Goal: Communication & Community: Answer question/provide support

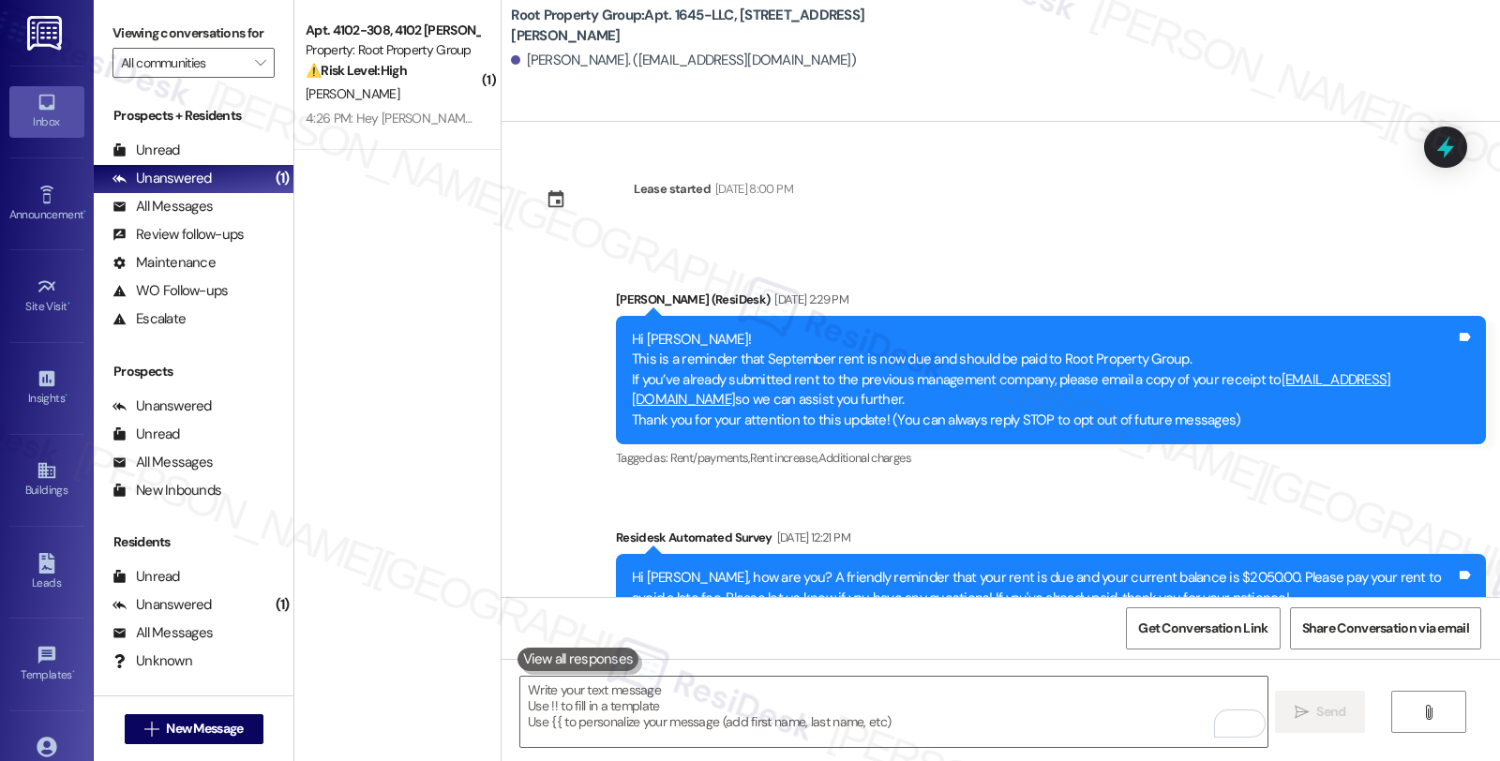
scroll to position [1326, 0]
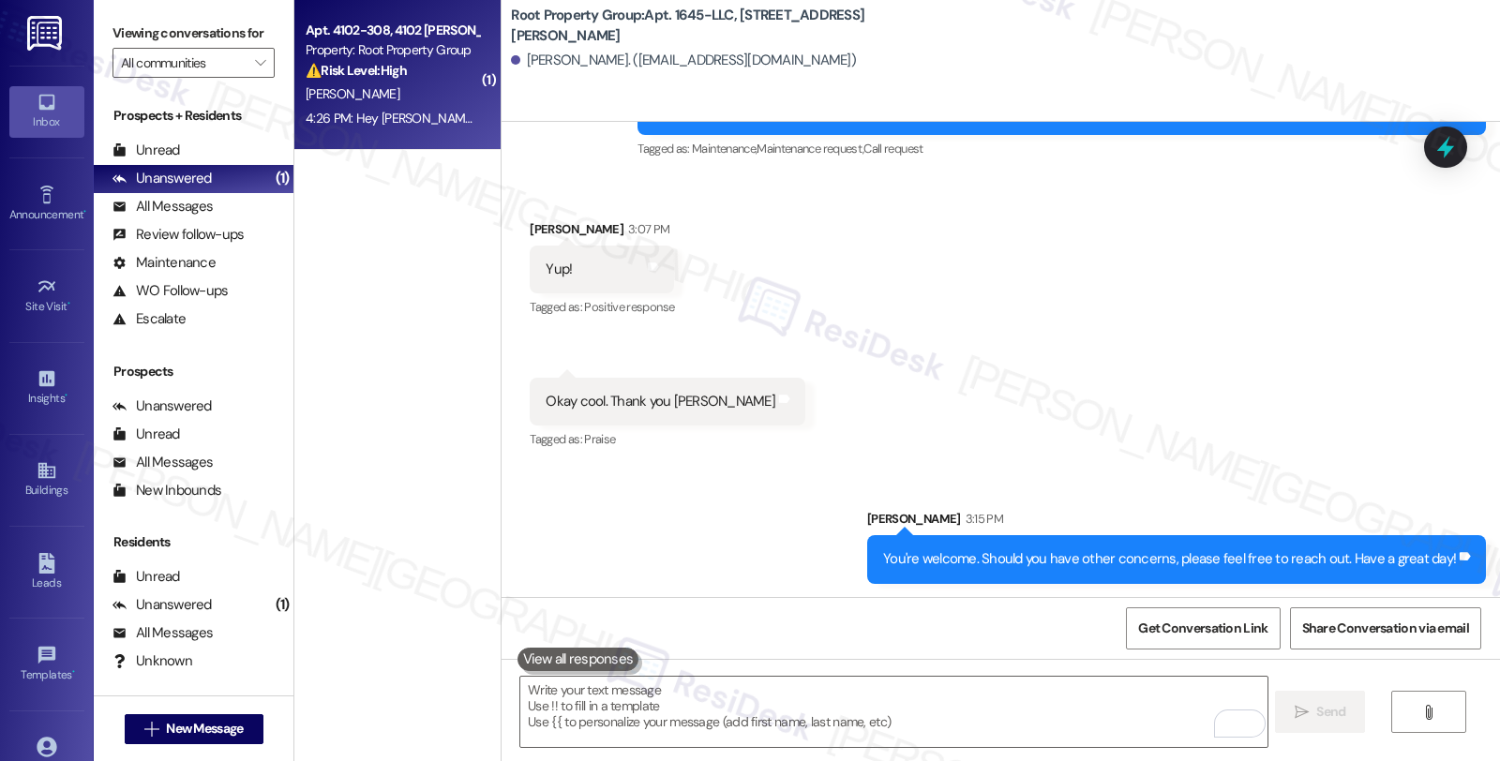
click at [448, 104] on div "[PERSON_NAME]" at bounding box center [392, 93] width 177 height 23
type textarea "Fetching suggested responses. Please feel free to read through the conversation…"
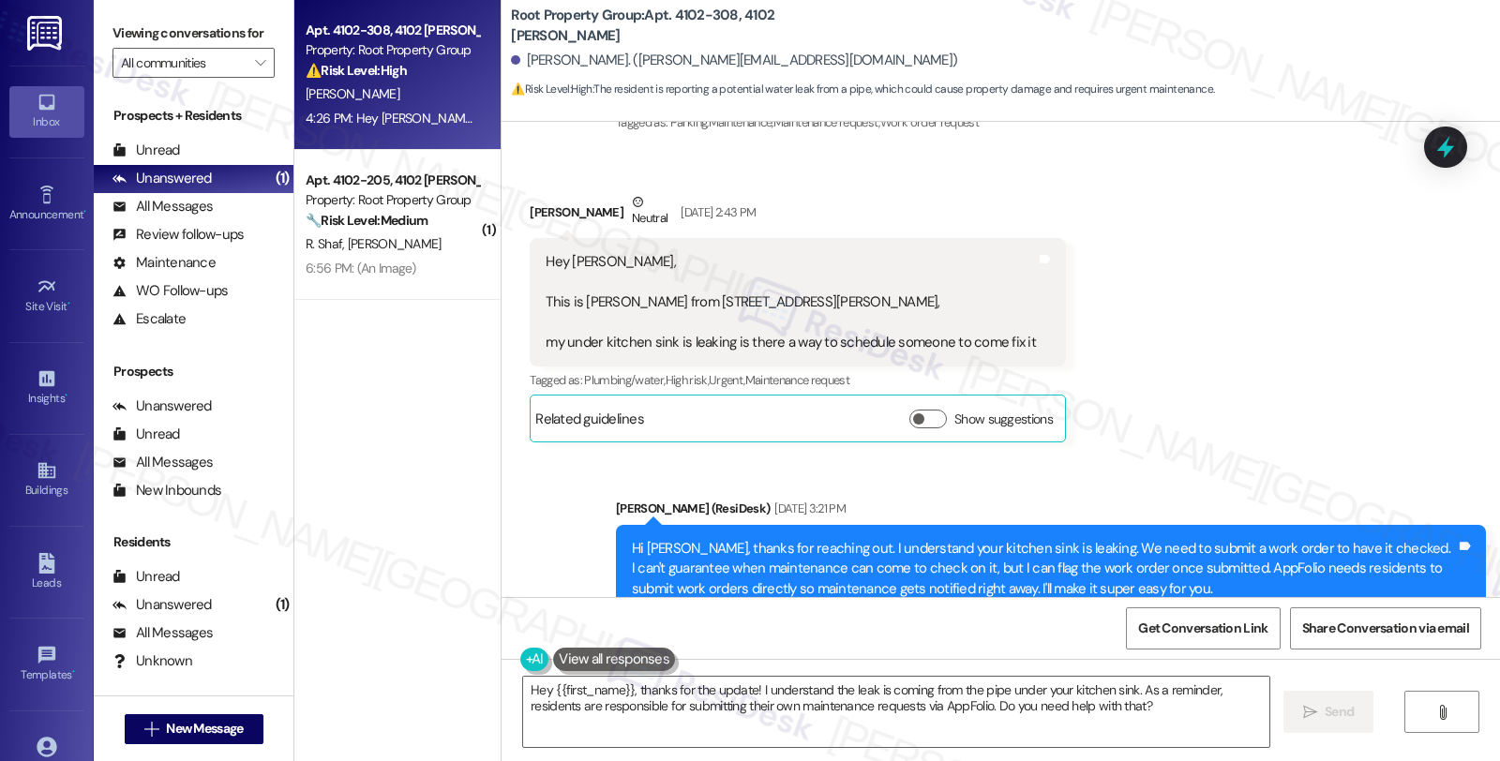
scroll to position [5128, 0]
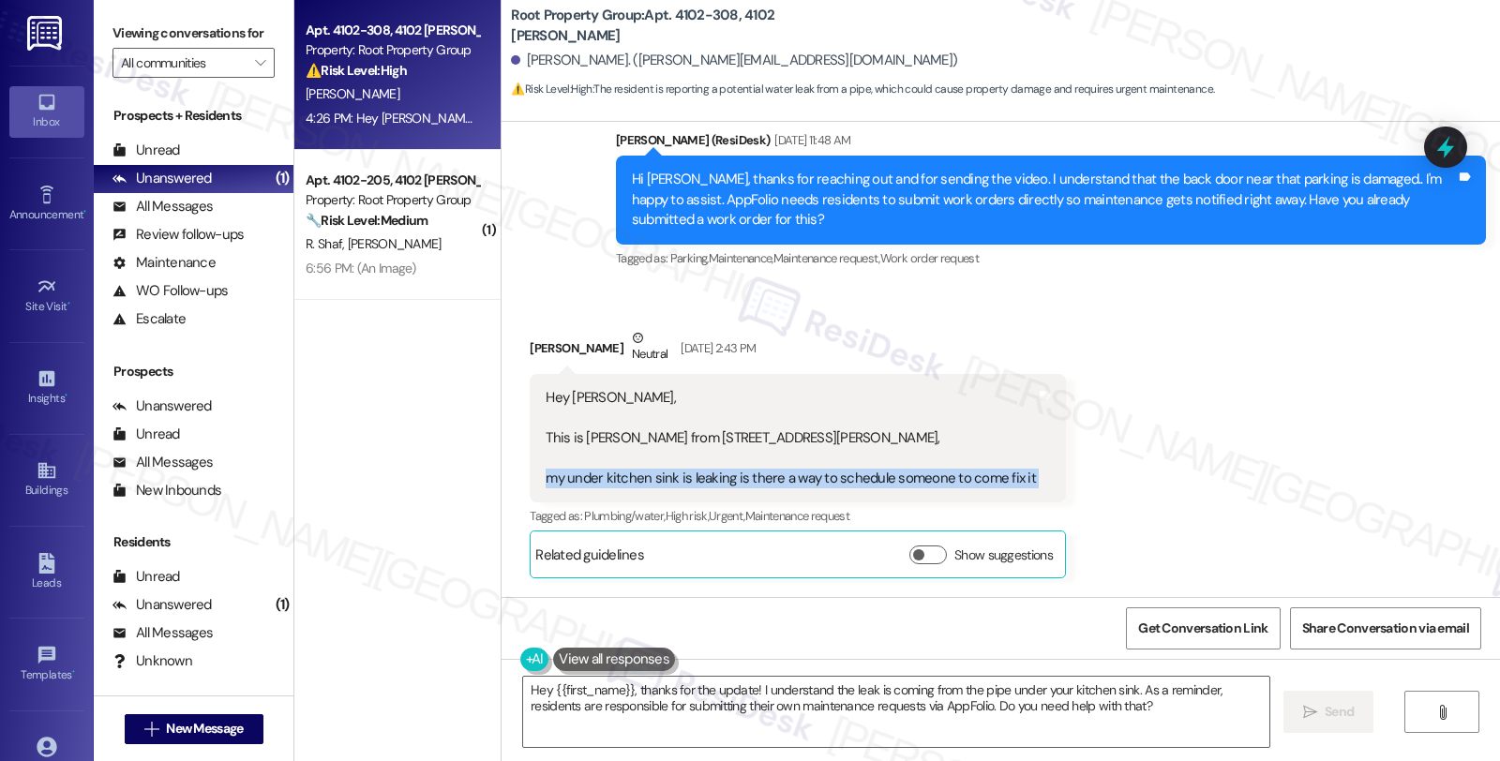
drag, startPoint x: 528, startPoint y: 457, endPoint x: 1157, endPoint y: 460, distance: 629.8
click at [1157, 460] on div "Received via SMS Hassan Althuwaini Neutral Sep 05, 2025 at 2:43 PM Hey Sarah, T…" at bounding box center [1000, 439] width 998 height 306
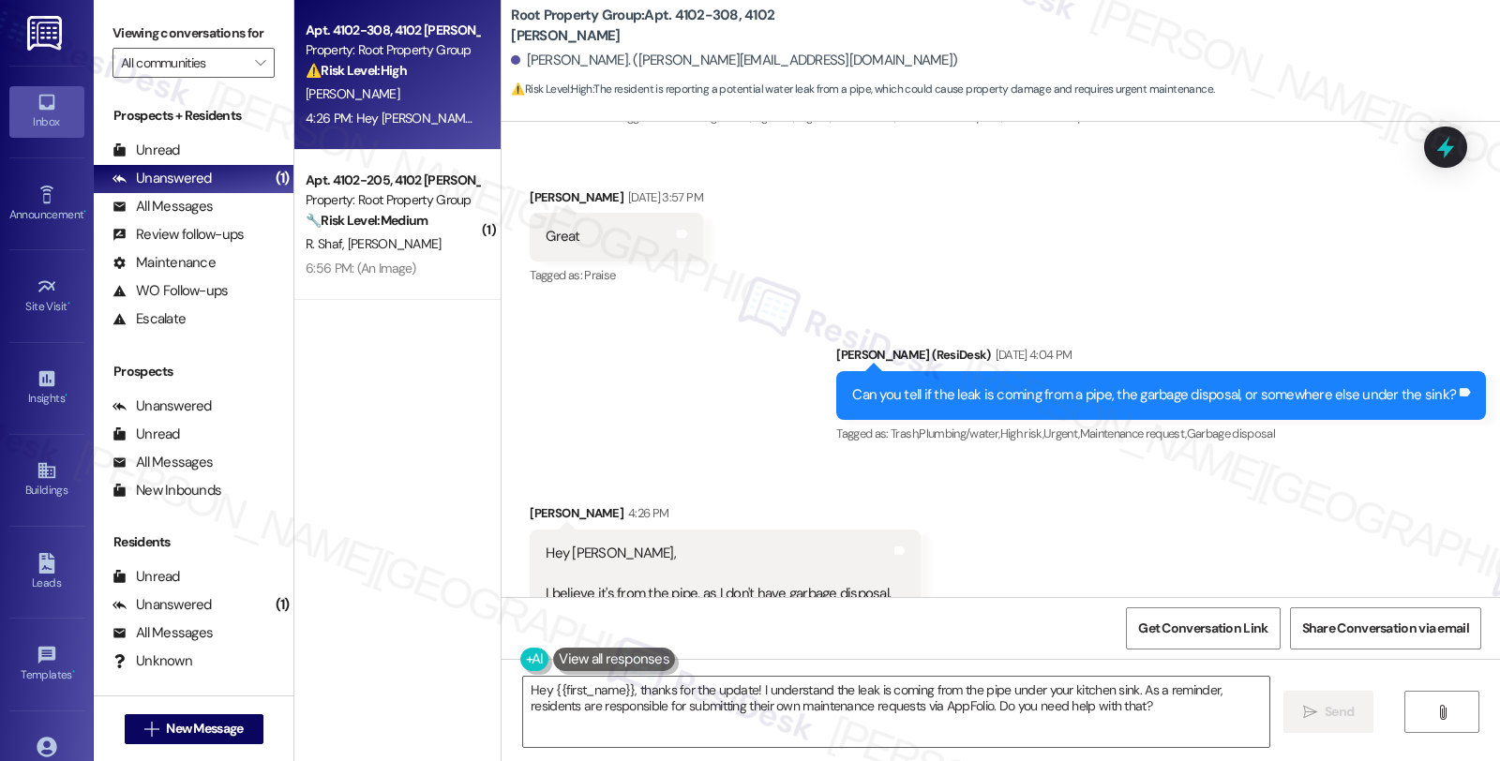
scroll to position [5858, 0]
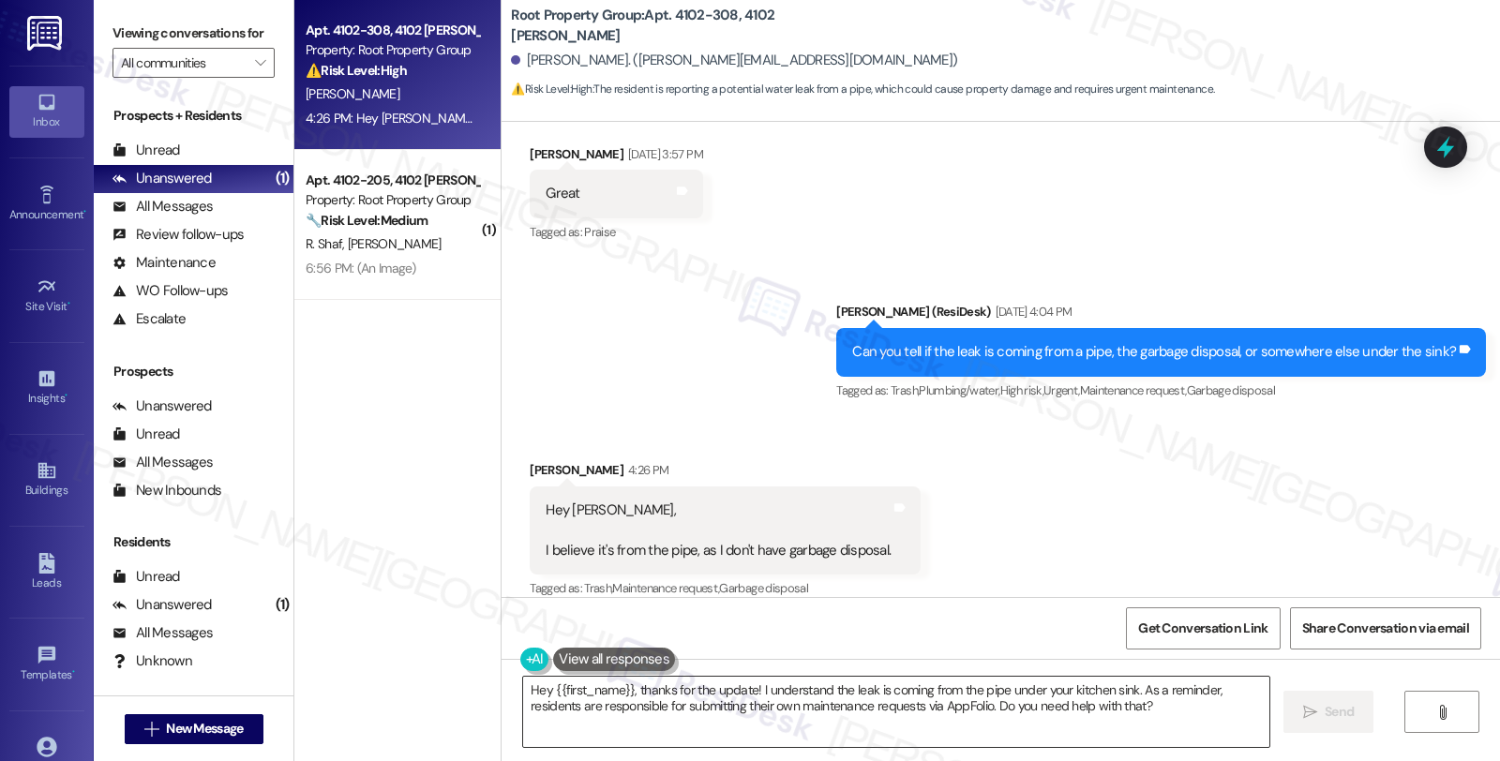
copy div "my under kitchen sink is leaking is there a way to schedule someone to come fix…"
drag, startPoint x: 521, startPoint y: 530, endPoint x: 687, endPoint y: 534, distance: 166.0
click at [687, 534] on div "Hey Sara, I believe it's from the pipe, as I don't have garbage disposal. Tags …" at bounding box center [725, 530] width 391 height 88
copy div "I believe it's from the pipe,"
click at [818, 725] on textarea "Hey {{first_name}}, thanks for the update! I understand the leak is coming from…" at bounding box center [896, 712] width 746 height 70
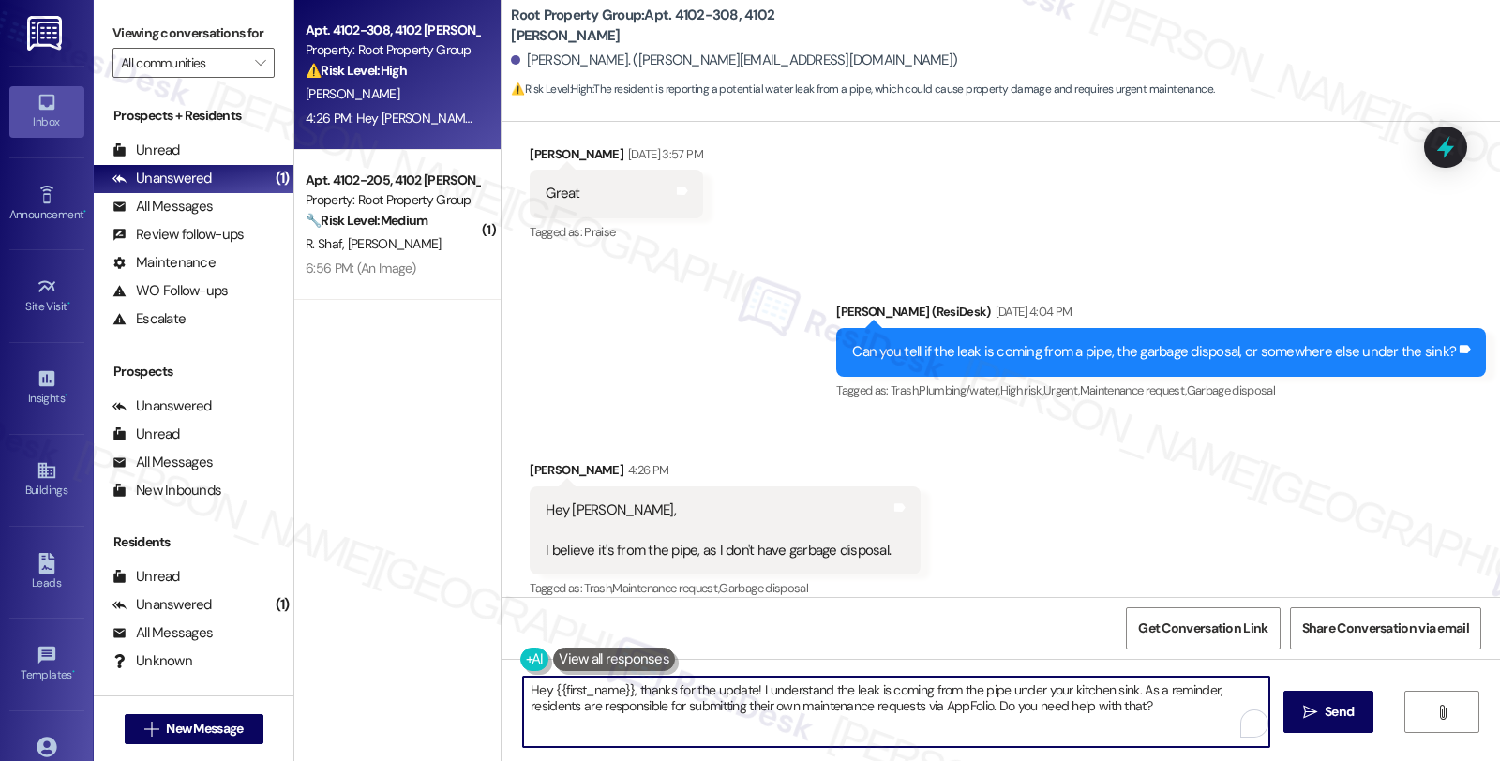
paste textarea "Is the leak constant, or does it only happen when you run water in the sink"
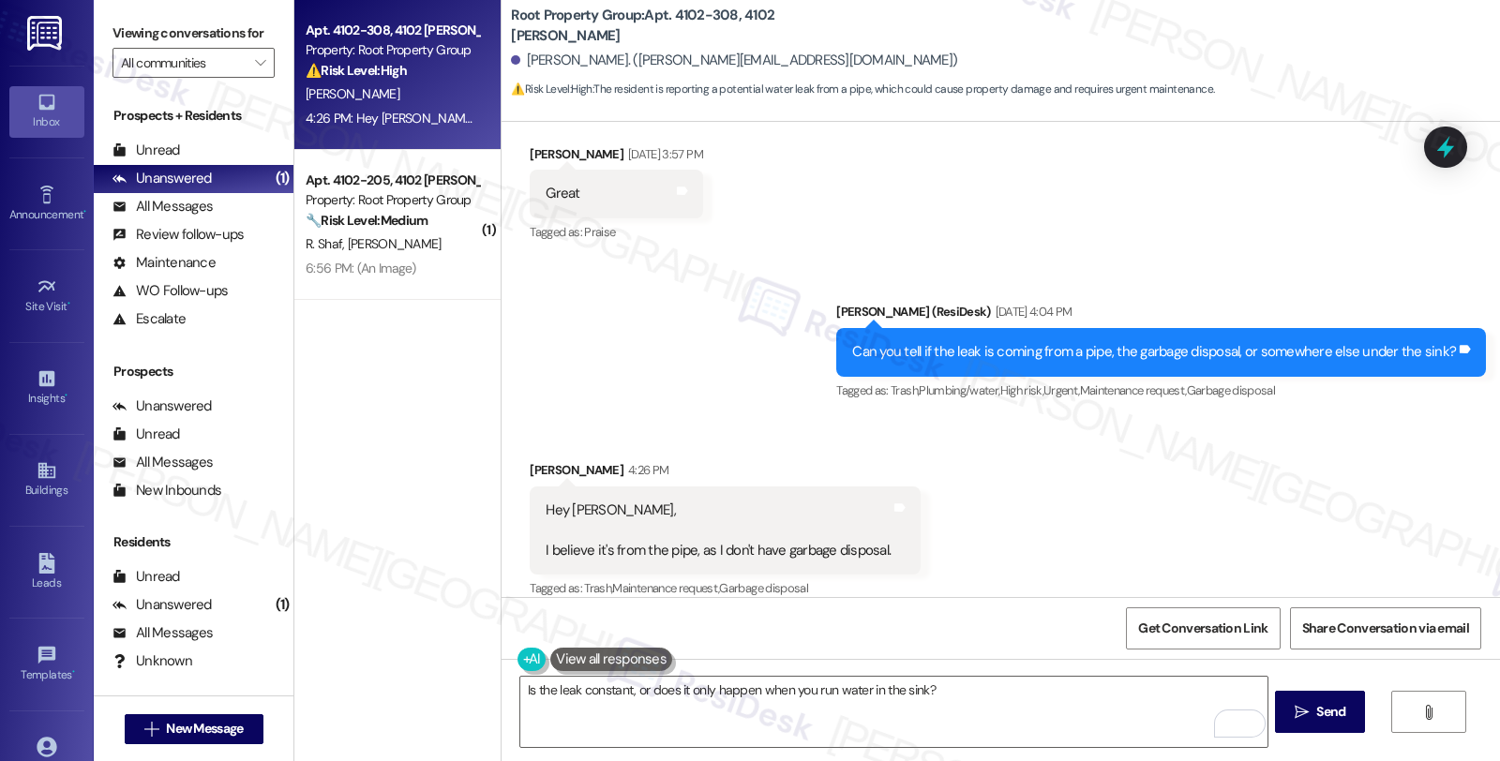
click at [559, 460] on div "Hassan Althuwaini 4:26 PM" at bounding box center [725, 473] width 391 height 26
click at [544, 460] on div "Hassan Althuwaini 4:26 PM" at bounding box center [725, 473] width 391 height 26
copy div "Hassan"
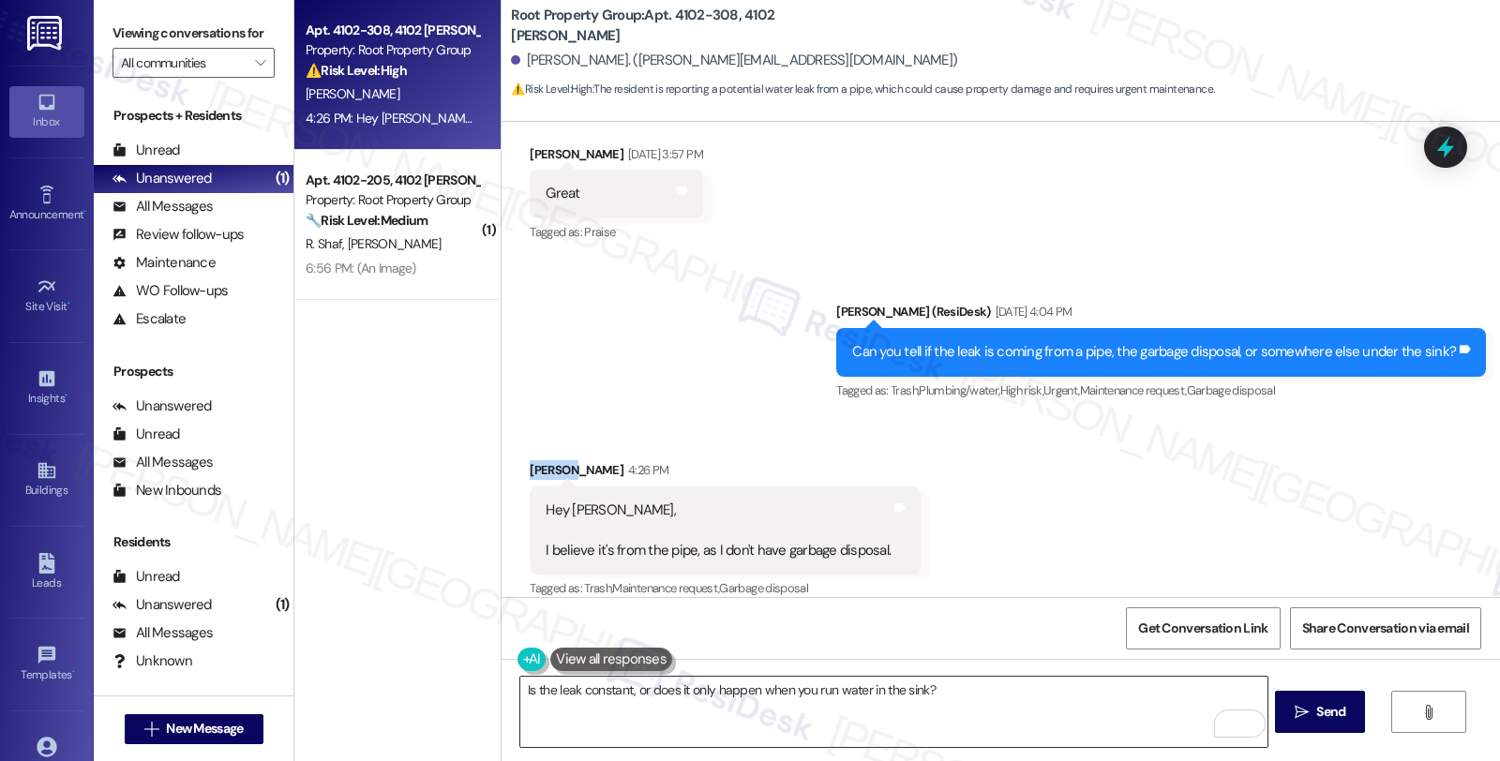
click at [520, 697] on textarea "Is the leak constant, or does it only happen when you run water in the sink?" at bounding box center [893, 712] width 746 height 70
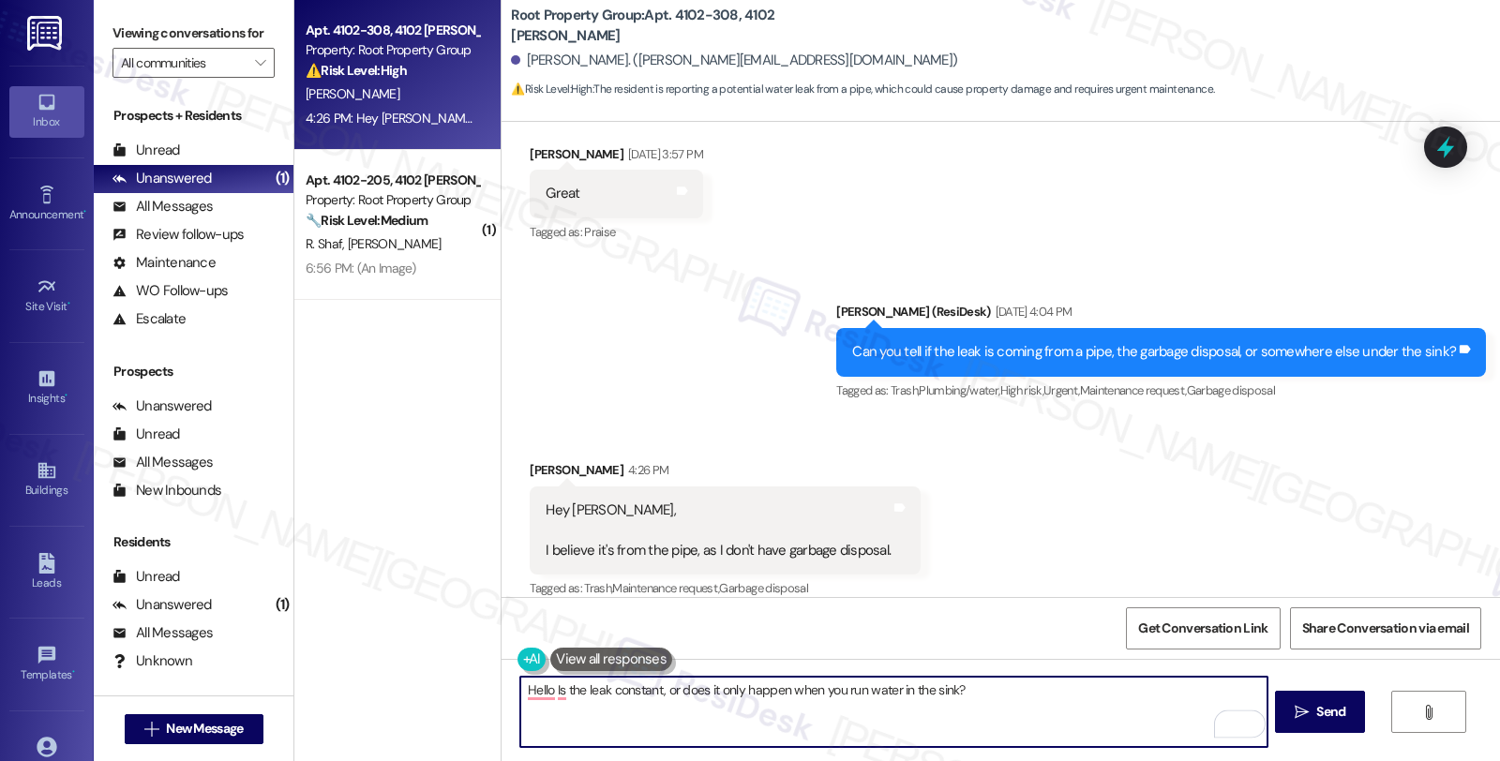
paste textarea "Hassan"
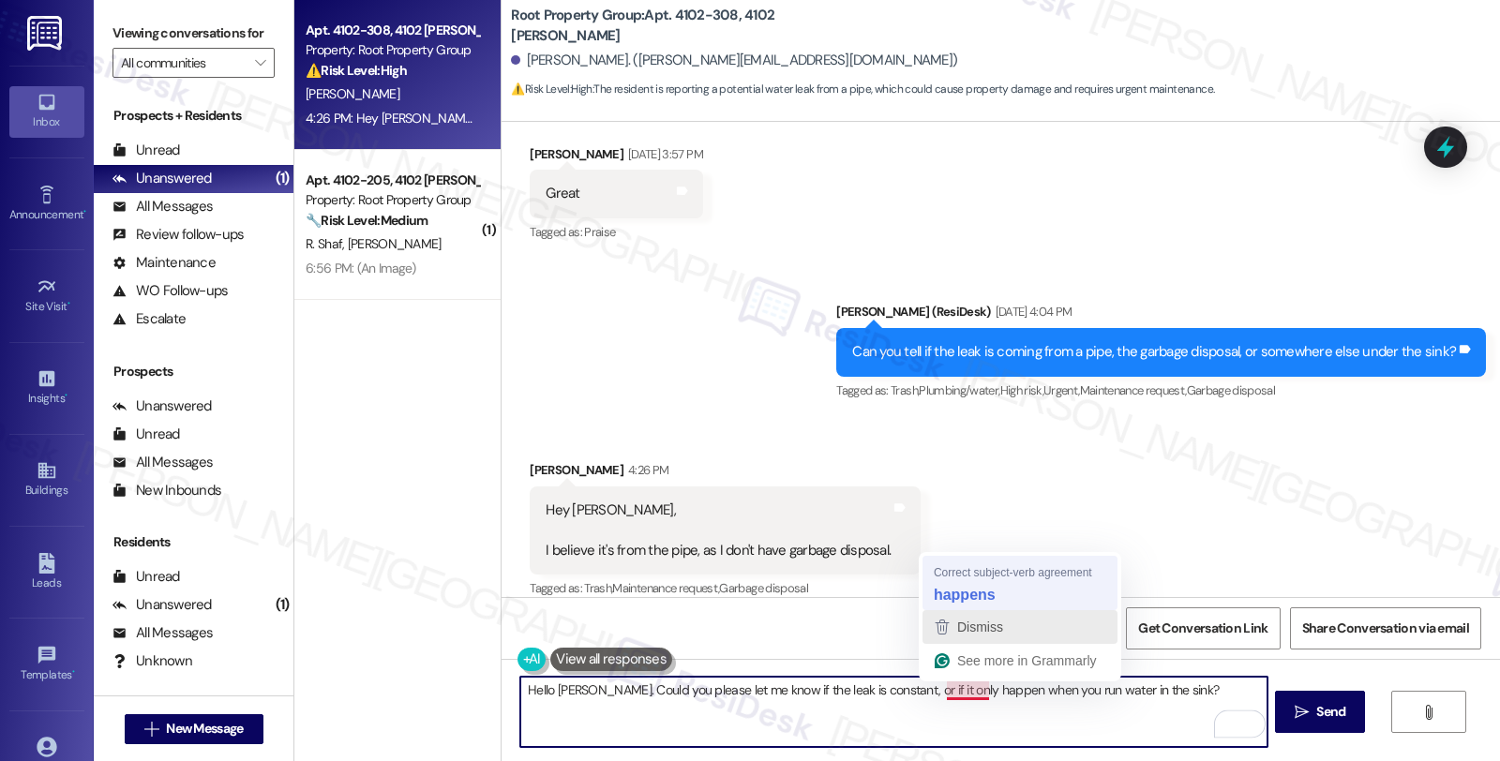
type textarea "Hello Hassan. Could you please let me know if the leak is constant, or if it on…"
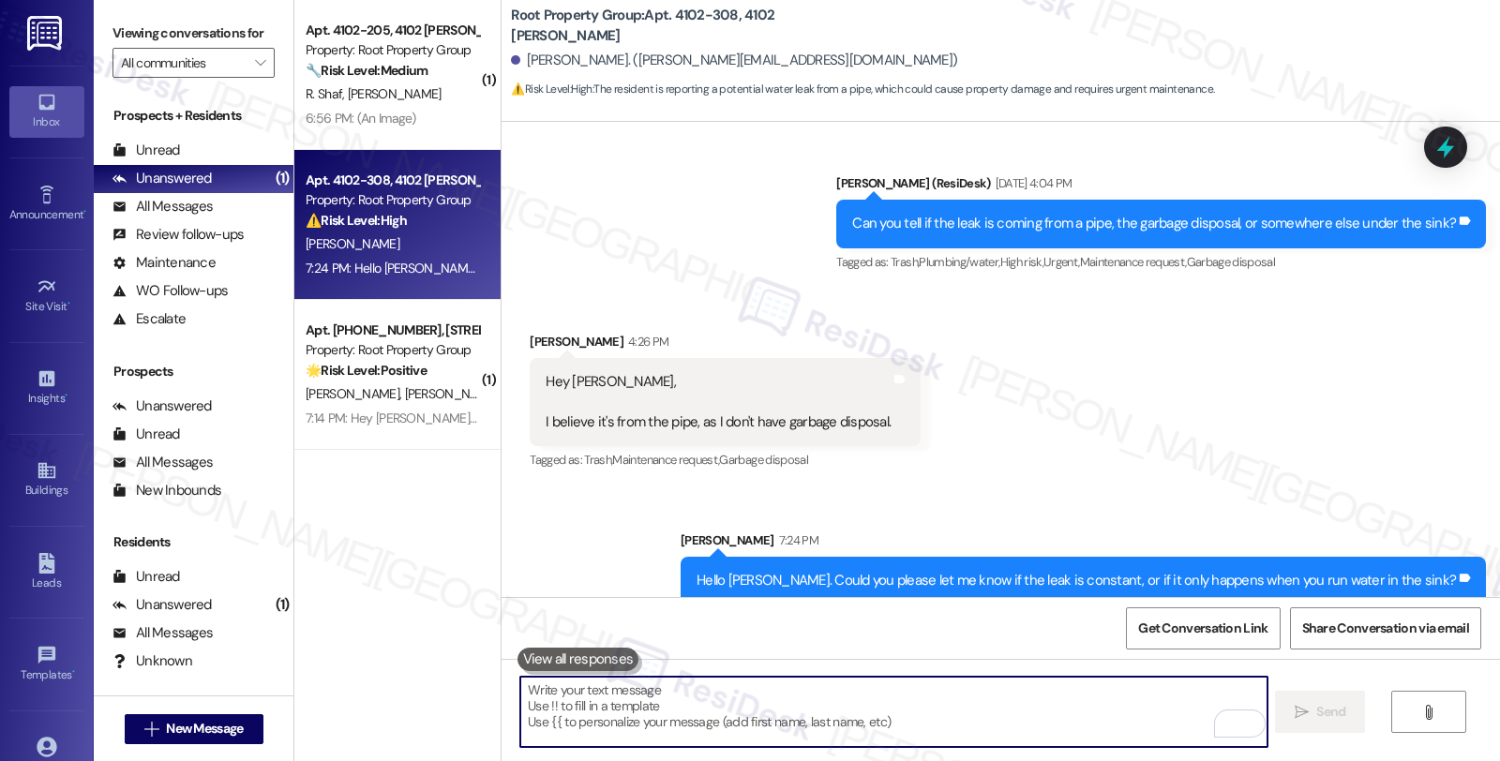
scroll to position [5987, 0]
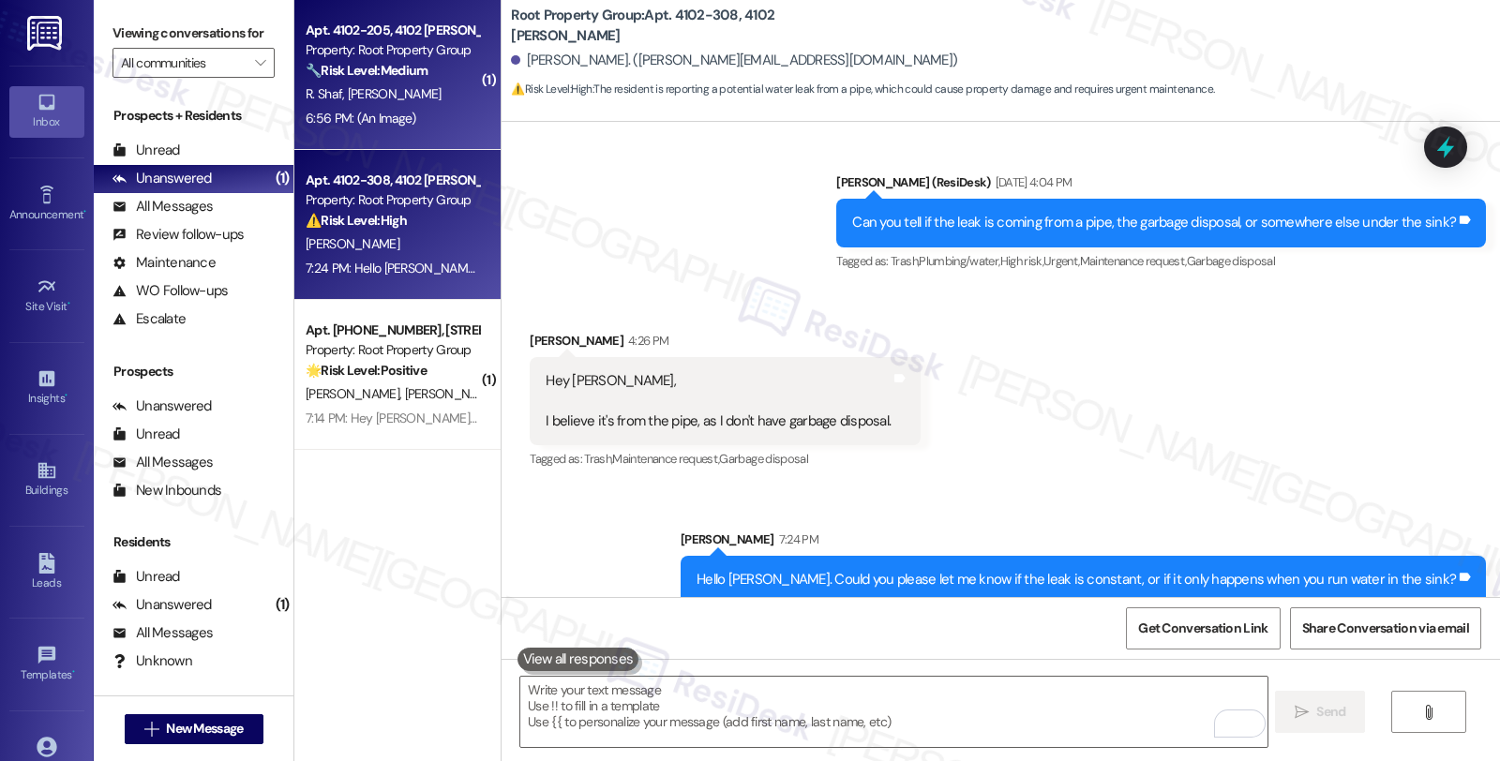
click at [419, 104] on div "R. Shaf J. Shaf" at bounding box center [392, 93] width 177 height 23
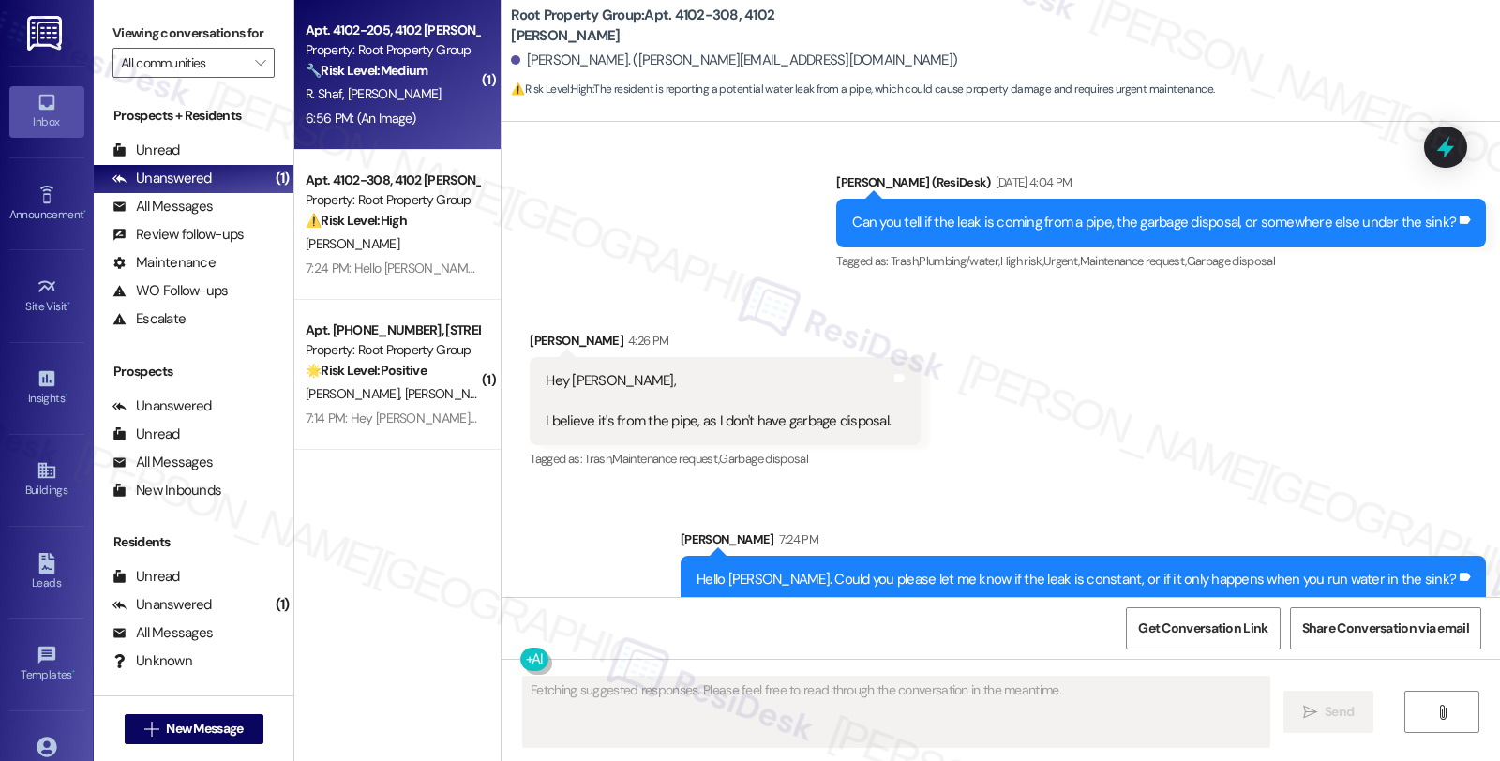
type textarea "Fetching suggested responses. Please feel free to read through the conversation…"
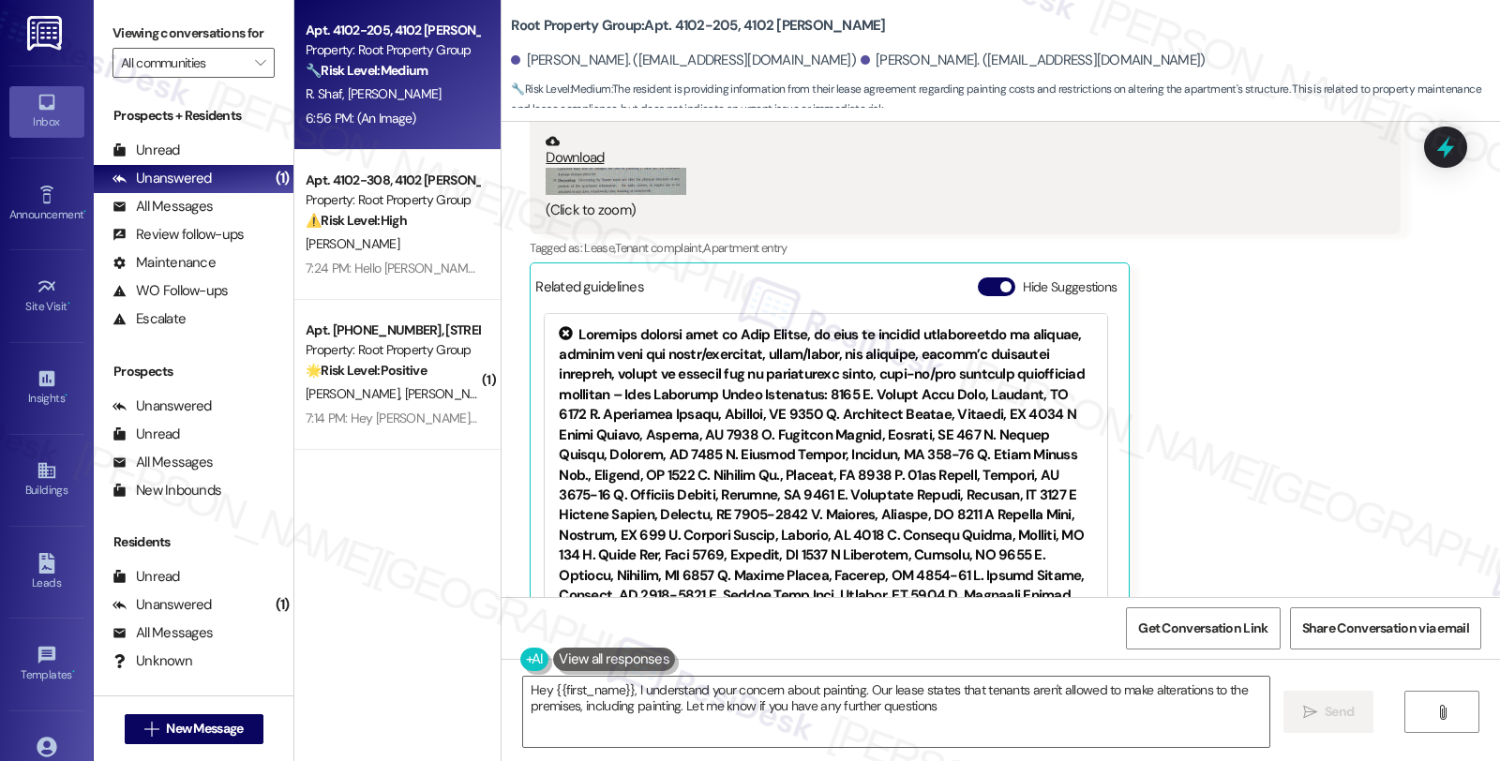
type textarea "Hey {{first_name}}, I understand your concern about painting. Our lease states …"
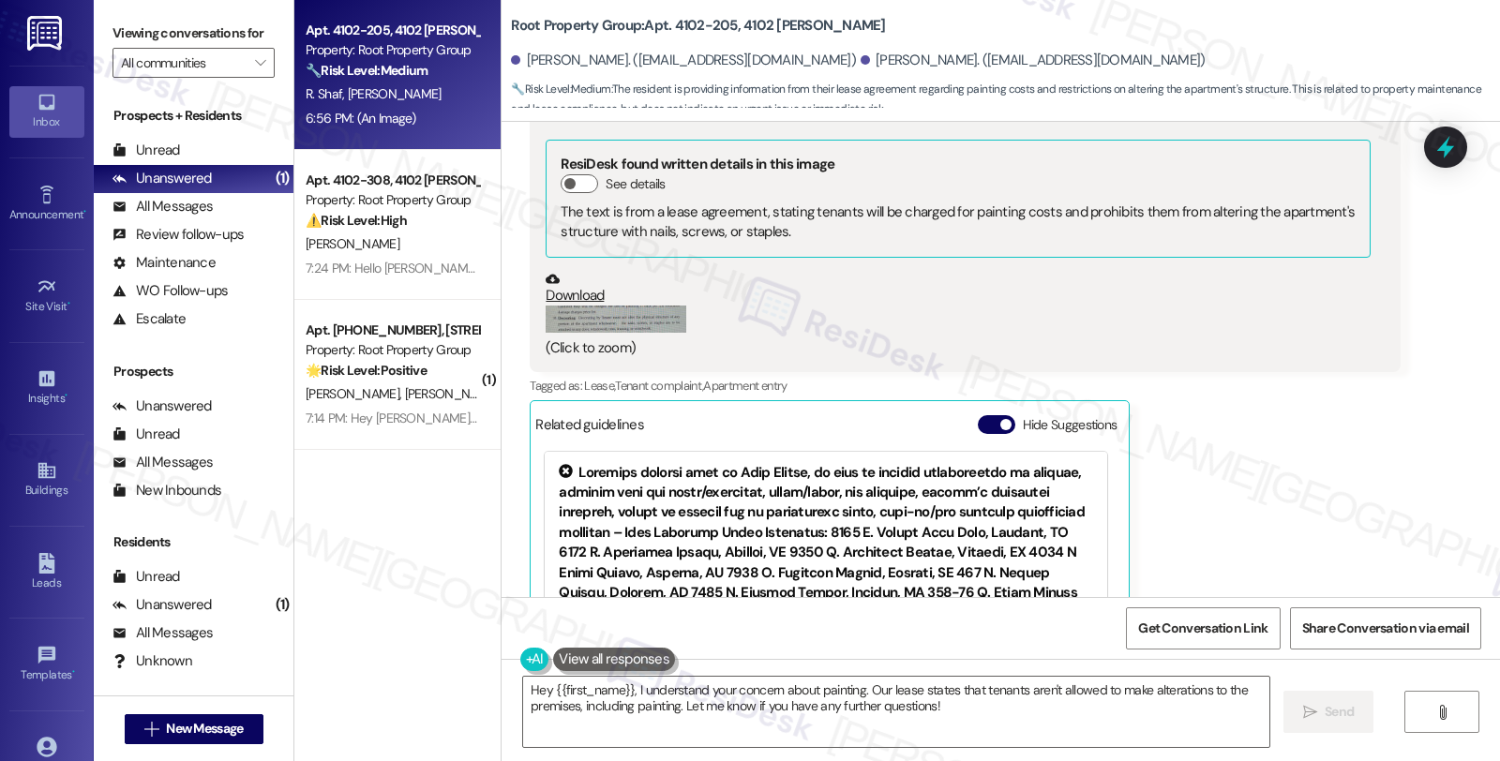
scroll to position [1631, 0]
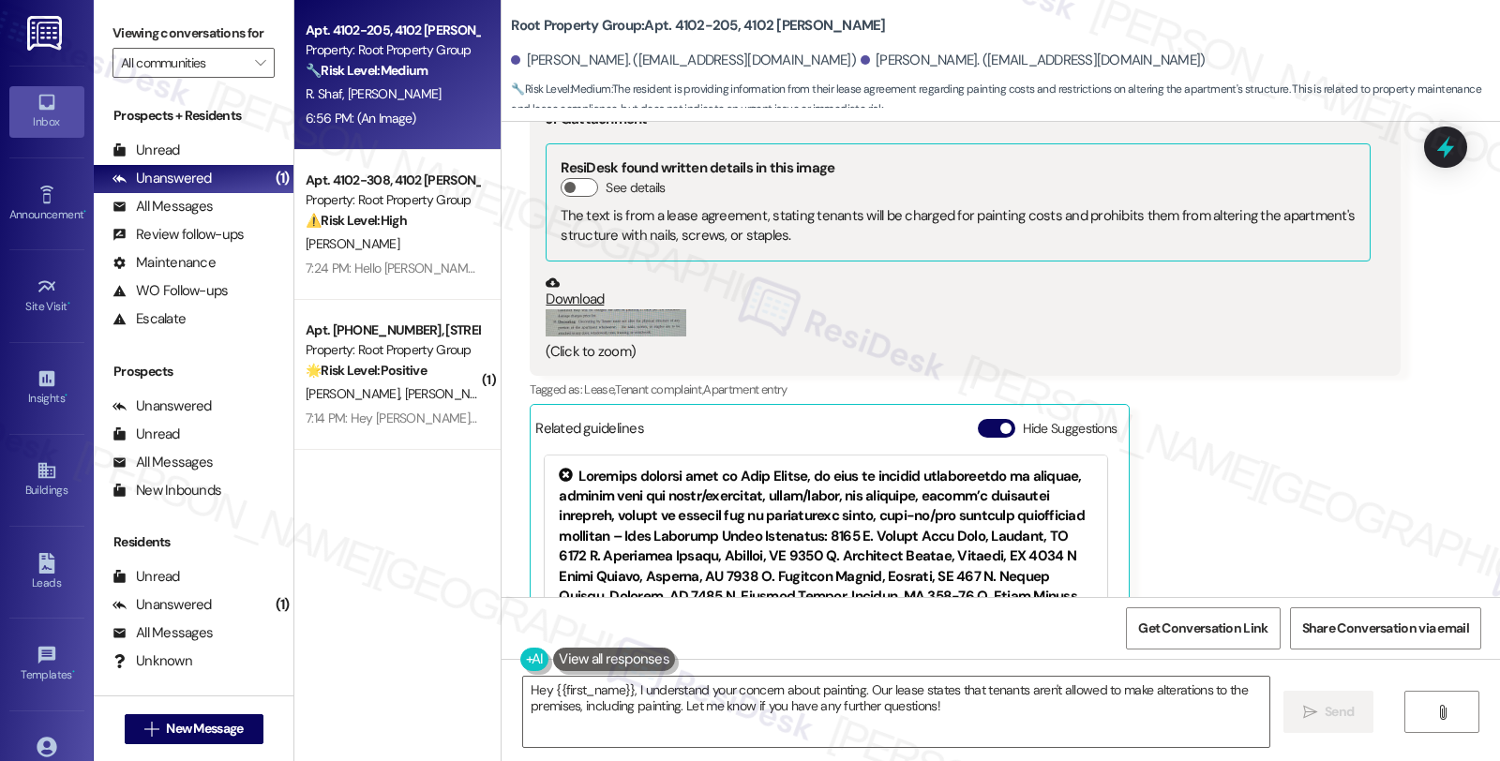
click at [641, 309] on button "Zoom image" at bounding box center [615, 322] width 141 height 27
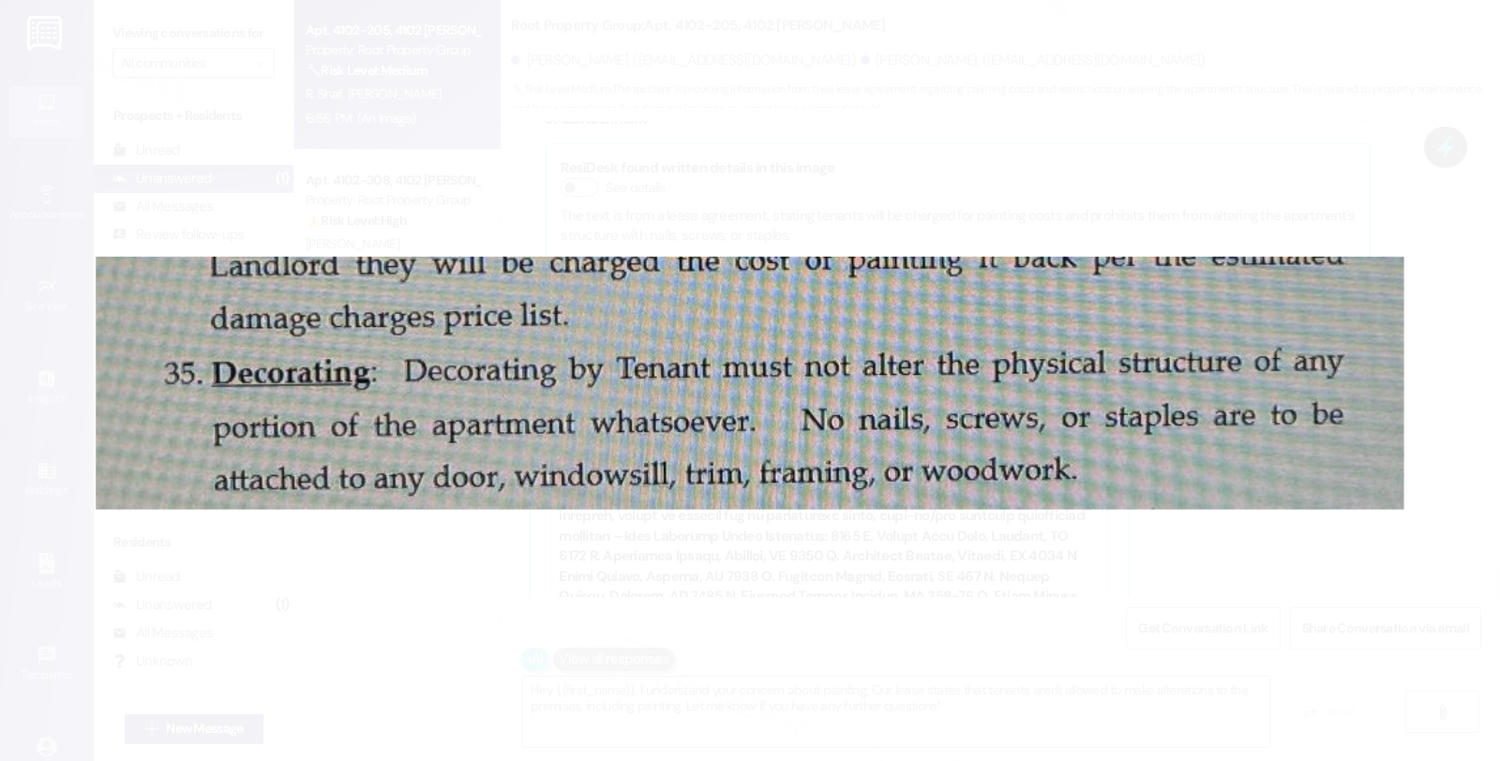
click at [1172, 613] on button "Unzoom image" at bounding box center [750, 380] width 1500 height 761
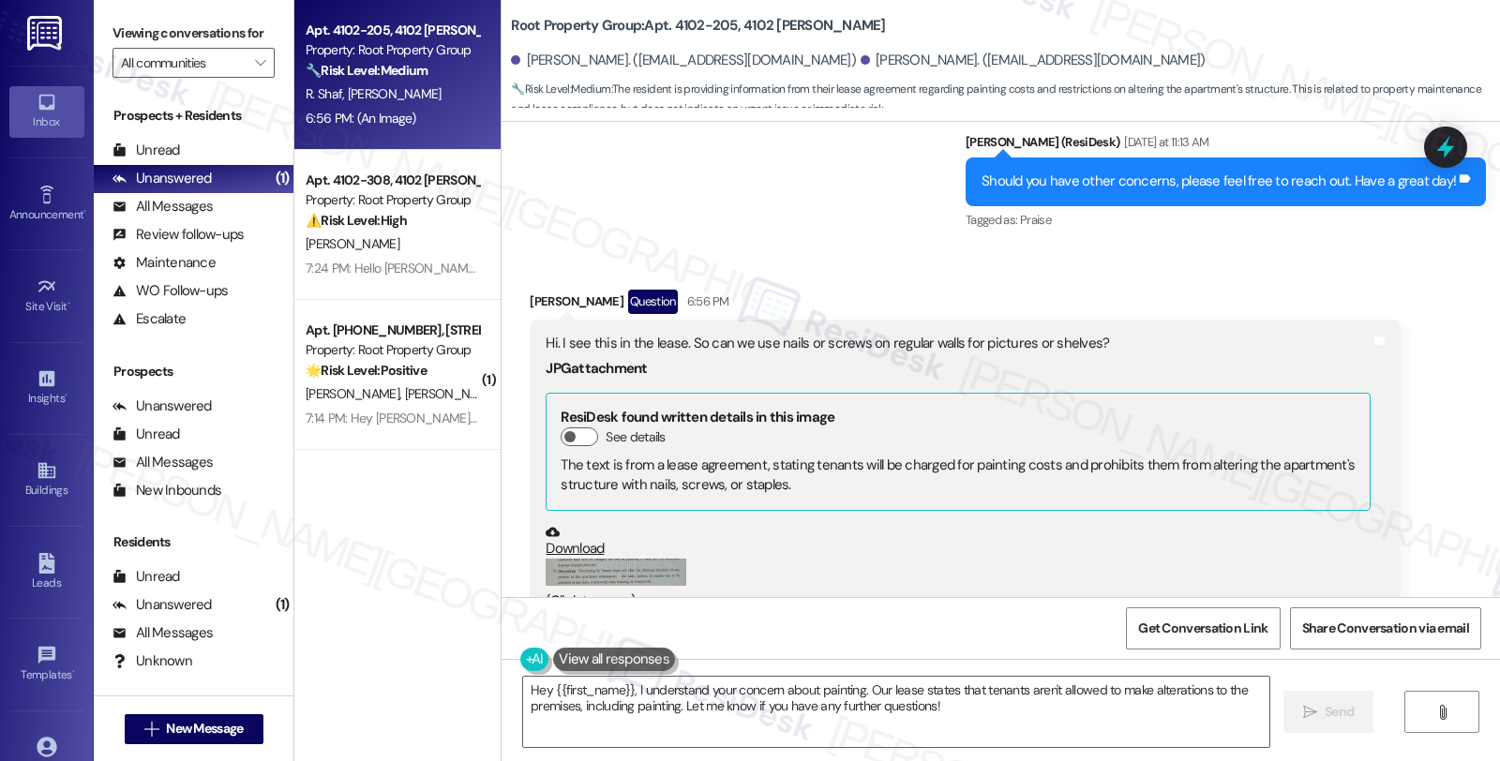
scroll to position [1422, 0]
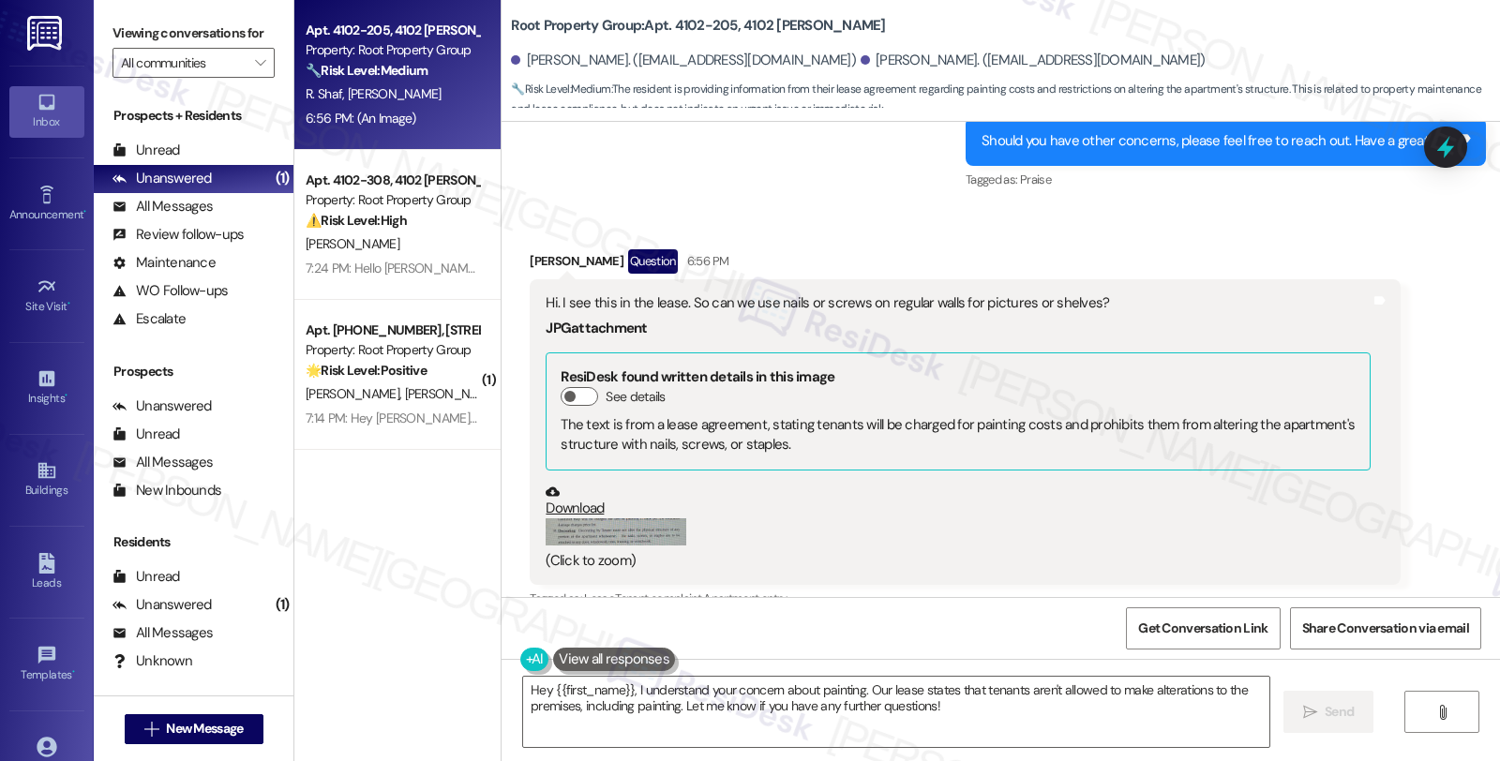
click at [650, 518] on button "Zoom image" at bounding box center [615, 531] width 141 height 27
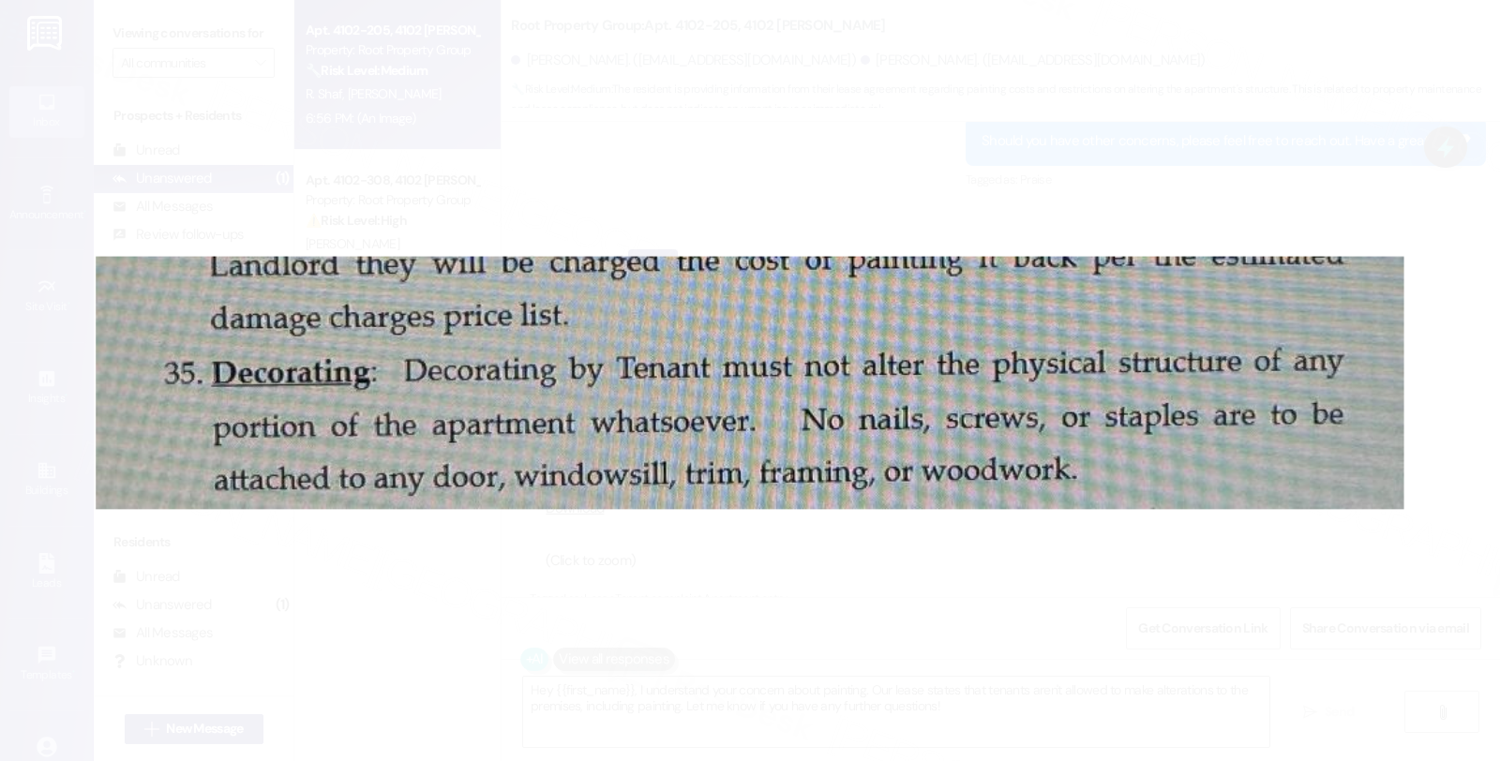
click at [1134, 104] on button "Unzoom image" at bounding box center [750, 380] width 1500 height 761
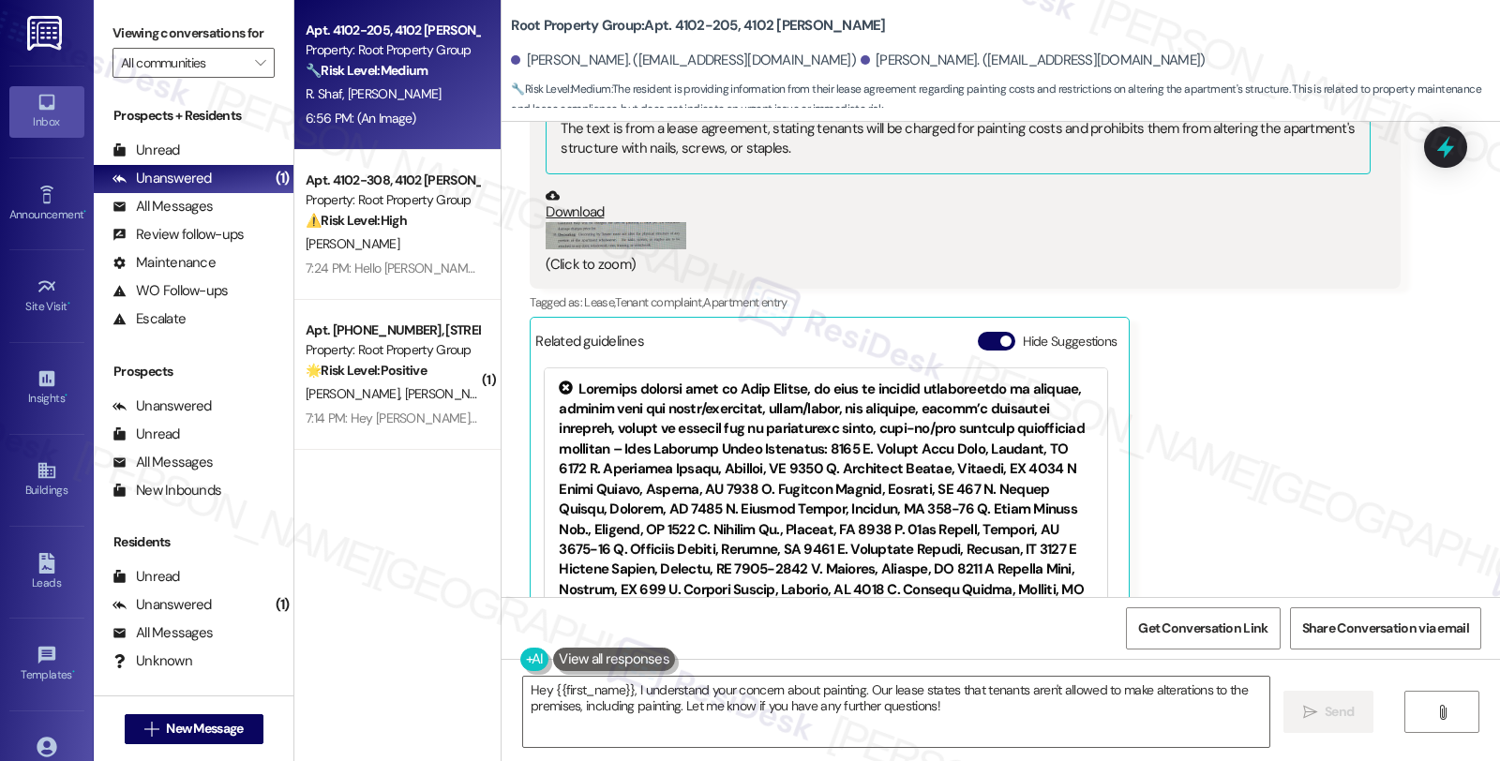
scroll to position [1784, 0]
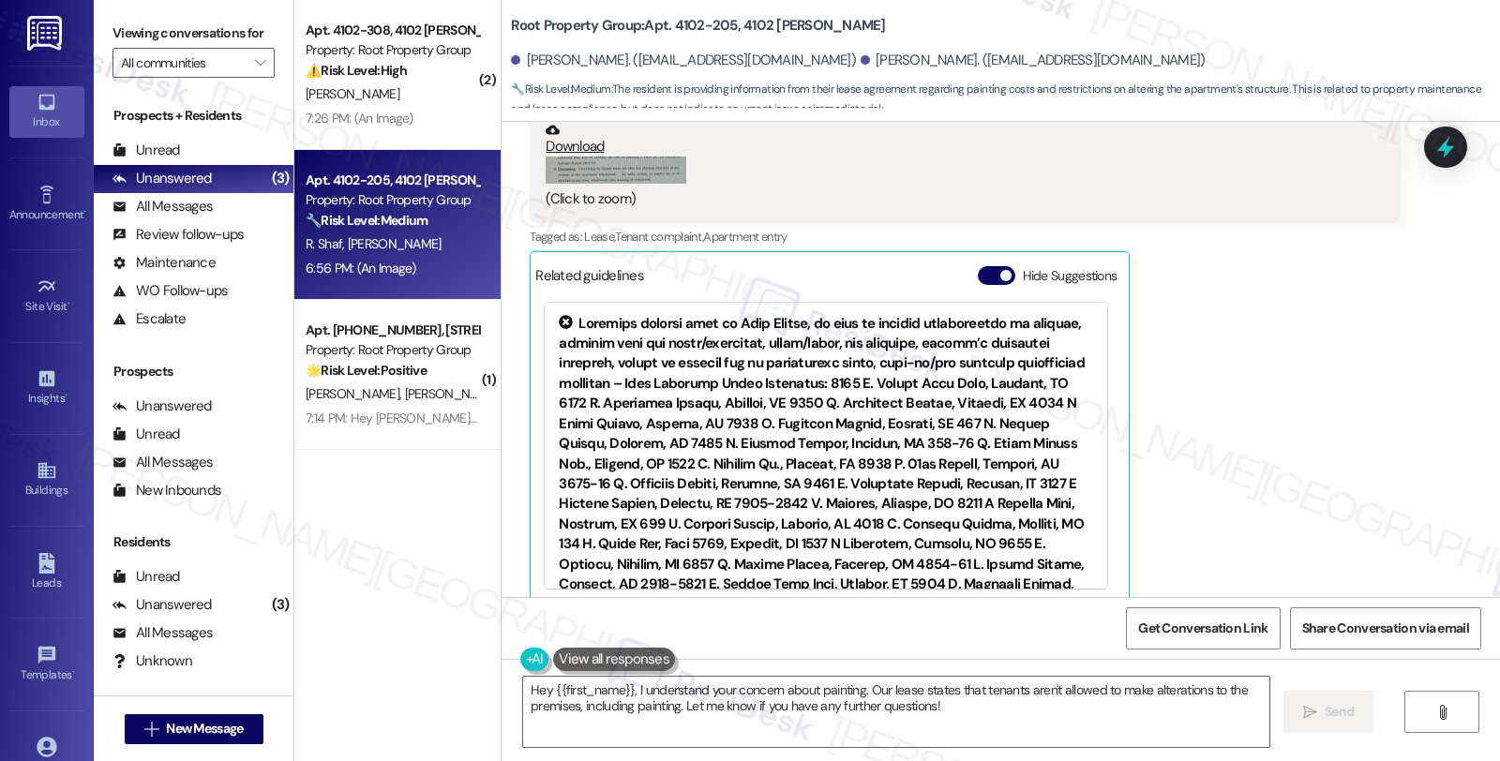
click at [1440, 358] on div "Received via SMS Robert Shaf Question 6:56 PM Hi. I see this in the lease. So c…" at bounding box center [1000, 231] width 998 height 772
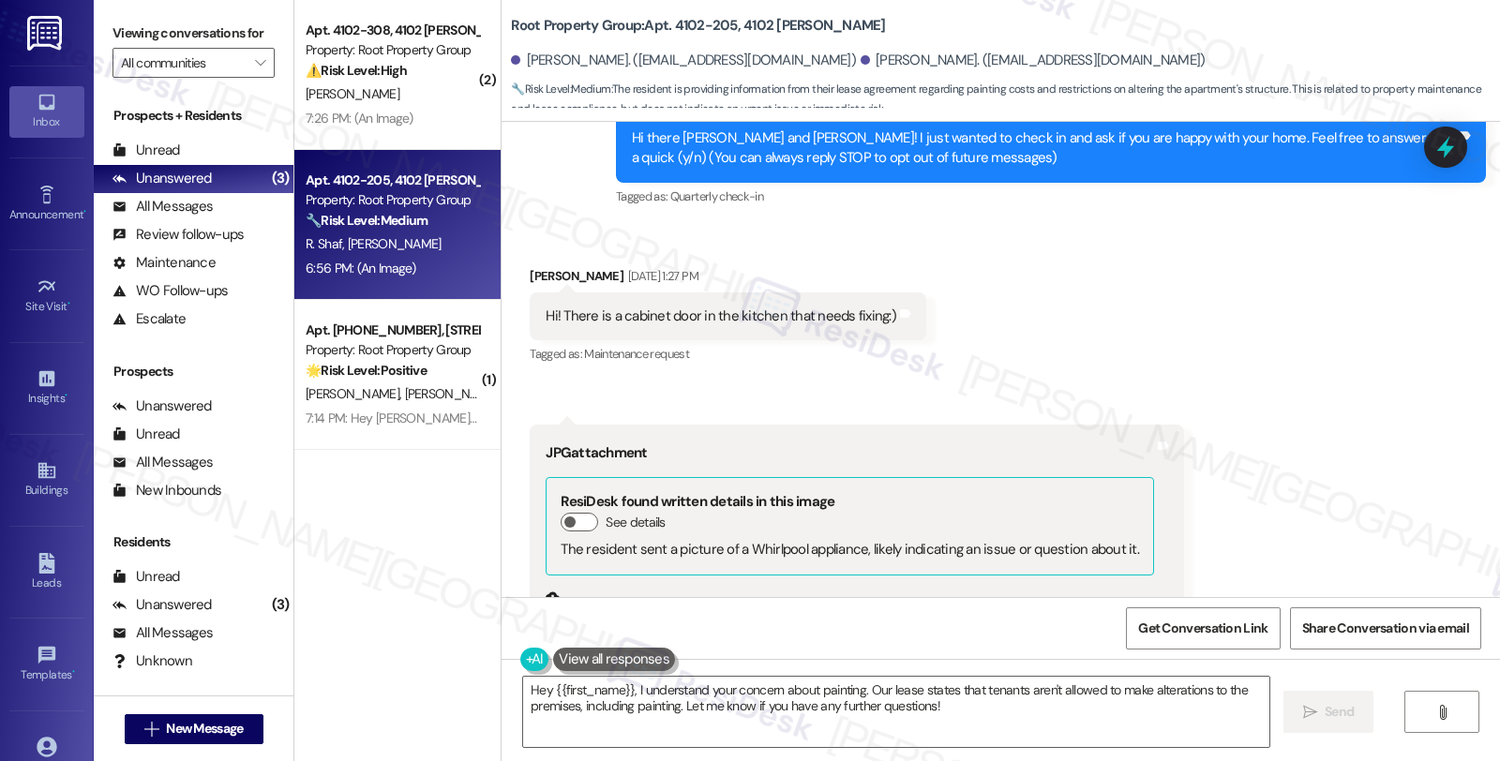
scroll to position [0, 0]
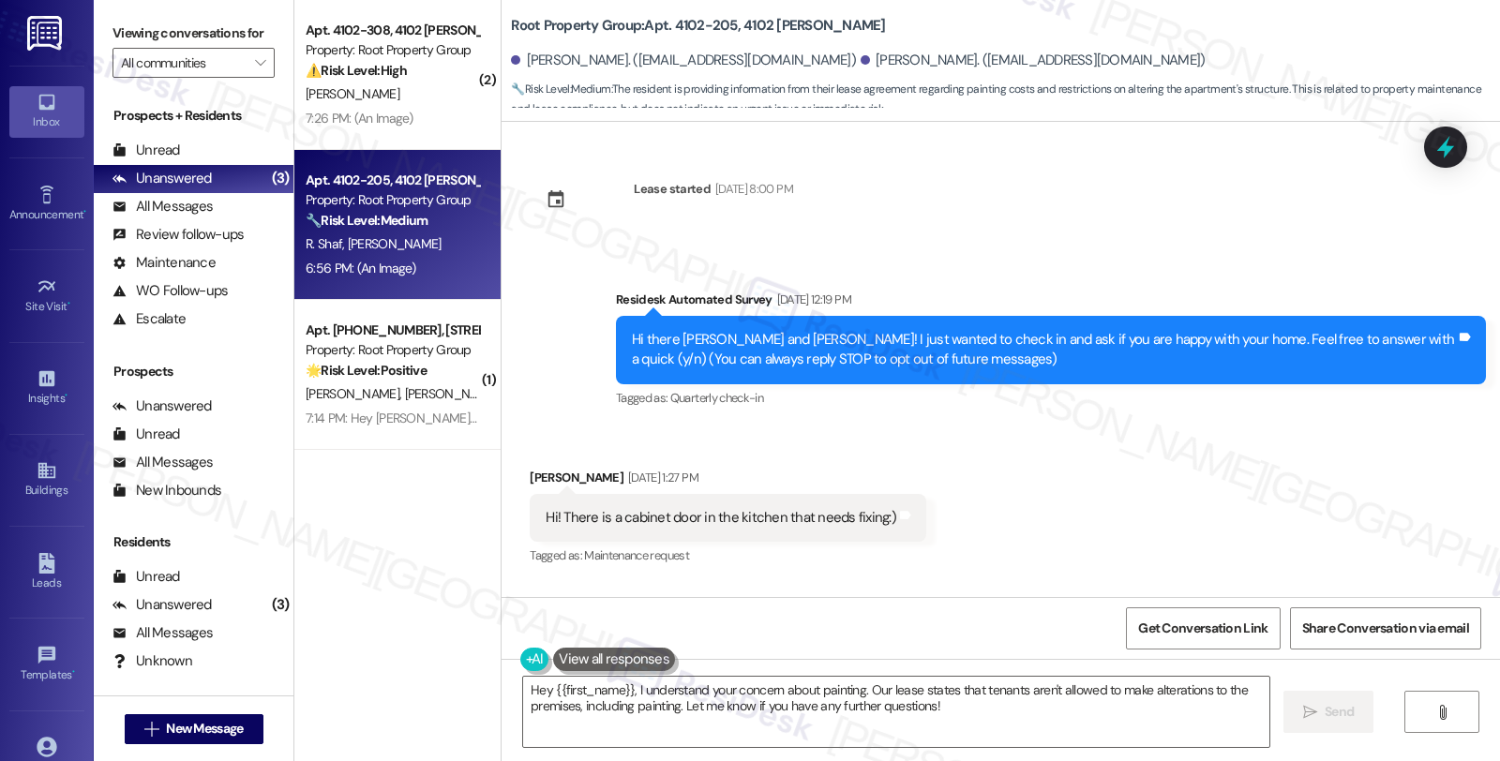
click at [1271, 510] on div "Received via SMS Julia Shaf Sep 08, 2025 at 1:27 PM Hi! There is a cabinet door…" at bounding box center [1000, 769] width 998 height 689
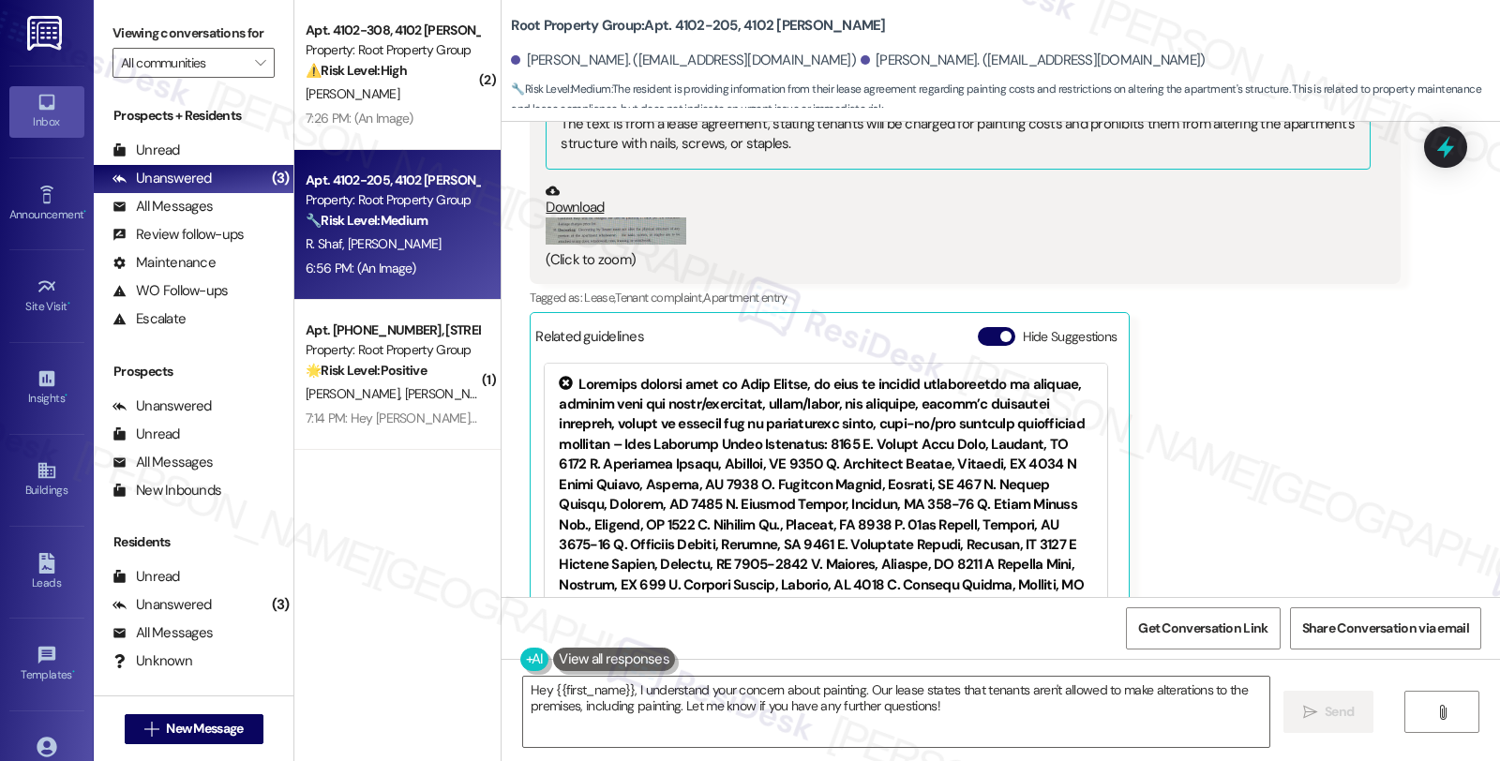
scroll to position [1784, 0]
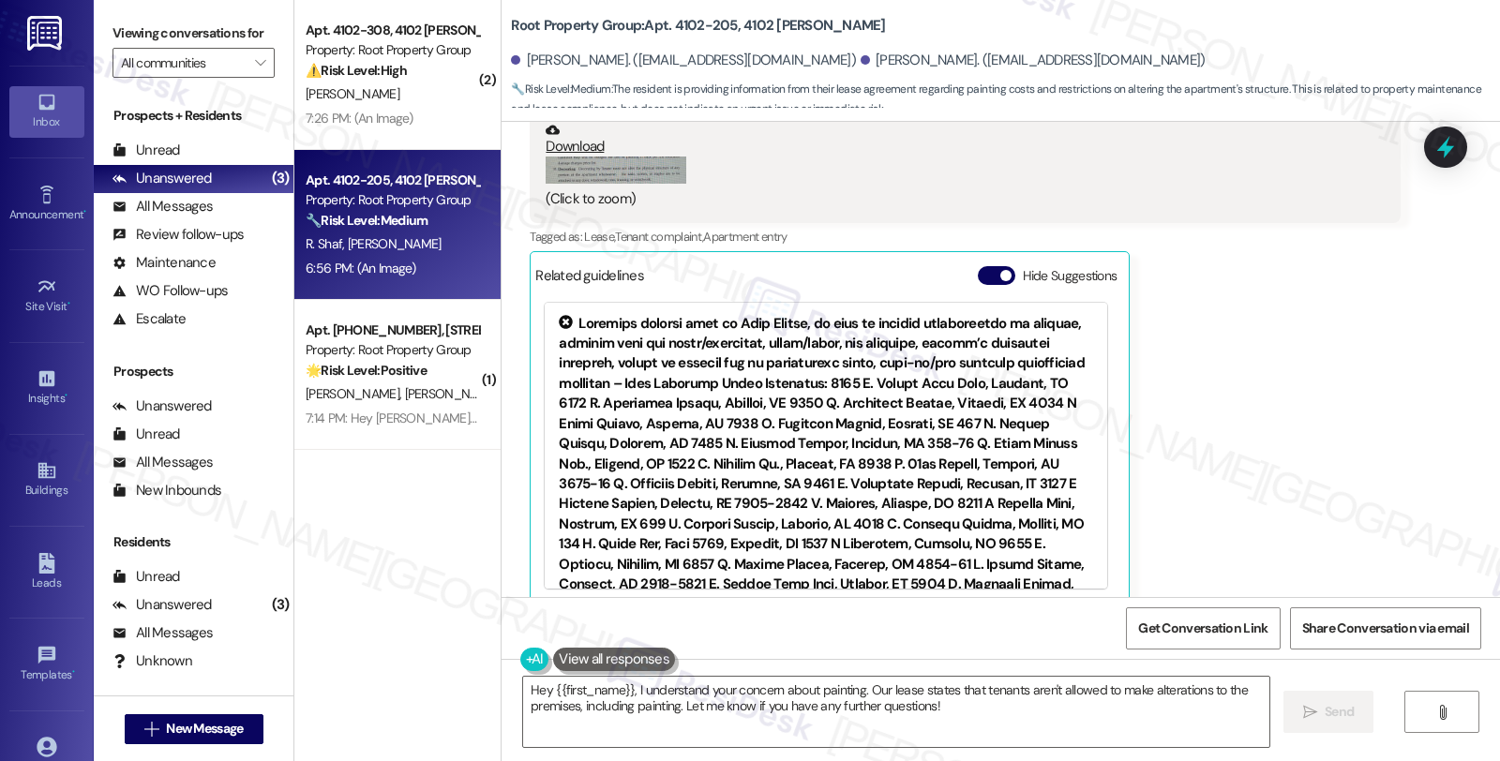
click at [629, 157] on button "Zoom image" at bounding box center [615, 170] width 141 height 27
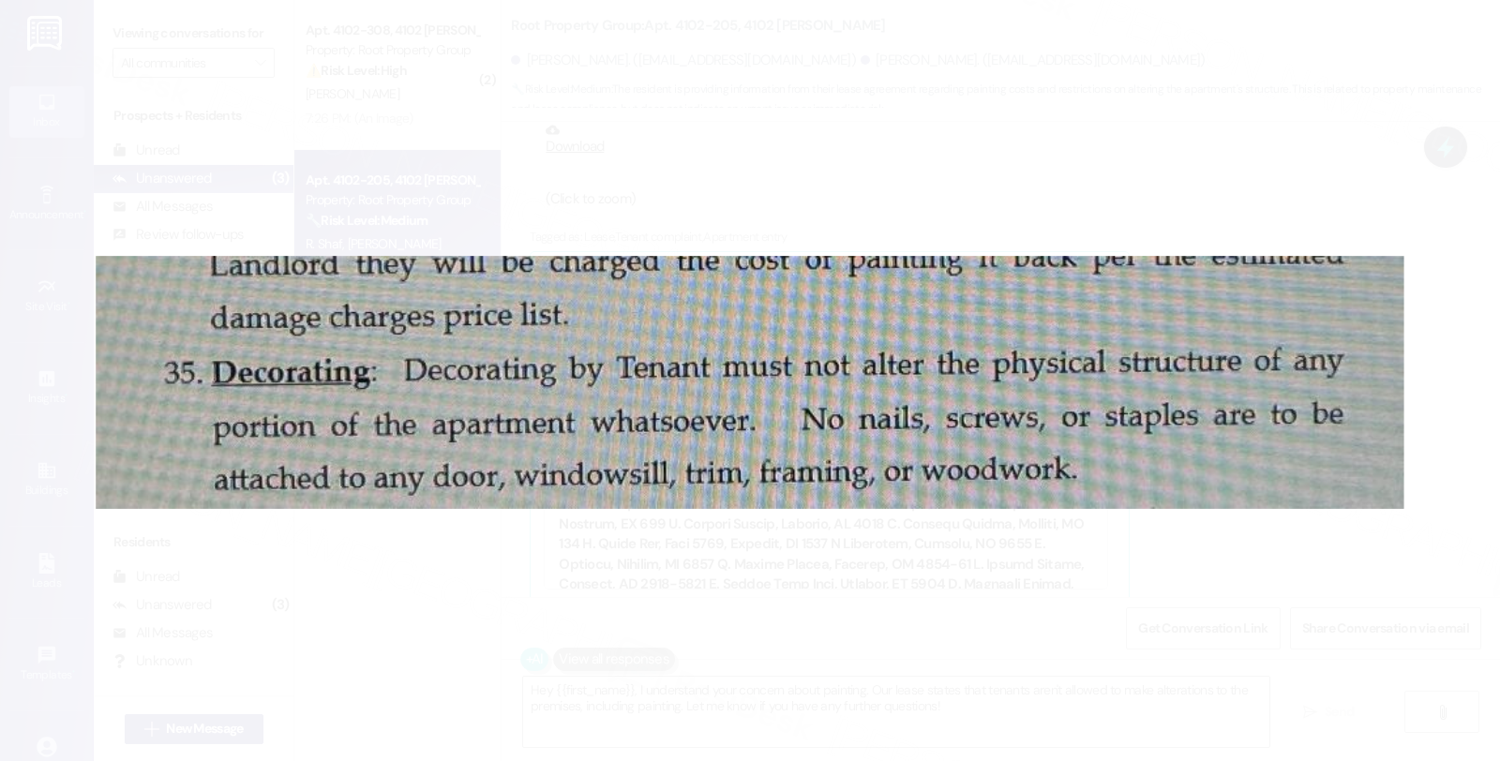
click at [989, 191] on button "Unzoom image" at bounding box center [750, 380] width 1500 height 761
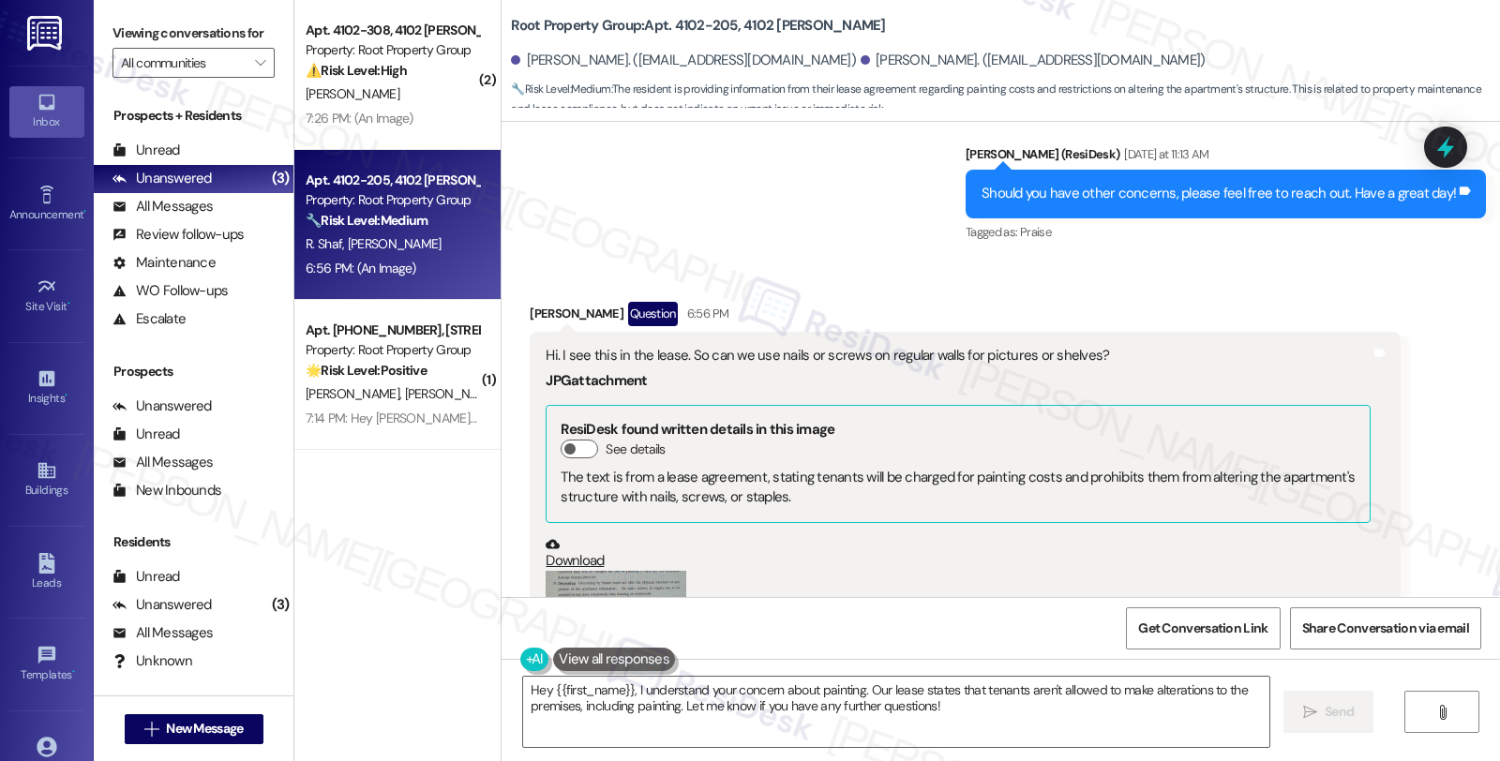
scroll to position [1366, 0]
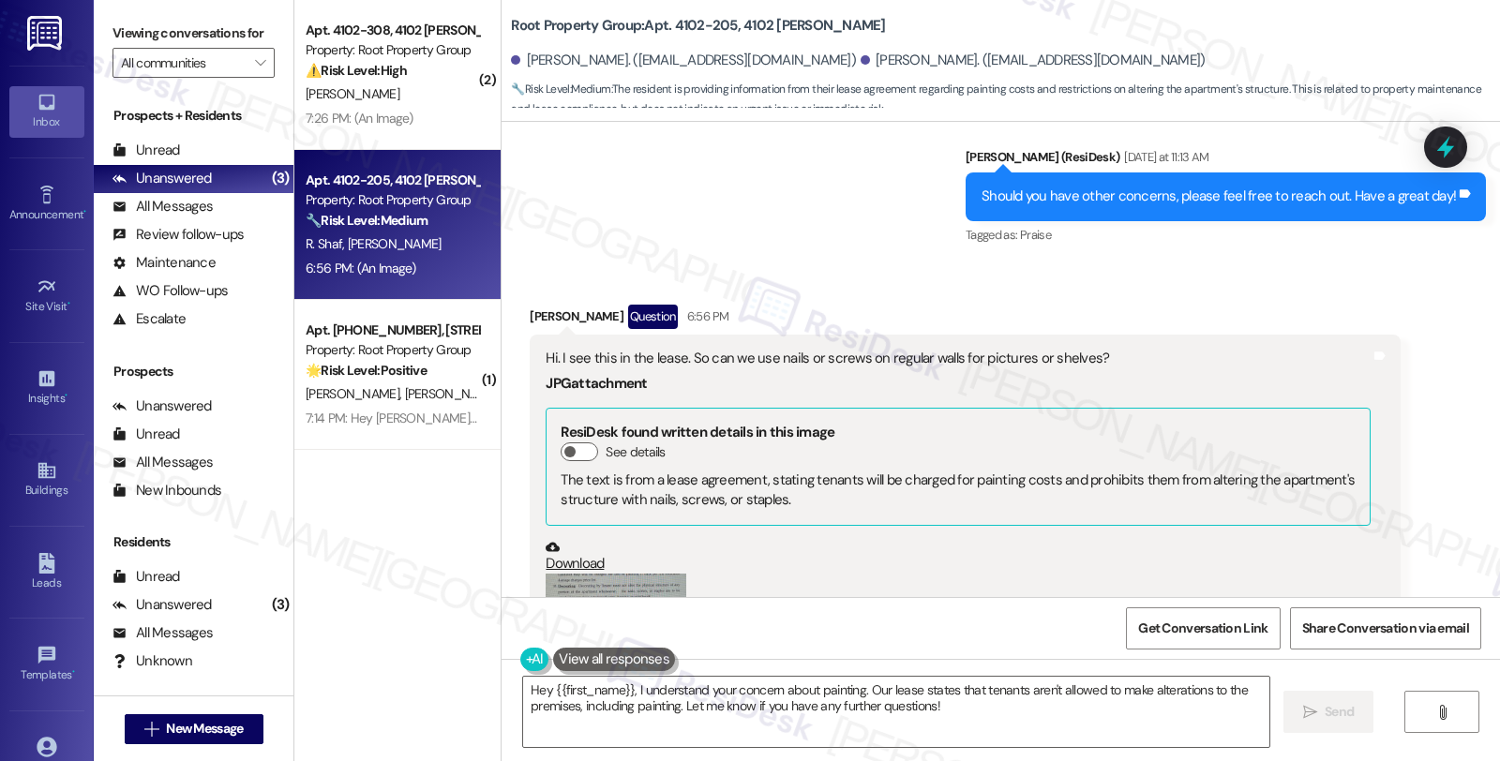
click at [617, 574] on button "Zoom image" at bounding box center [615, 587] width 141 height 27
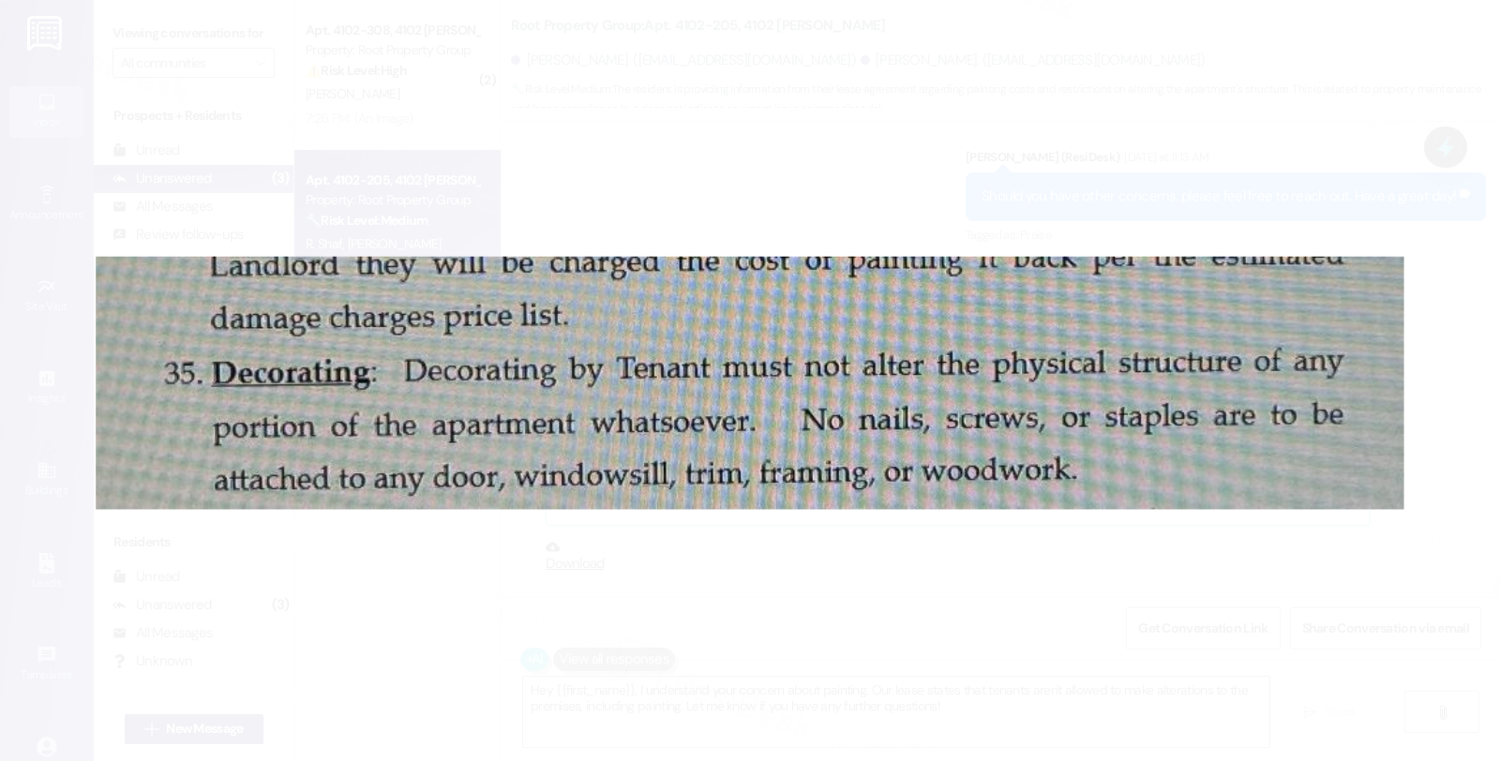
click at [930, 611] on button "Unzoom image" at bounding box center [750, 380] width 1500 height 761
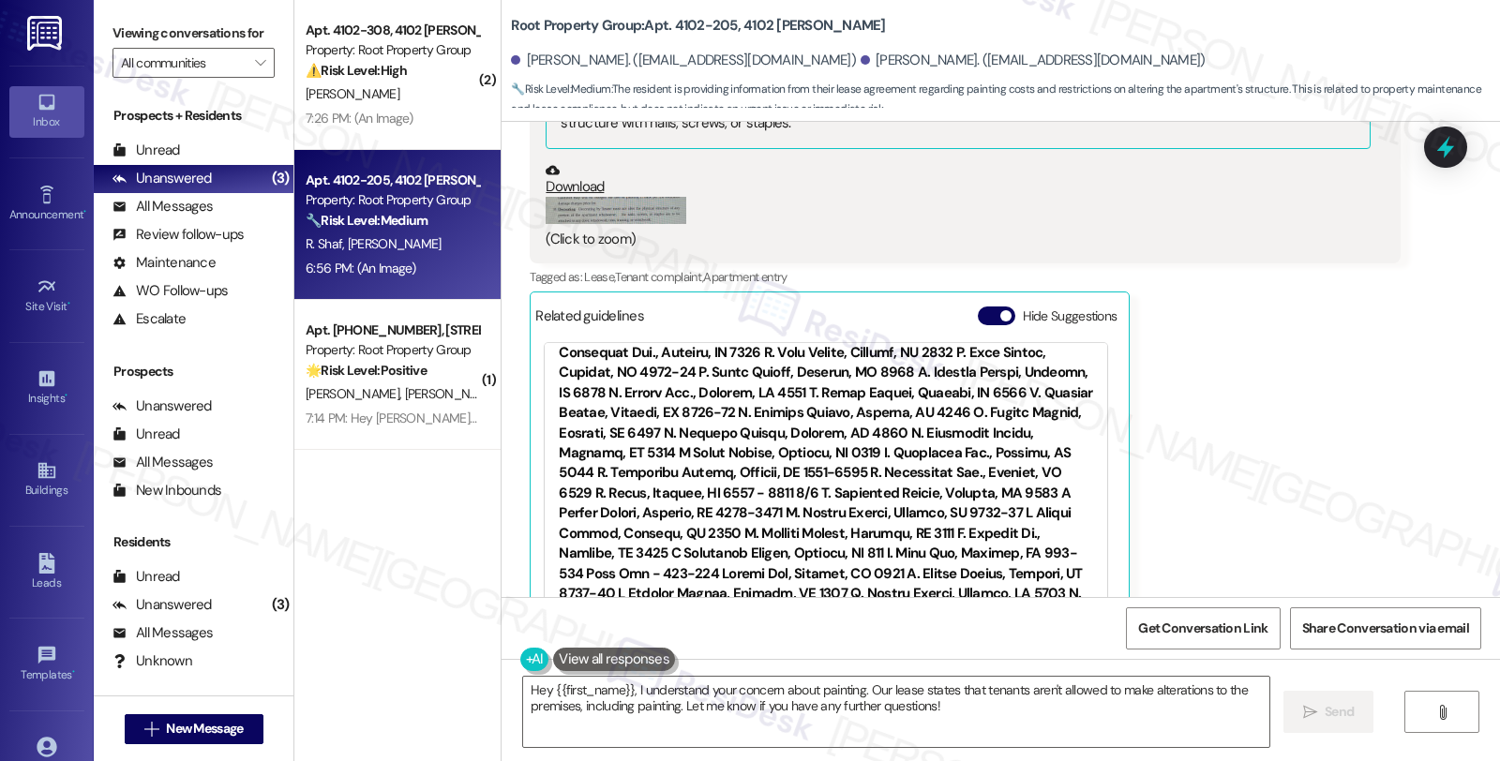
scroll to position [1784, 0]
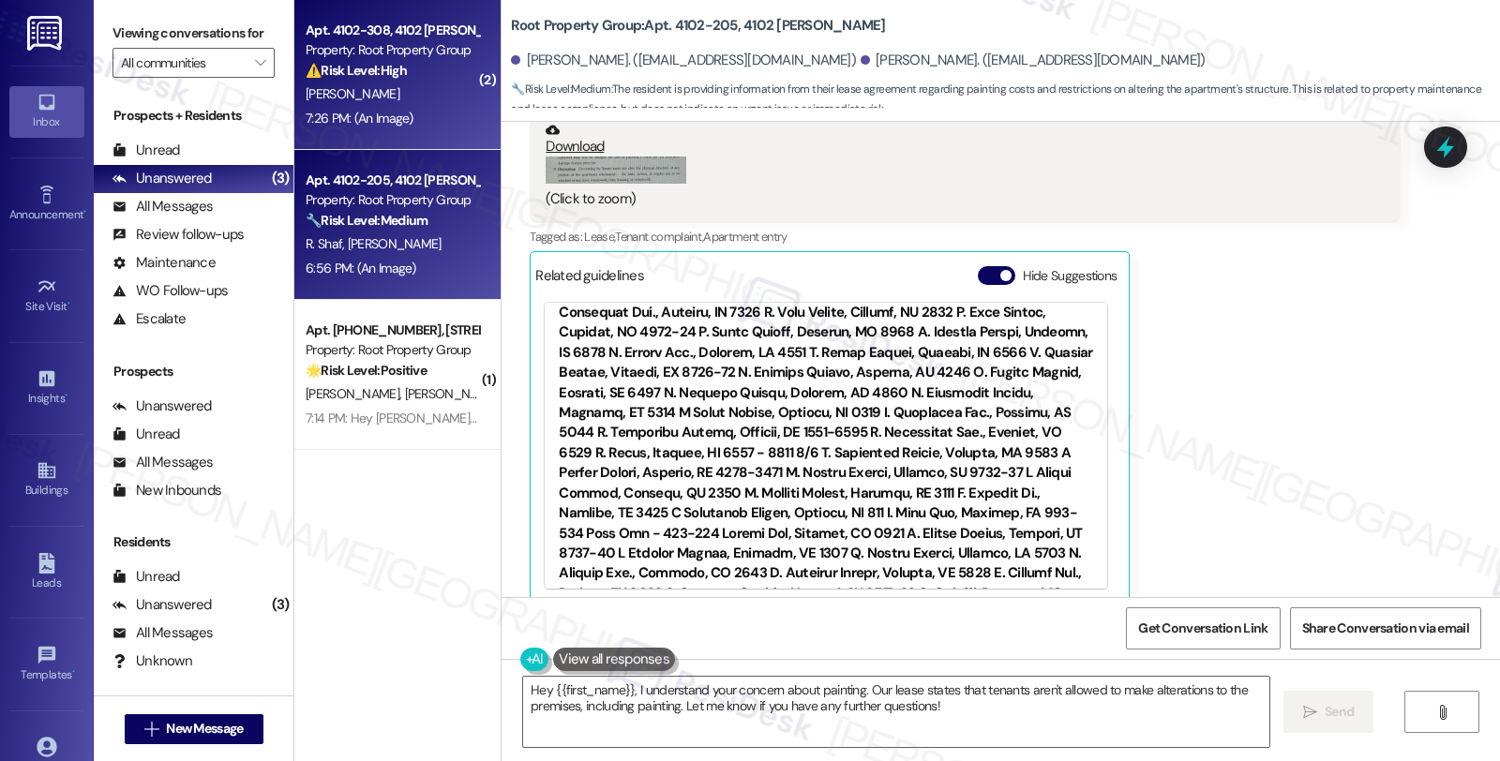
click at [453, 94] on div "[PERSON_NAME]" at bounding box center [392, 93] width 177 height 23
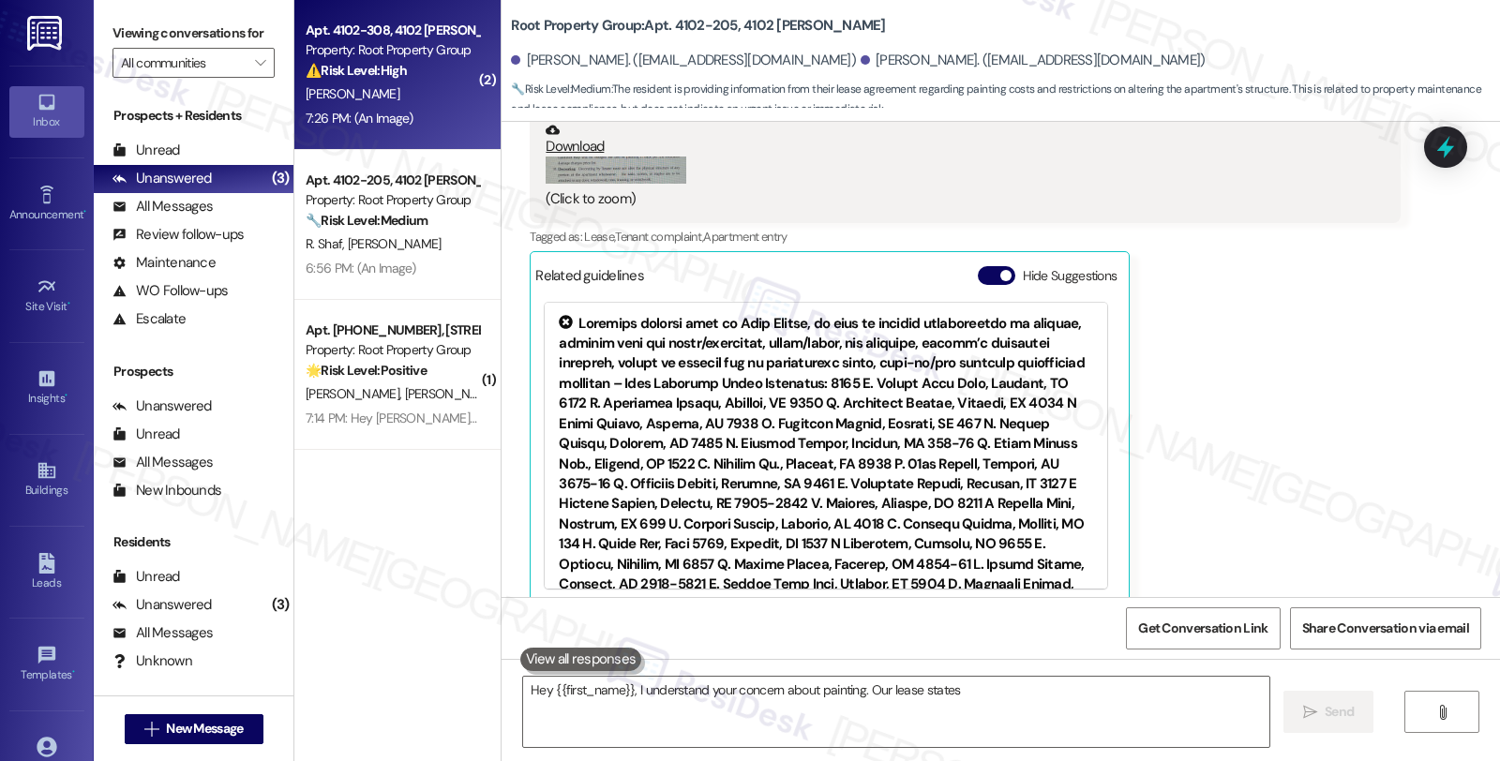
type textarea "Hey {{first_name}}, I understand your concern about painting. Our lease states …"
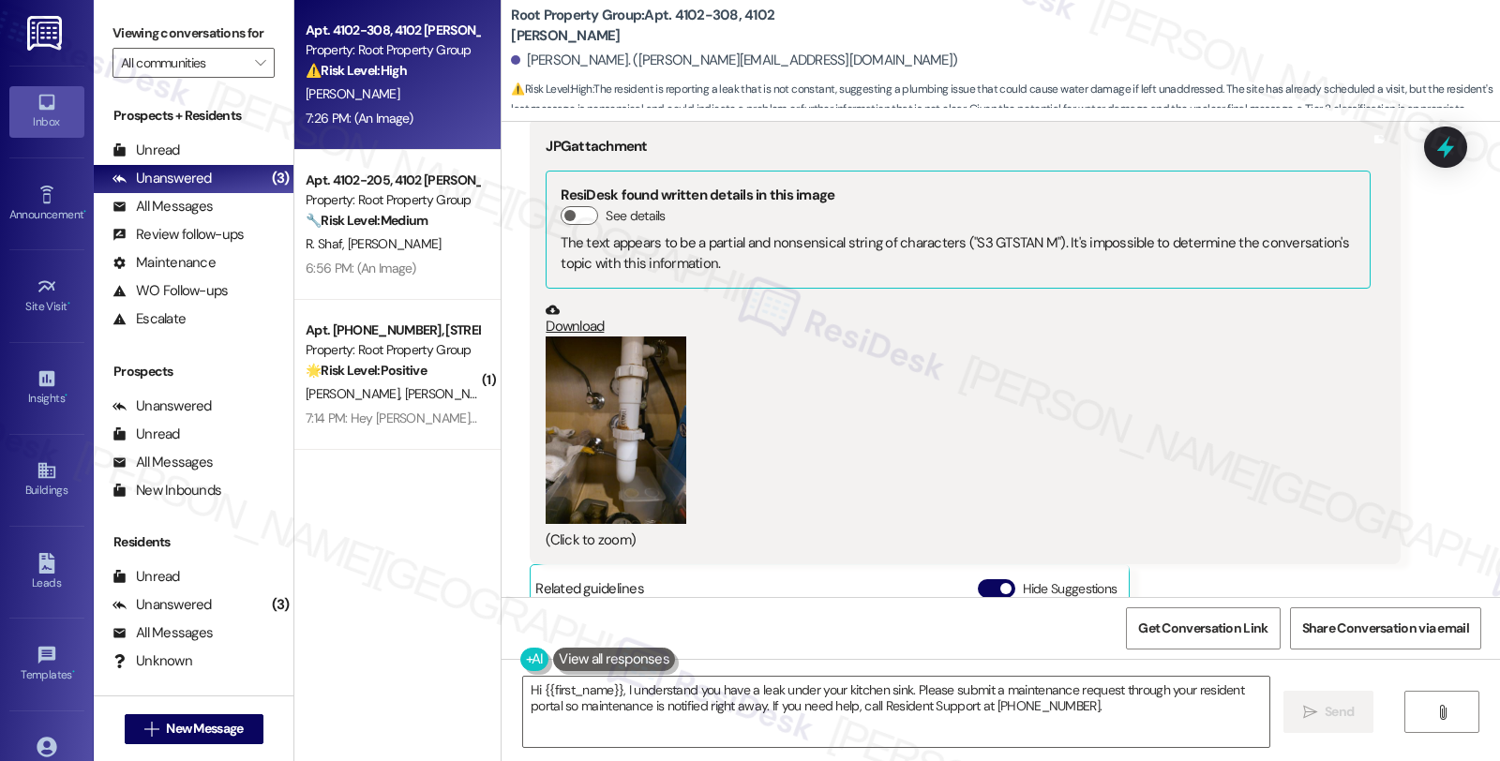
scroll to position [6901, 0]
click at [588, 429] on button "Zoom image" at bounding box center [615, 428] width 141 height 187
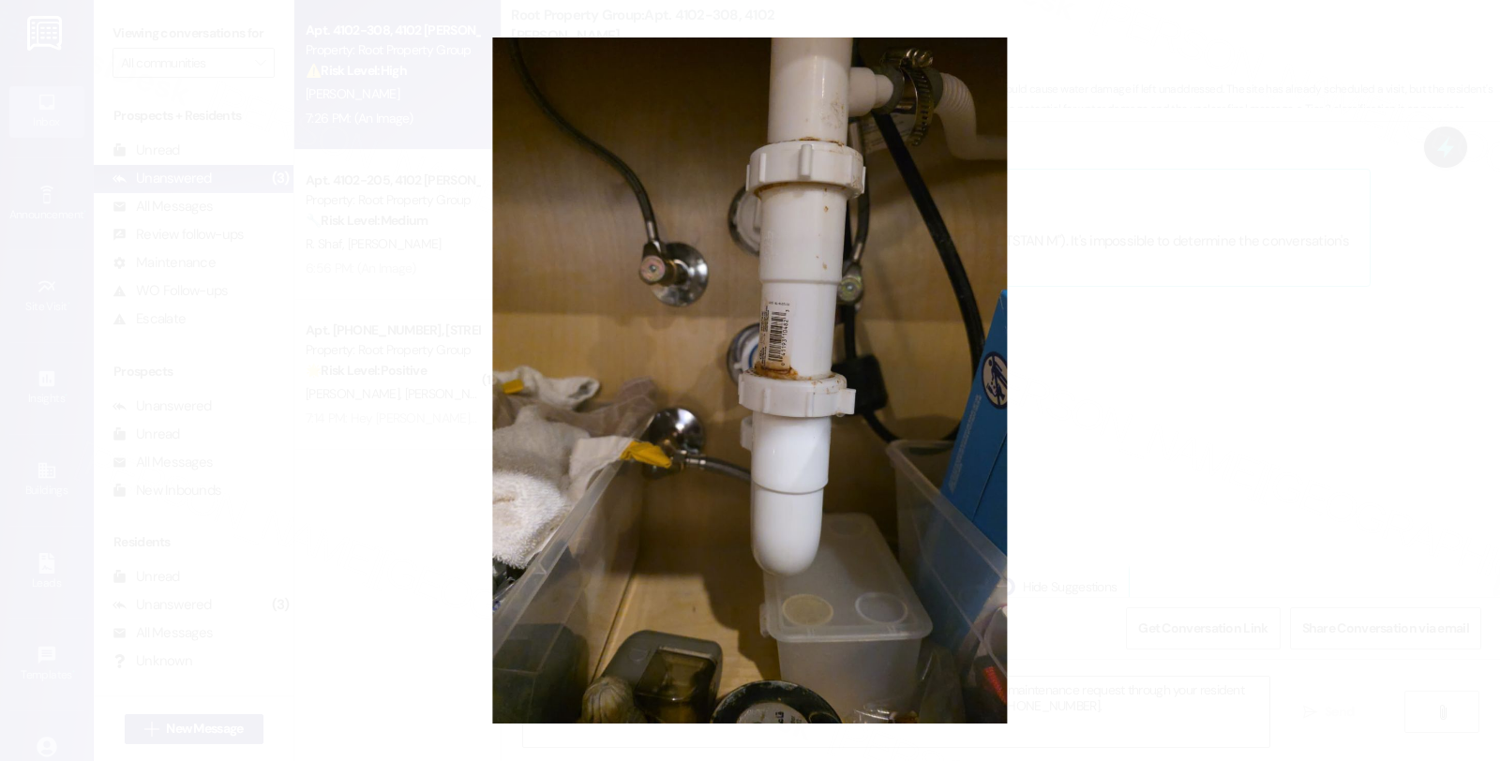
click at [1121, 359] on button "Unzoom image" at bounding box center [750, 380] width 1500 height 761
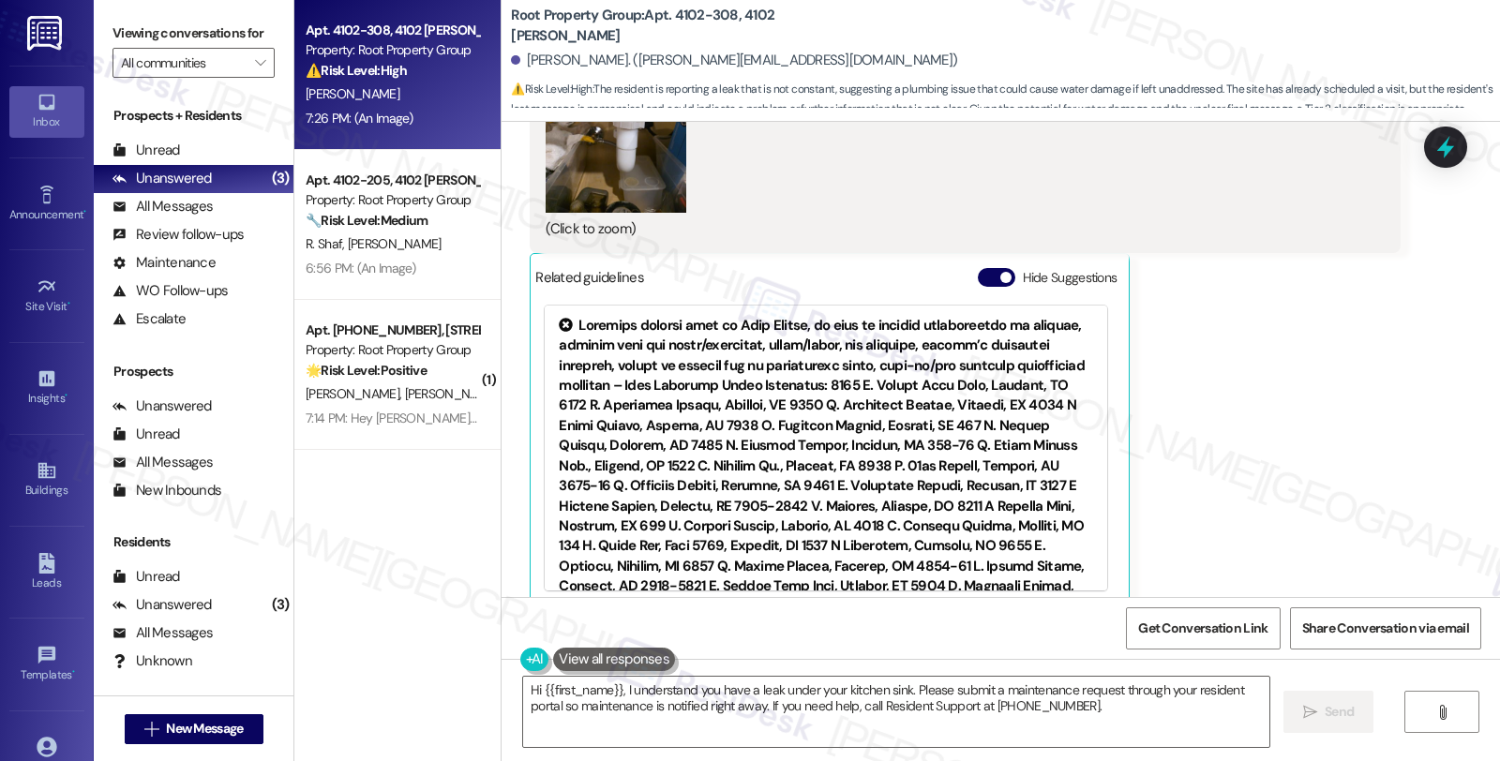
scroll to position [7213, 0]
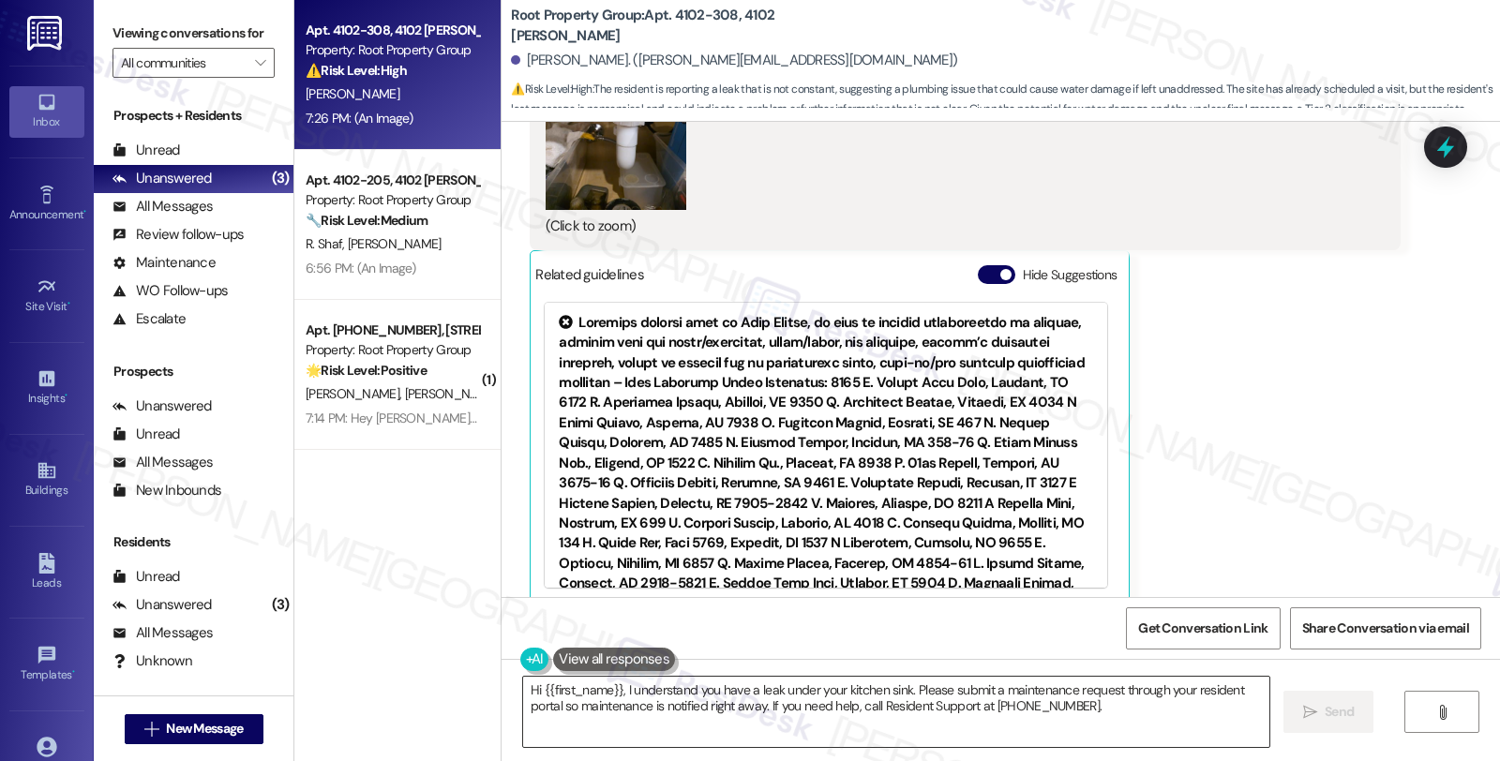
click at [818, 737] on textarea "Hi {{first_name}}, I understand you have a leak under your kitchen sink. Please…" at bounding box center [896, 712] width 746 height 70
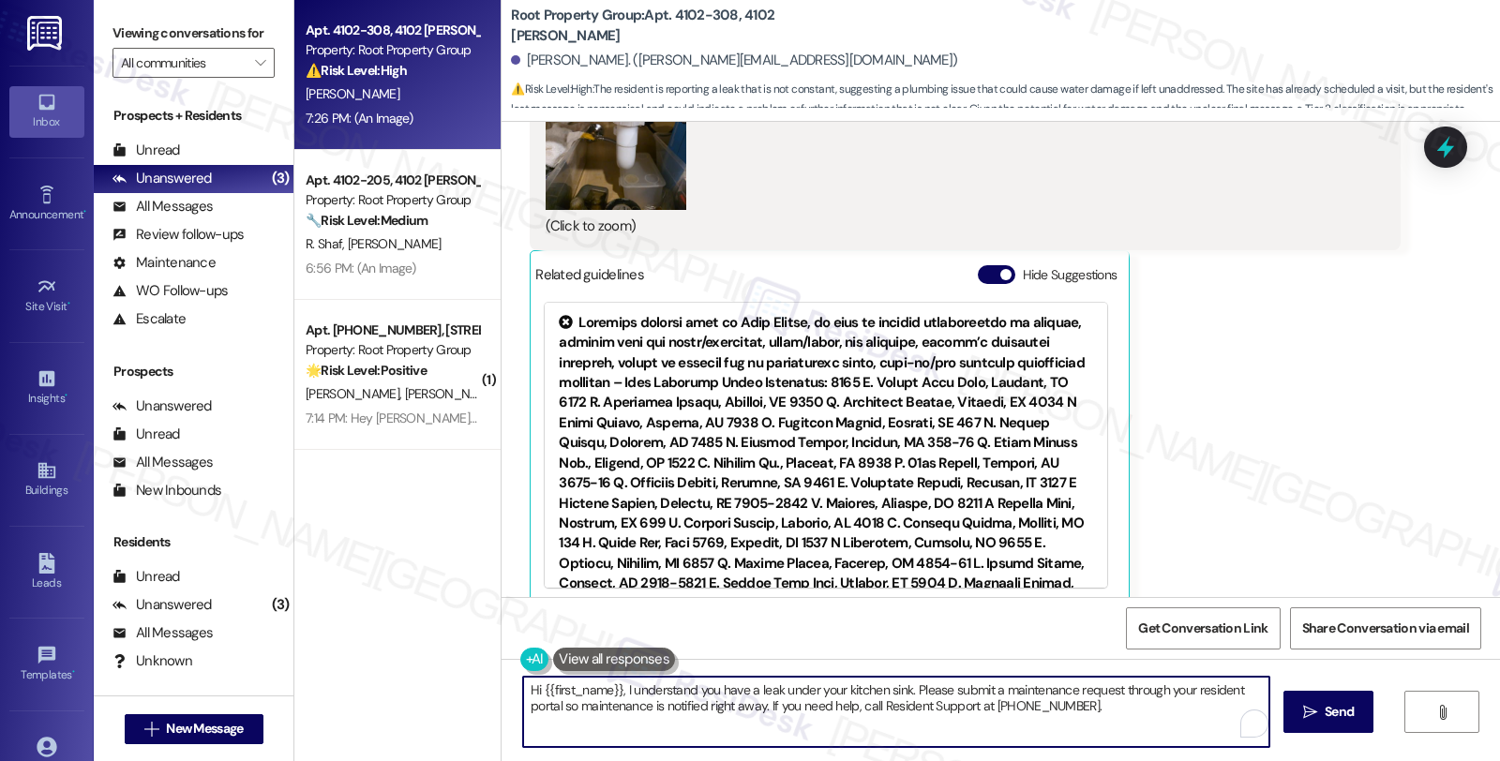
paste textarea "Got it! Kindly log in to the AppFolio portal and click on New Service Request. …"
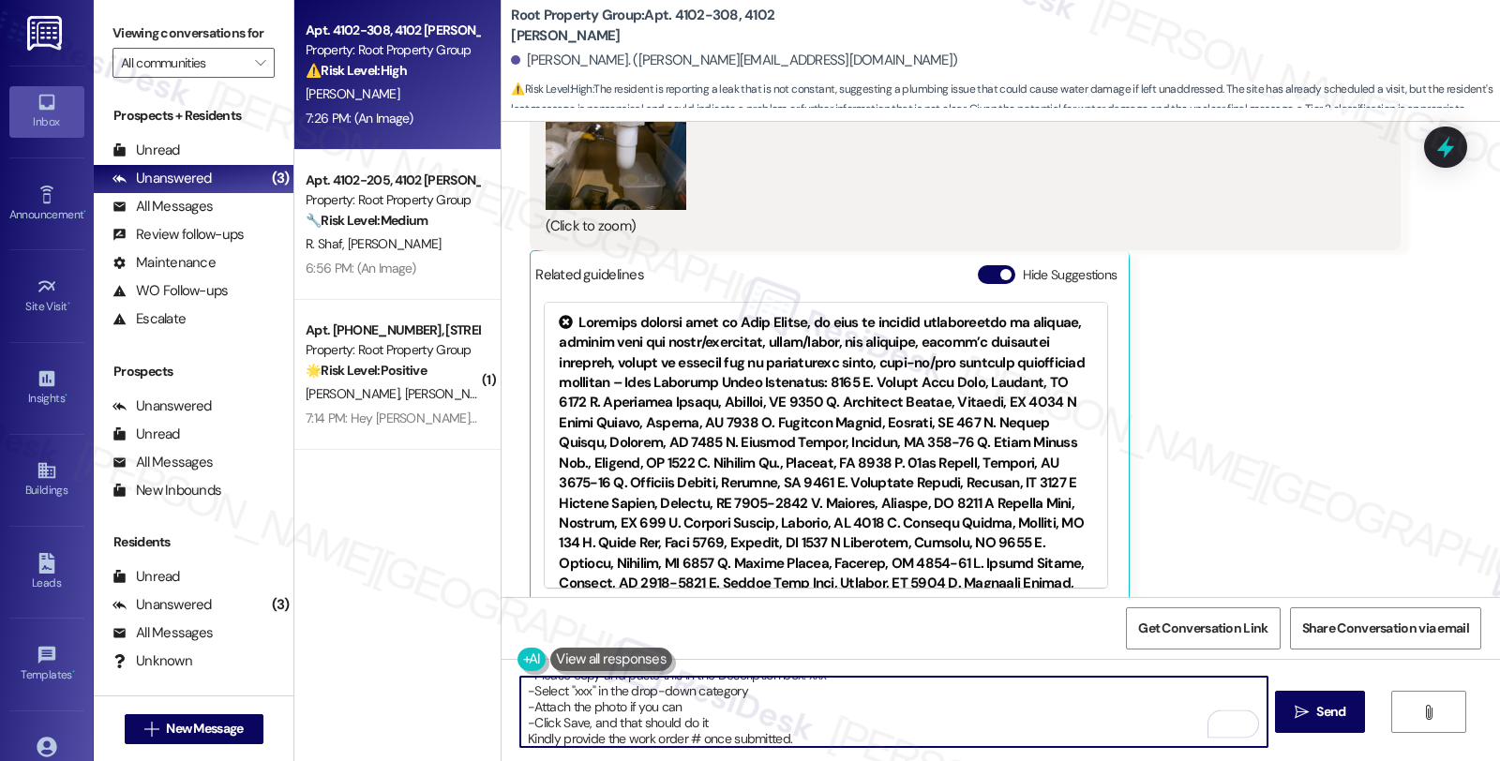
scroll to position [47, 0]
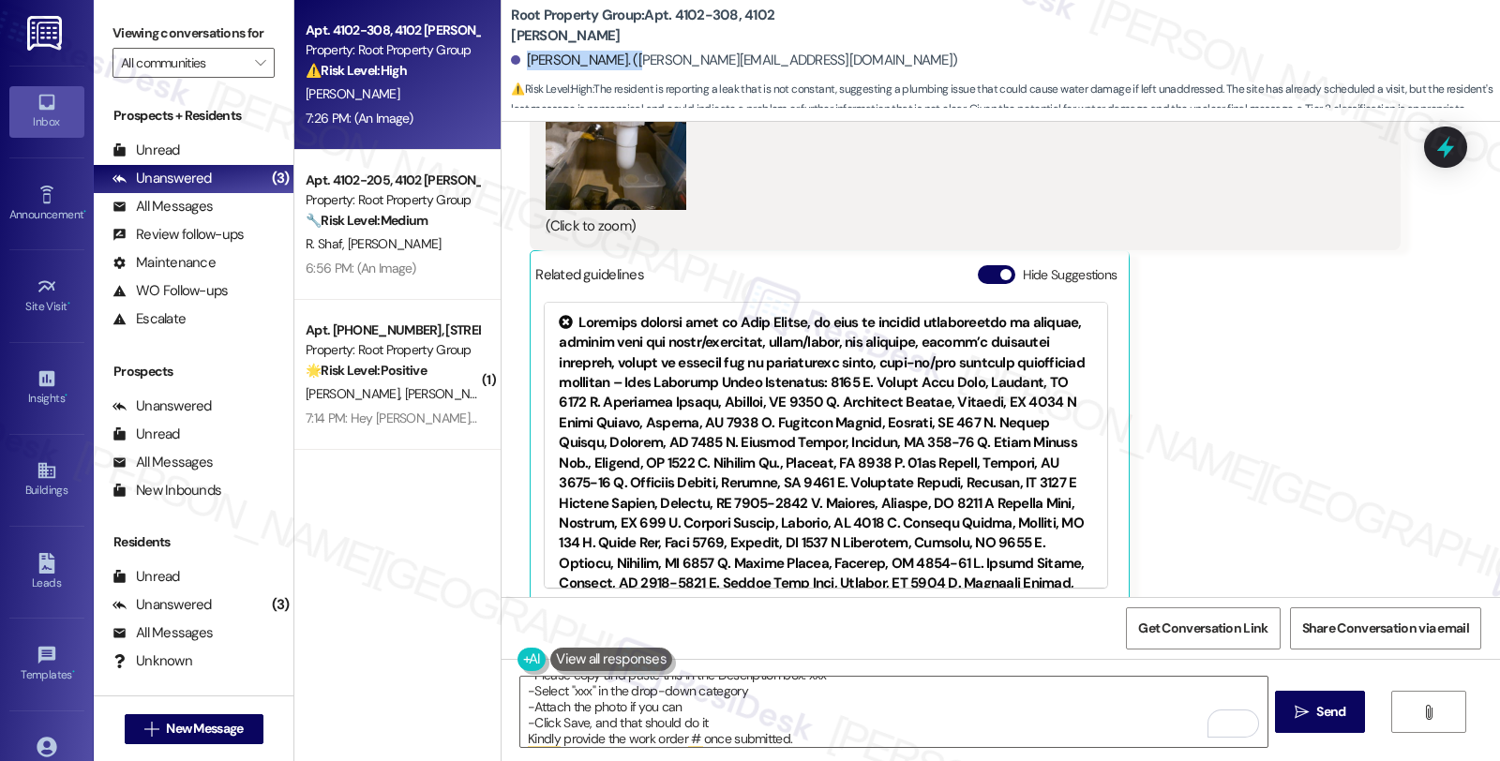
drag, startPoint x: 513, startPoint y: 57, endPoint x: 619, endPoint y: 66, distance: 106.2
click at [619, 66] on div "Hassan Althuwaini. (hassan.althuwaini@outlook.com)" at bounding box center [734, 61] width 446 height 20
copy div "Hassan Althuwaini"
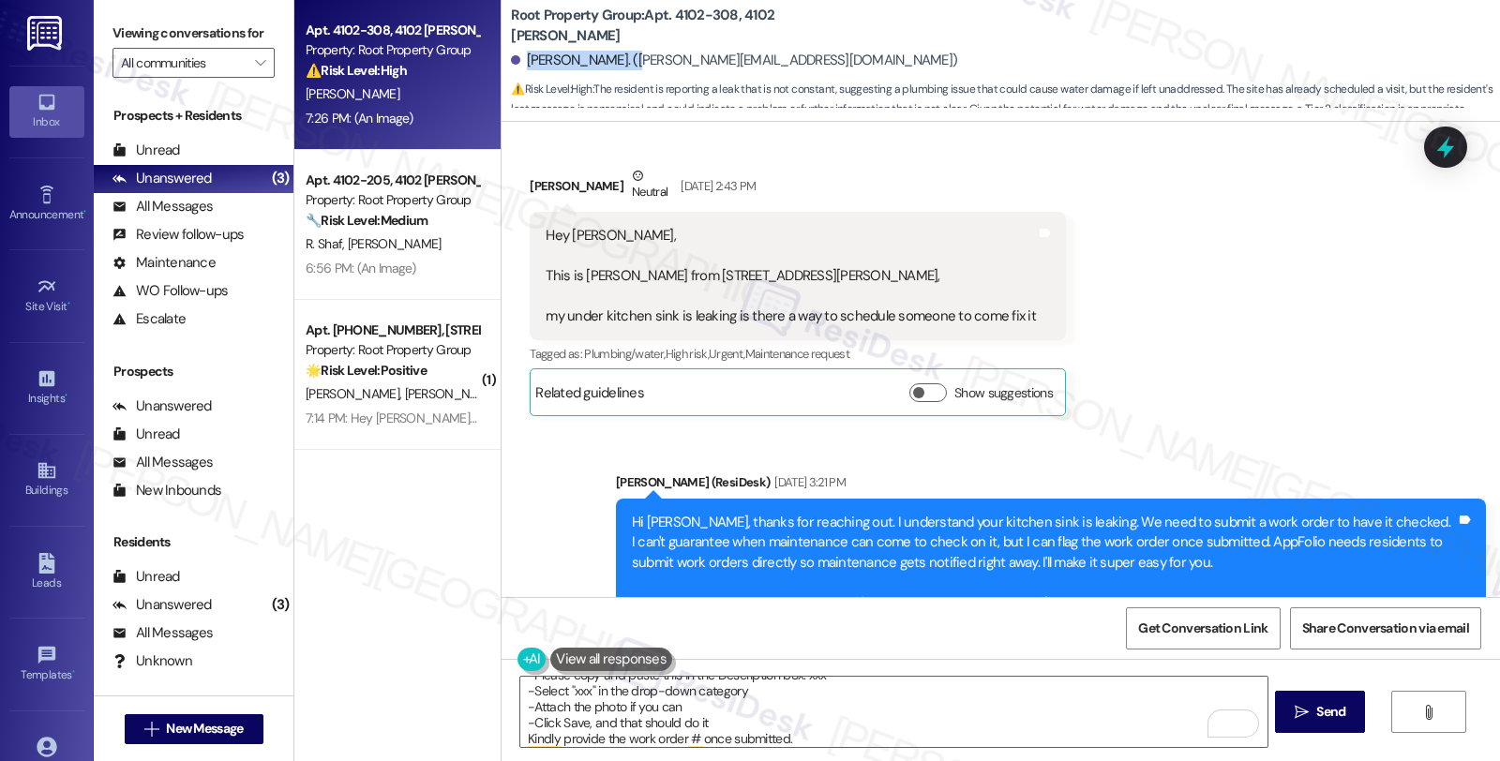
scroll to position [5234, 0]
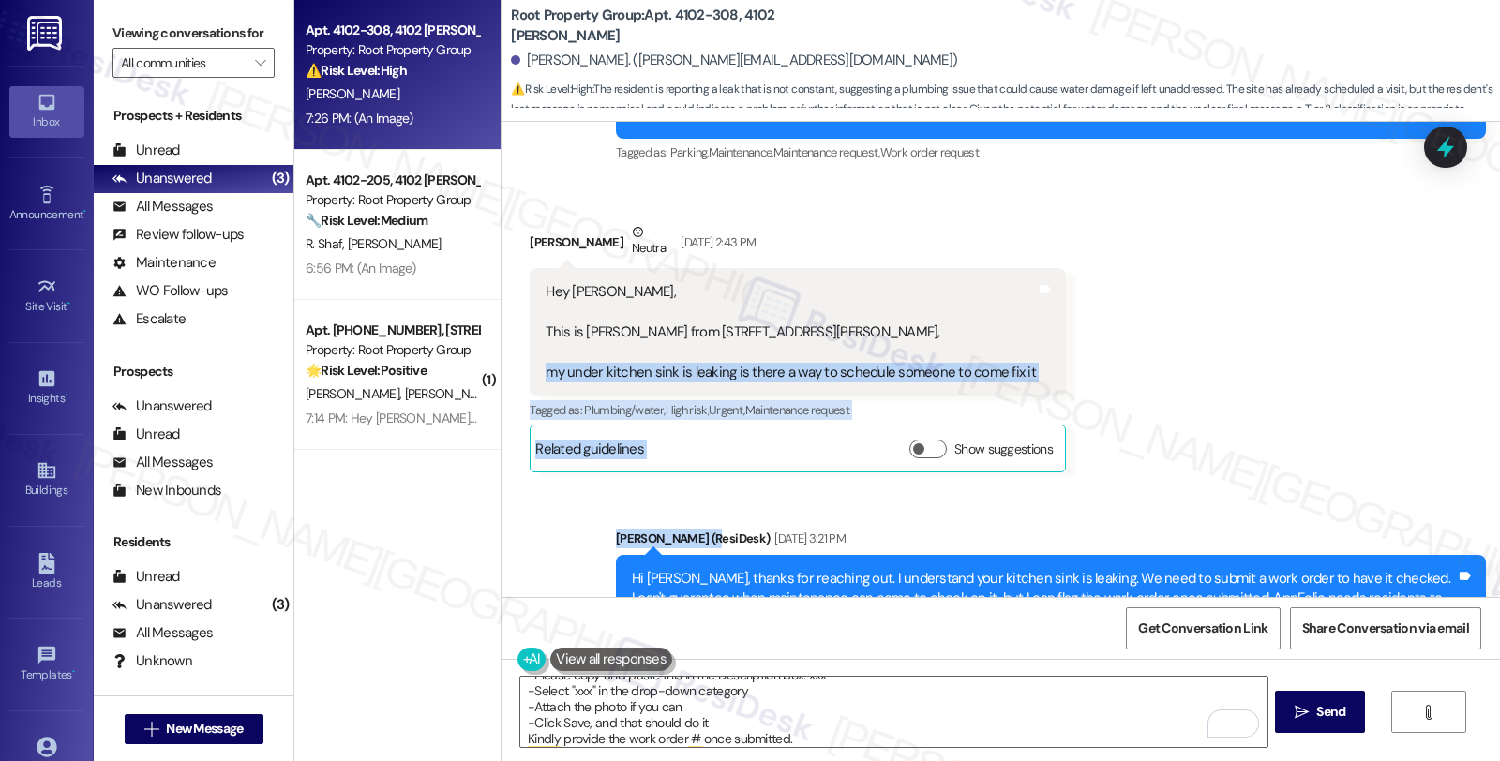
drag, startPoint x: 530, startPoint y: 351, endPoint x: 867, endPoint y: 480, distance: 361.0
click at [867, 480] on div "Lease started Jan 29, 2025 at 7:00 PM Survey, sent via SMS Residesk Automated S…" at bounding box center [1000, 359] width 998 height 475
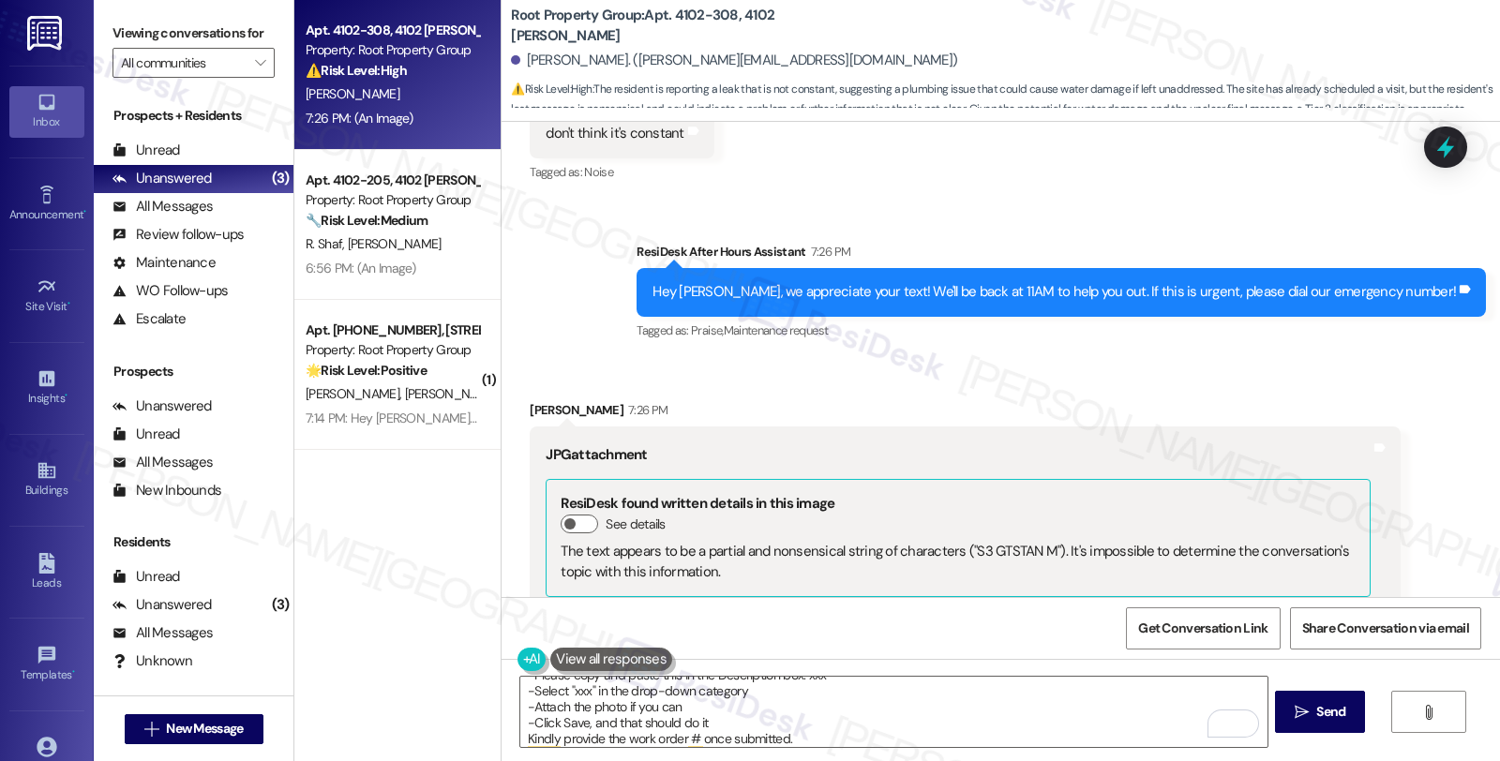
scroll to position [6589, 0]
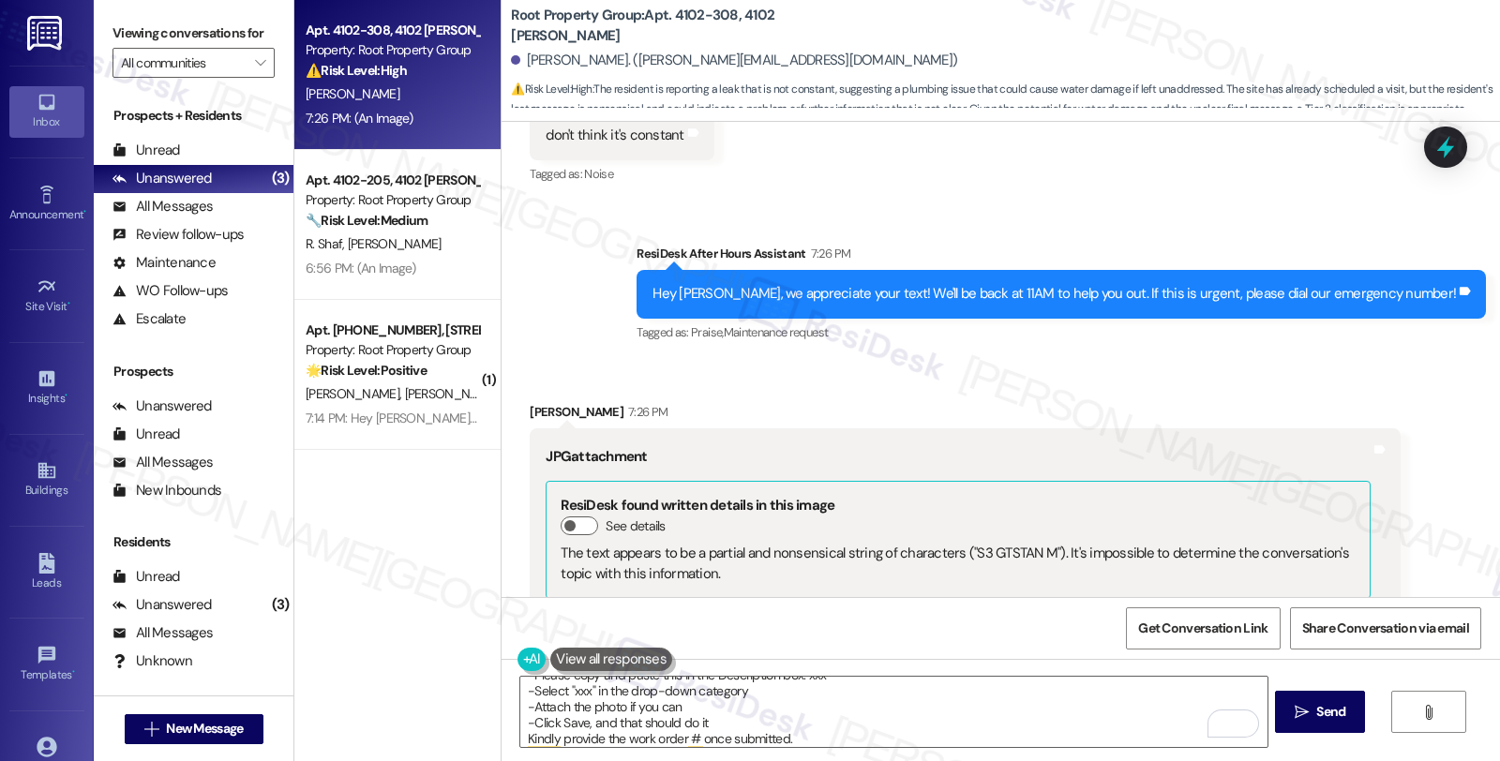
click at [843, 157] on div "Received via SMS Hassan Althuwaini 7:26 PM don't think it's constant Tags and n…" at bounding box center [1000, 122] width 998 height 158
copy div "my under kitchen sink is leaking is there a way to schedule someone to come fix…"
click at [573, 688] on textarea "Got it! Kindly log in to the AppFolio portal and click on New Service Request. …" at bounding box center [893, 712] width 746 height 70
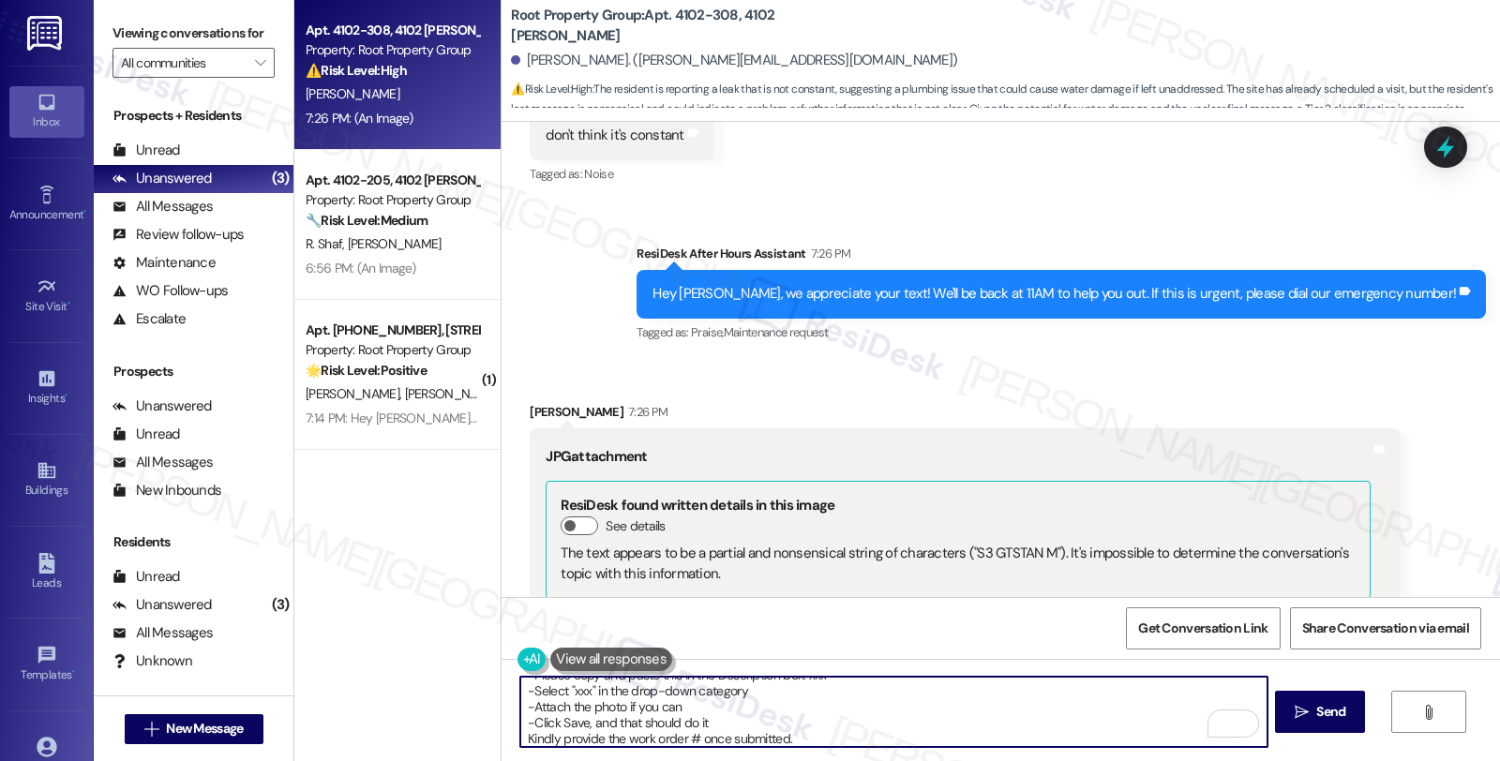
click at [573, 688] on textarea "Got it! Kindly log in to the AppFolio portal and click on New Service Request. …" at bounding box center [893, 712] width 746 height 70
click at [801, 720] on textarea "Got it! Kindly log in to the AppFolio portal and click on New Service Request. …" at bounding box center [893, 712] width 746 height 70
paste textarea "Under-sink pipe in the kitchen is leaking. Resident reports the leak is not con…"
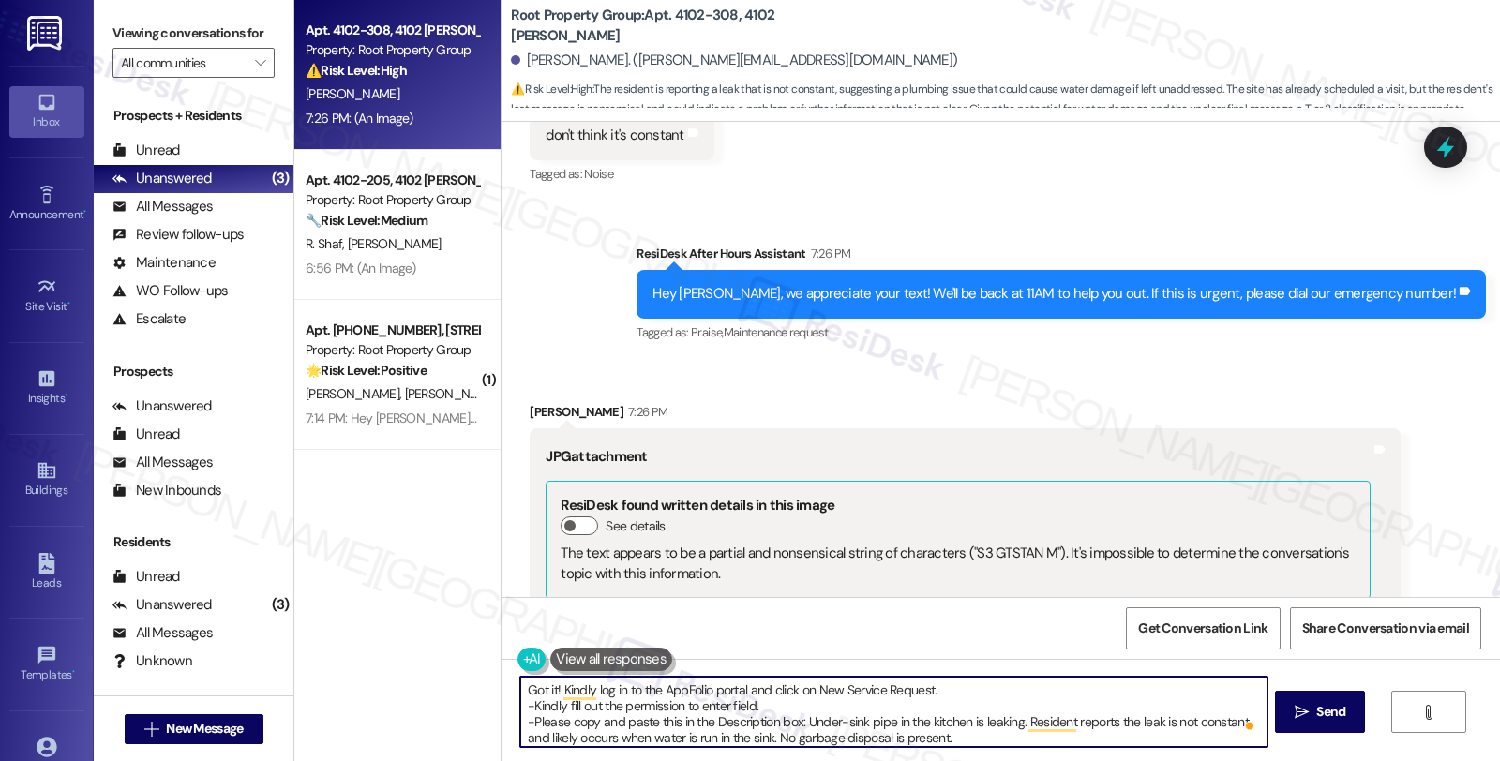
click at [793, 723] on textarea "Got it! Kindly log in to the AppFolio portal and click on New Service Request. …" at bounding box center [893, 712] width 746 height 70
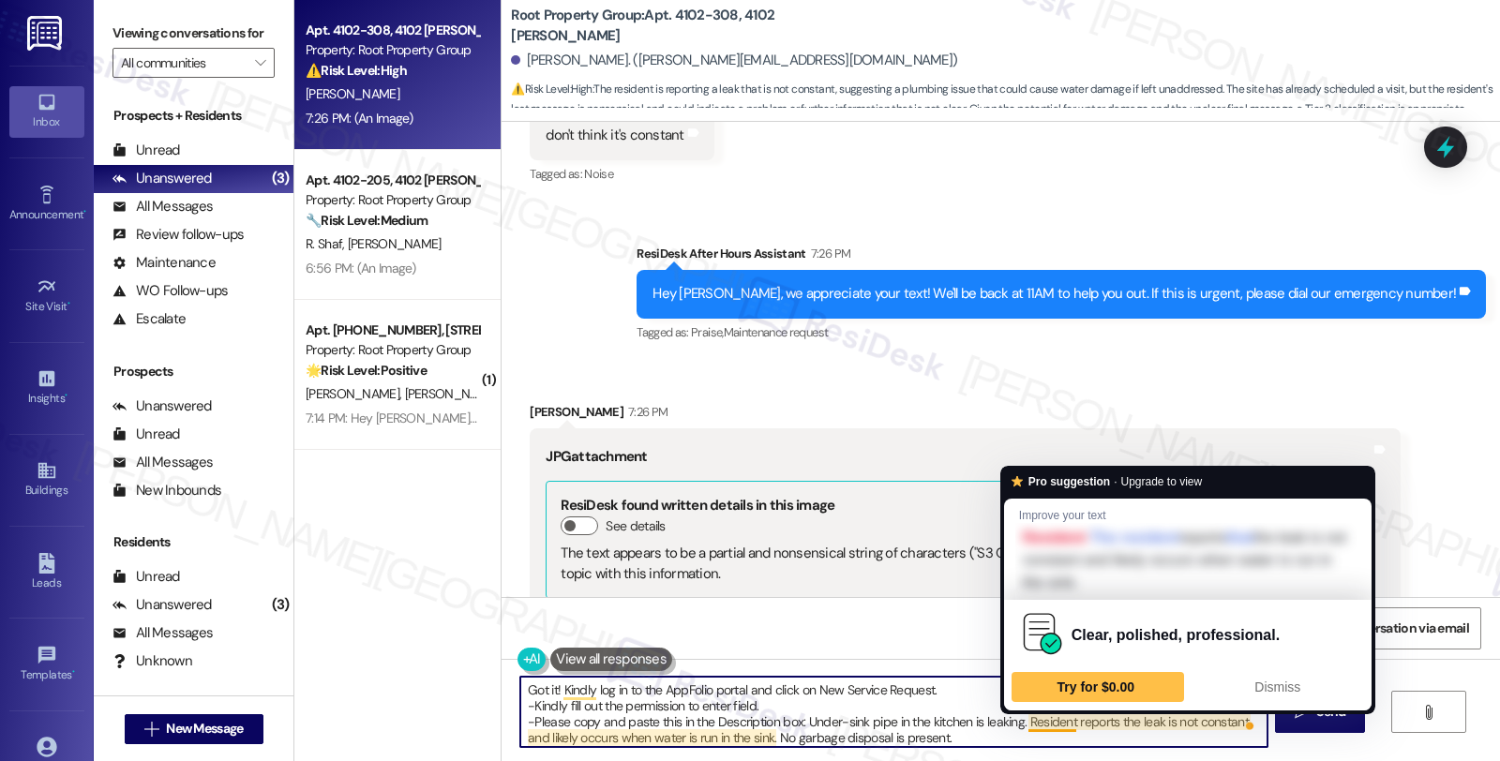
click at [1017, 725] on textarea "Got it! Kindly log in to the AppFolio portal and click on New Service Request. …" at bounding box center [893, 712] width 746 height 70
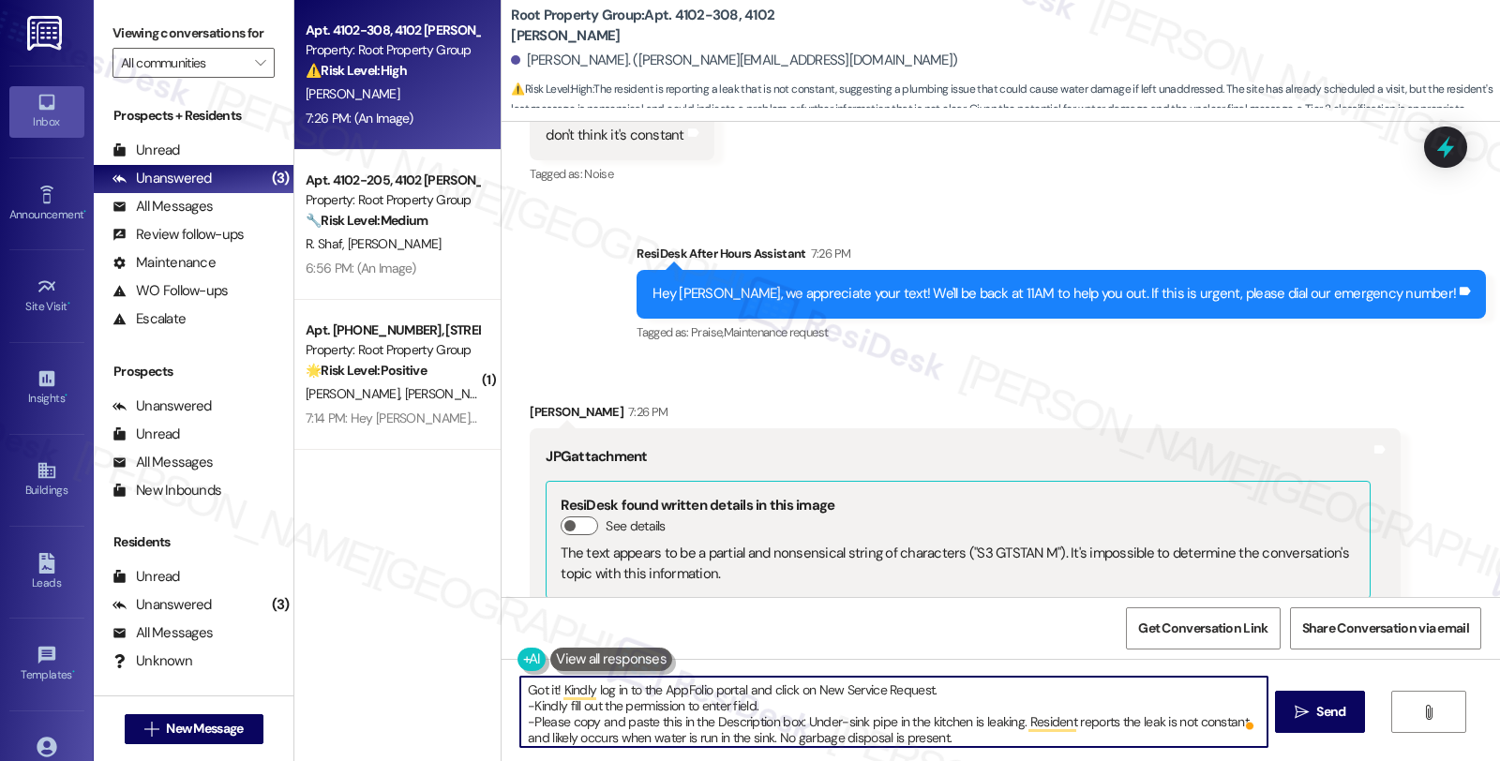
click at [1109, 718] on textarea "Got it! Kindly log in to the AppFolio portal and click on New Service Request. …" at bounding box center [893, 712] width 746 height 70
click at [672, 736] on textarea "Got it! Kindly log in to the AppFolio portal and click on New Service Request. …" at bounding box center [893, 712] width 746 height 70
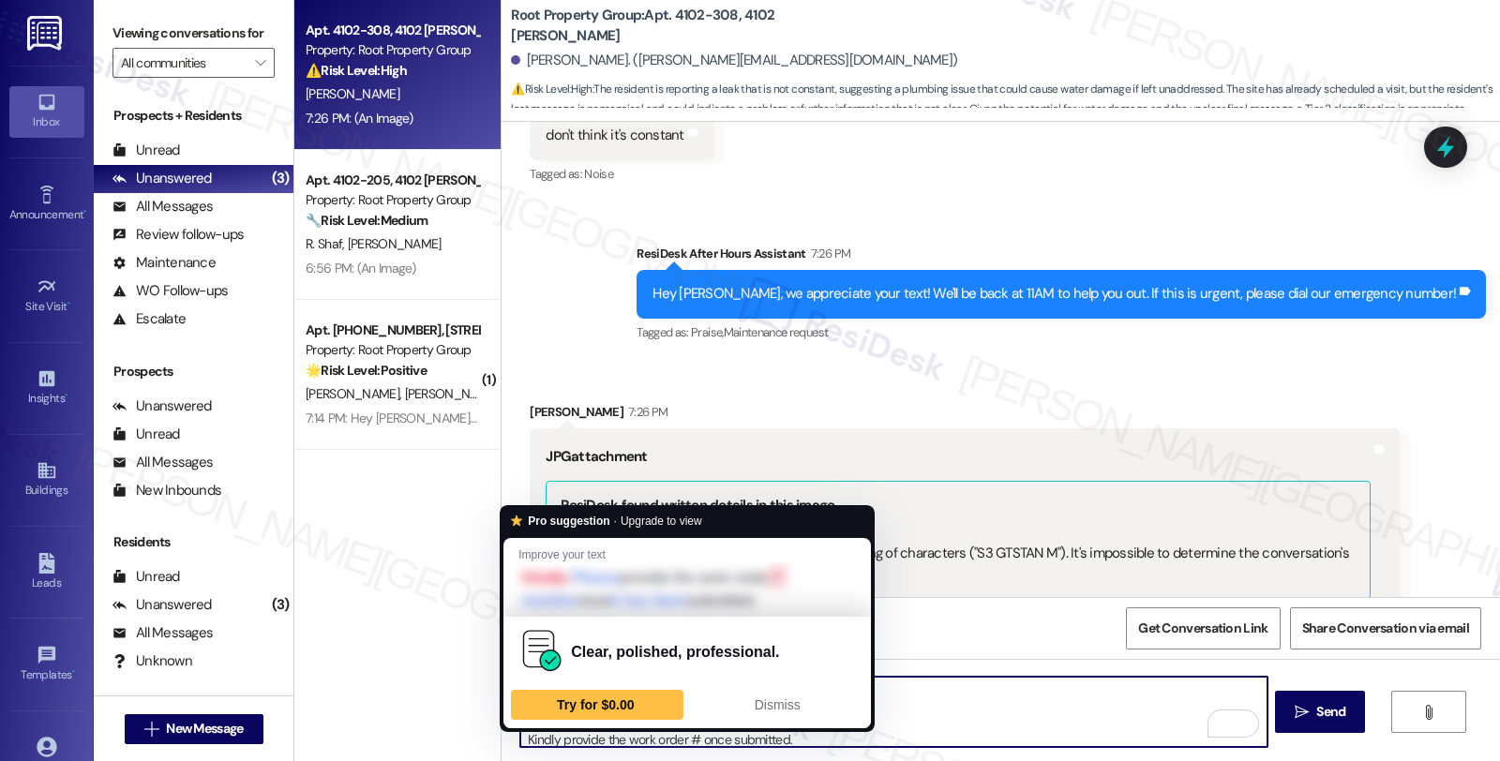
click at [520, 739] on textarea "Got it! Kindly log in to the AppFolio portal and click on New Service Request. …" at bounding box center [893, 712] width 746 height 70
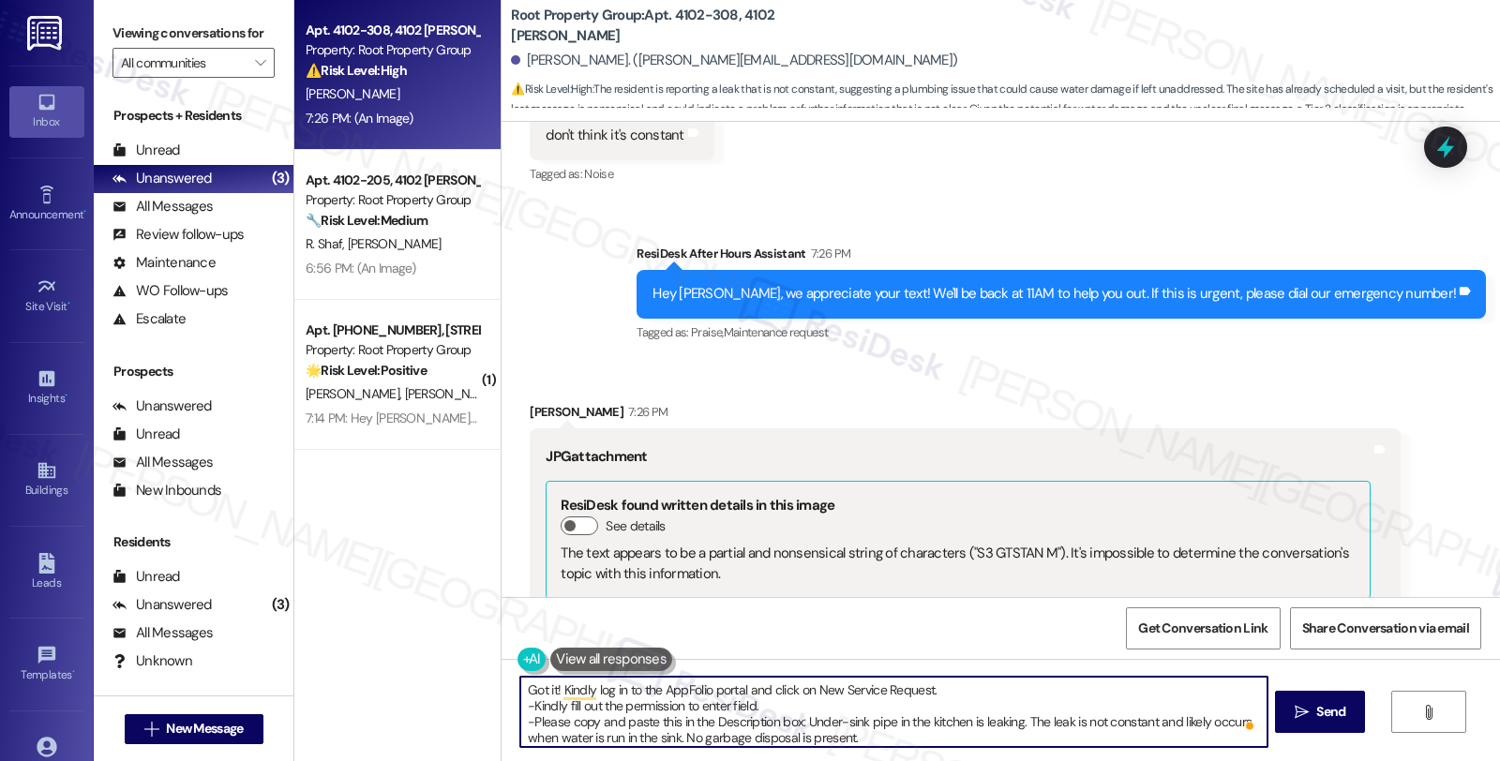
click at [958, 679] on textarea "Got it! Kindly log in to the AppFolio portal and click on New Service Request. …" at bounding box center [893, 712] width 746 height 70
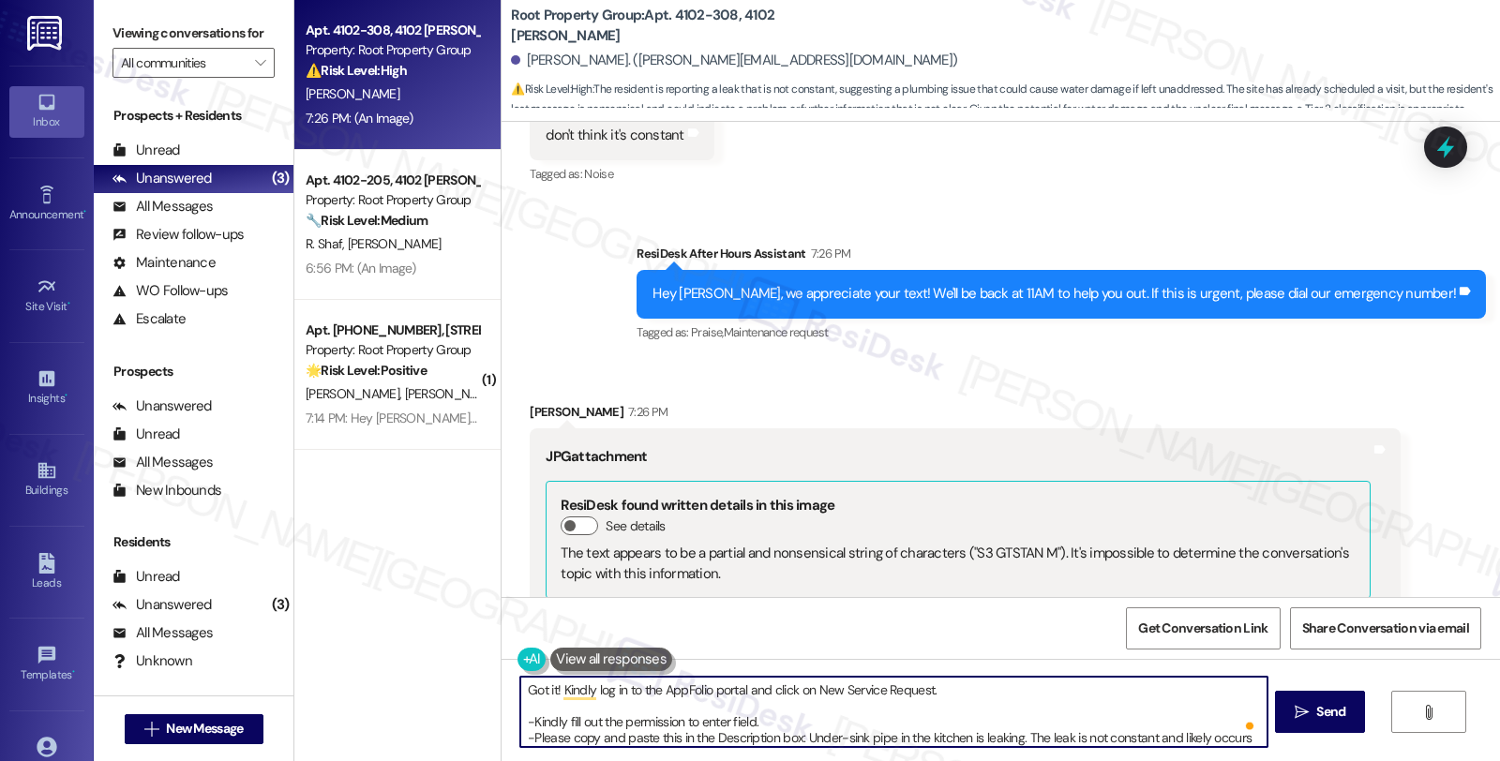
click at [540, 723] on textarea "Got it! Kindly log in to the AppFolio portal and click on New Service Request. …" at bounding box center [893, 712] width 746 height 70
click at [916, 736] on textarea "Got it! Kindly log in to the AppFolio portal and click on New Service Request. …" at bounding box center [893, 712] width 746 height 70
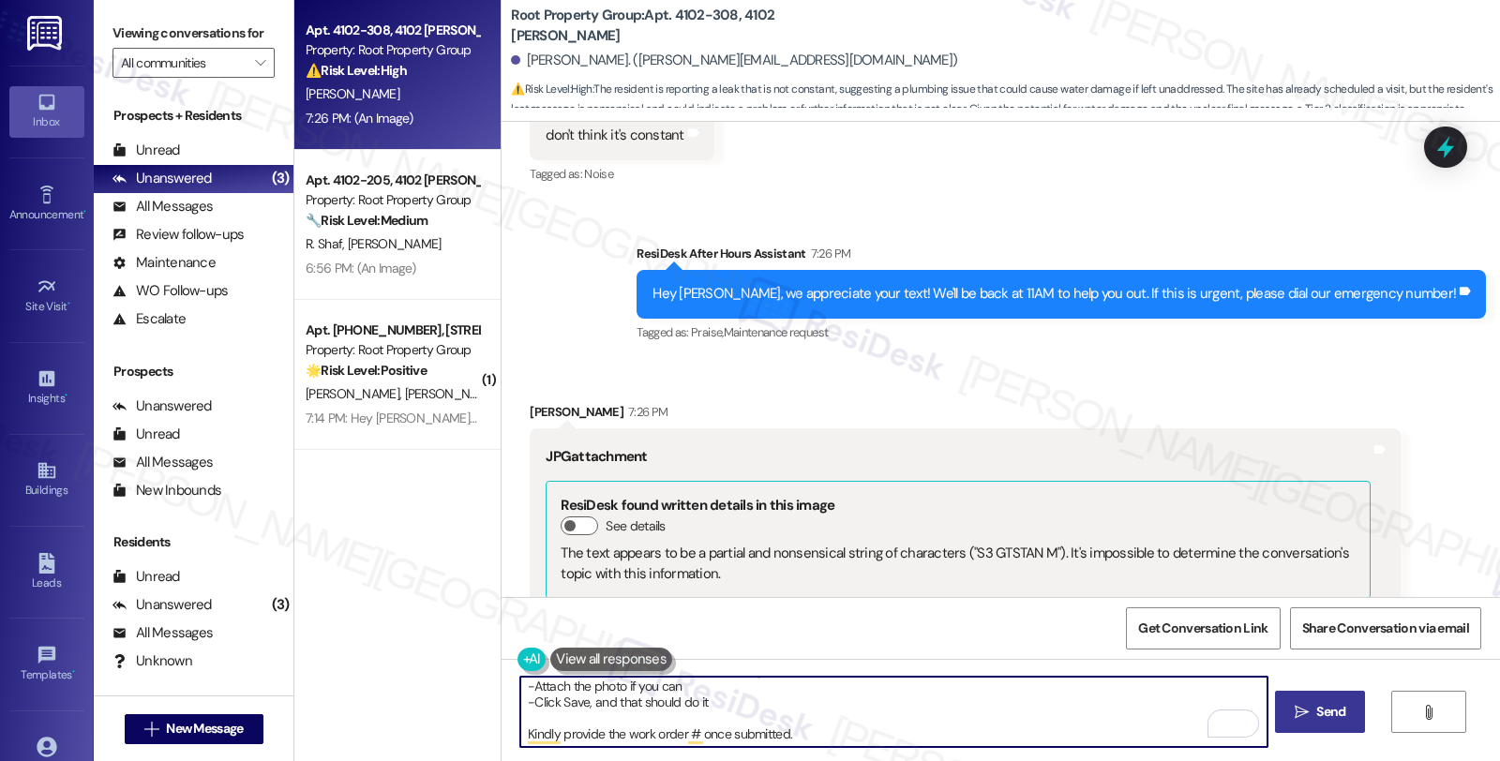
type textarea "Got it! Kindly log in to the AppFolio portal and click on New Service Request. …"
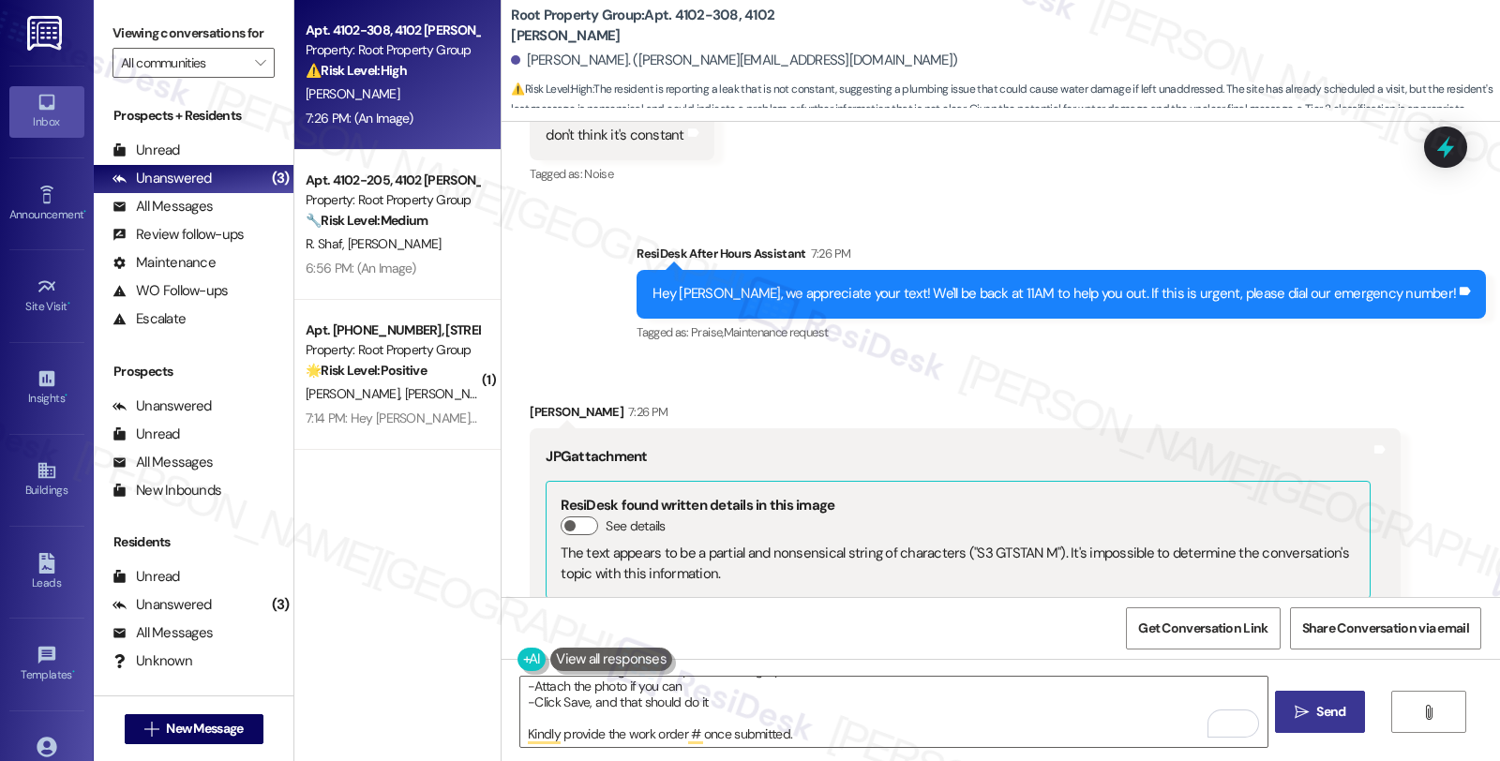
click at [1294, 716] on icon "" at bounding box center [1301, 712] width 14 height 15
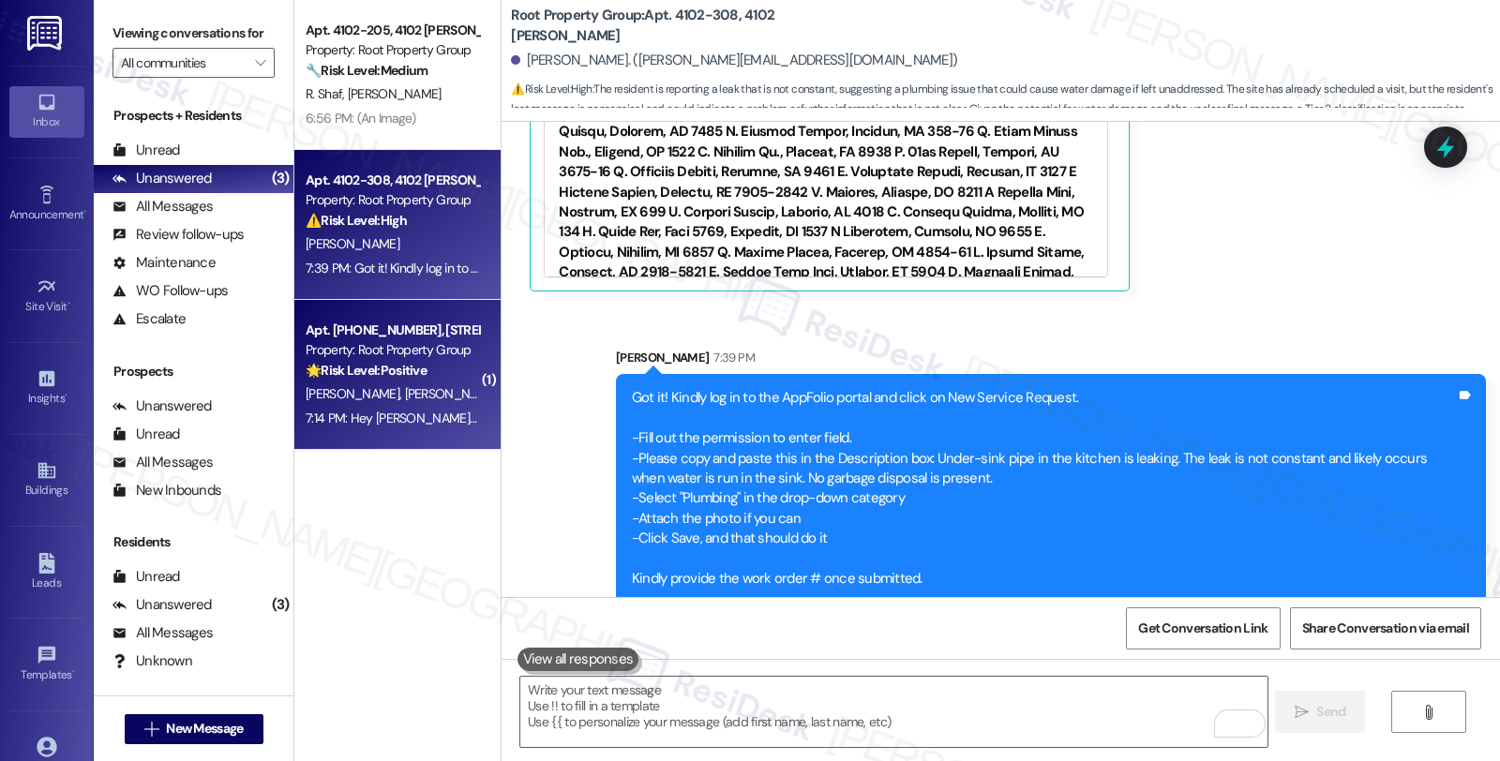
click at [417, 378] on strong "🌟 Risk Level: Positive" at bounding box center [366, 370] width 121 height 17
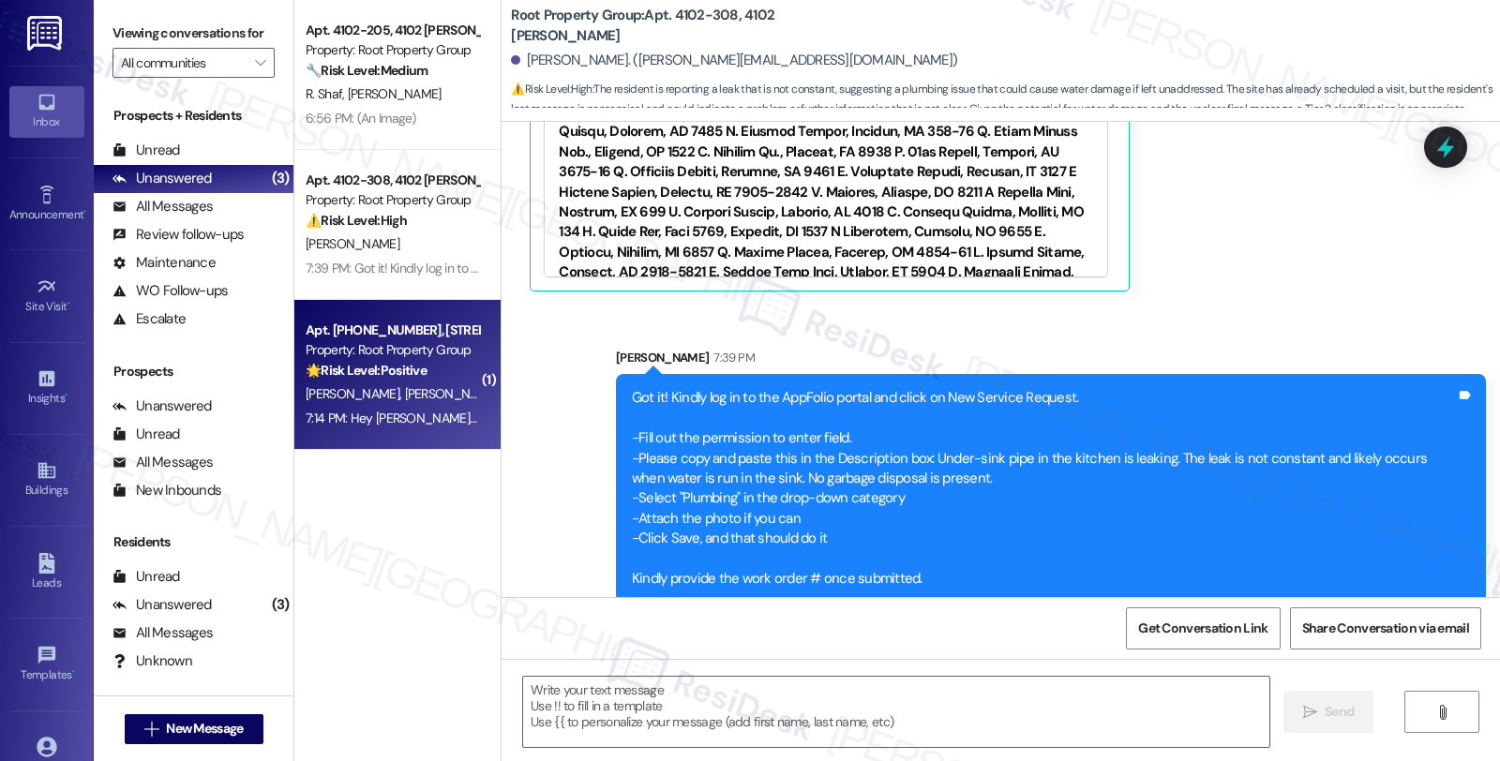
type textarea "Fetching suggested responses. Please feel free to read through the conversation…"
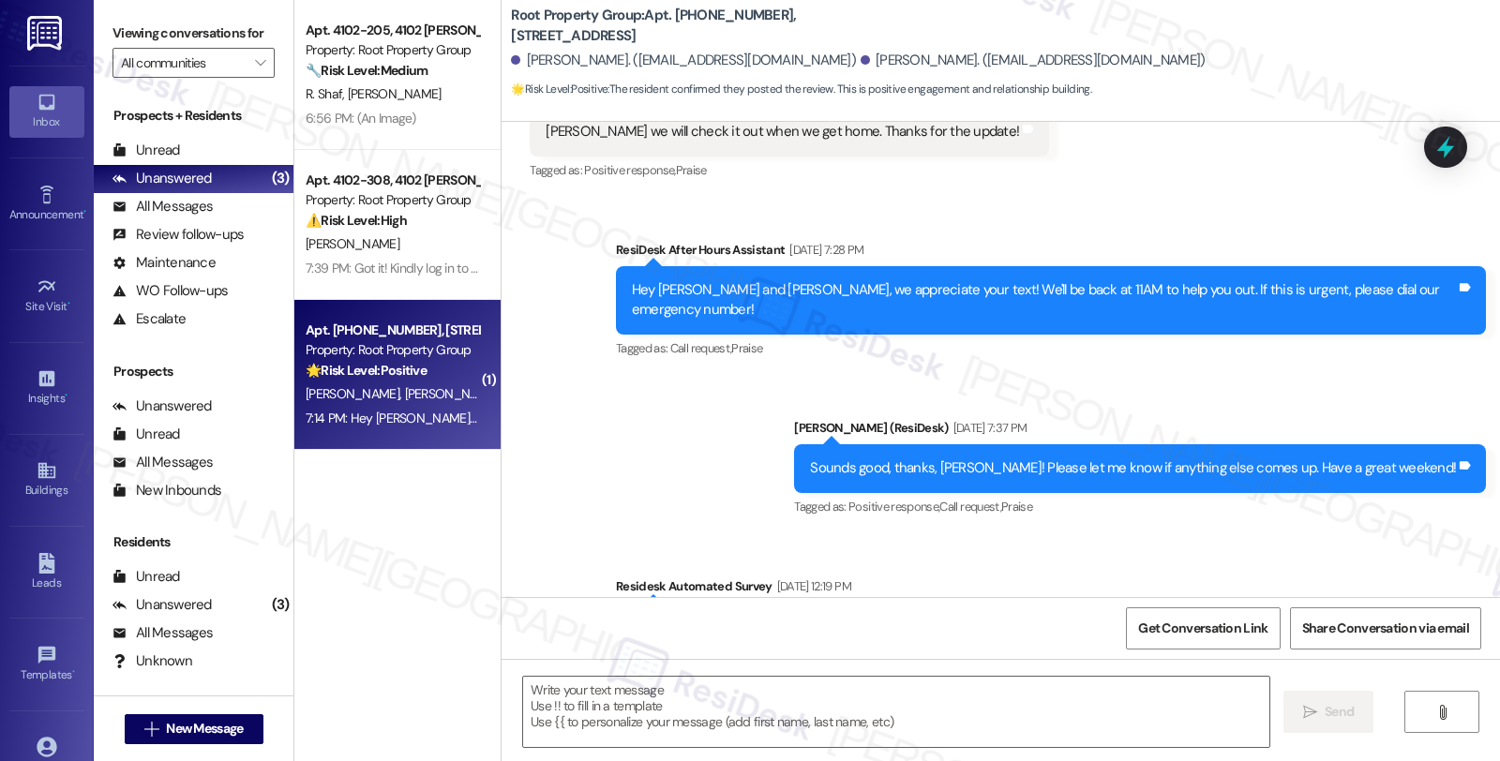
type textarea "Fetching suggested responses. Please feel free to read through the conversation…"
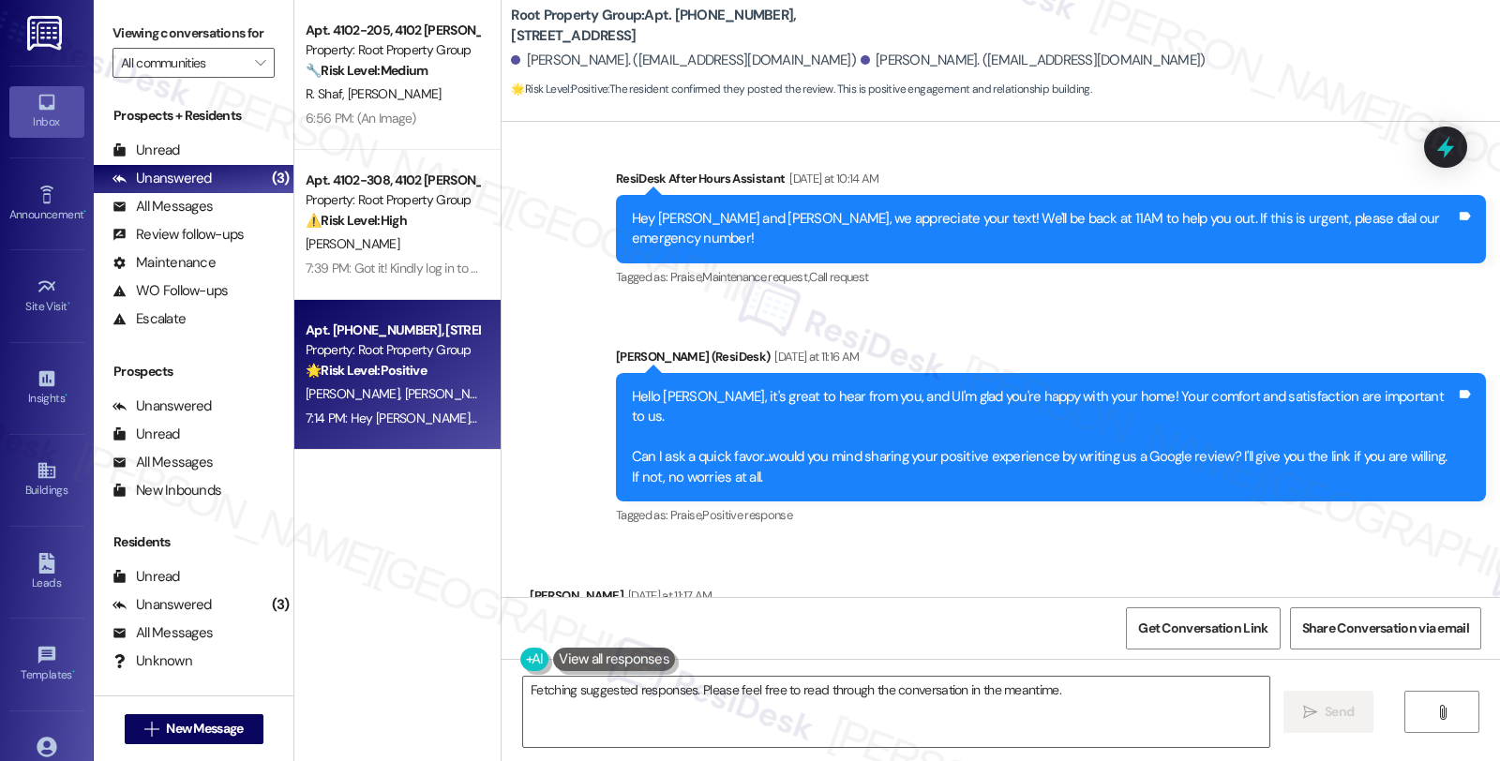
scroll to position [2027, 0]
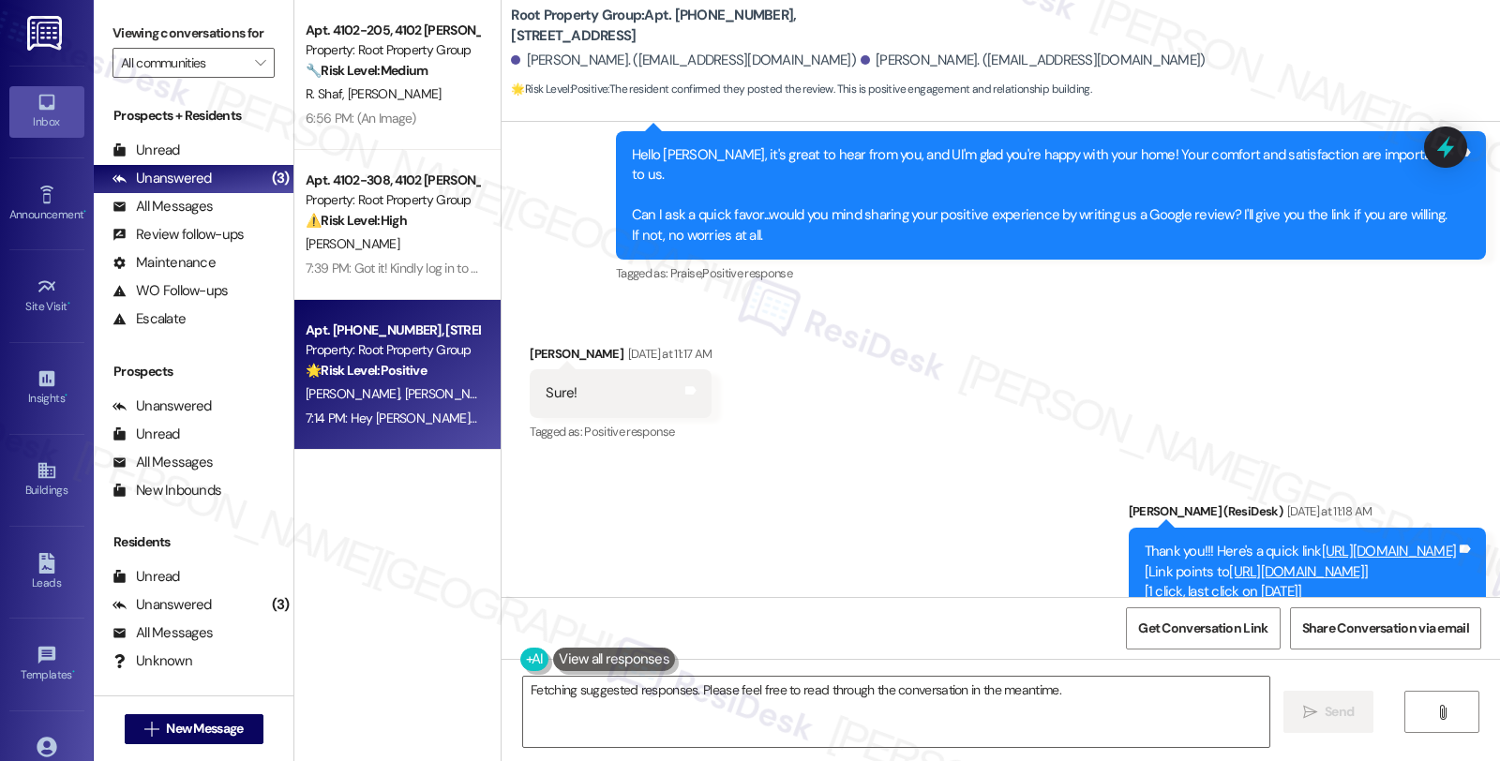
click at [1229, 562] on link "[URL][DOMAIN_NAME]" at bounding box center [1296, 571] width 135 height 19
click at [1207, 302] on div "Received via SMS [PERSON_NAME] [DATE] at 11:17 AM Sure! Tags and notes Tagged a…" at bounding box center [1000, 381] width 998 height 158
click at [1321, 542] on link "[URL][DOMAIN_NAME]" at bounding box center [1388, 551] width 135 height 19
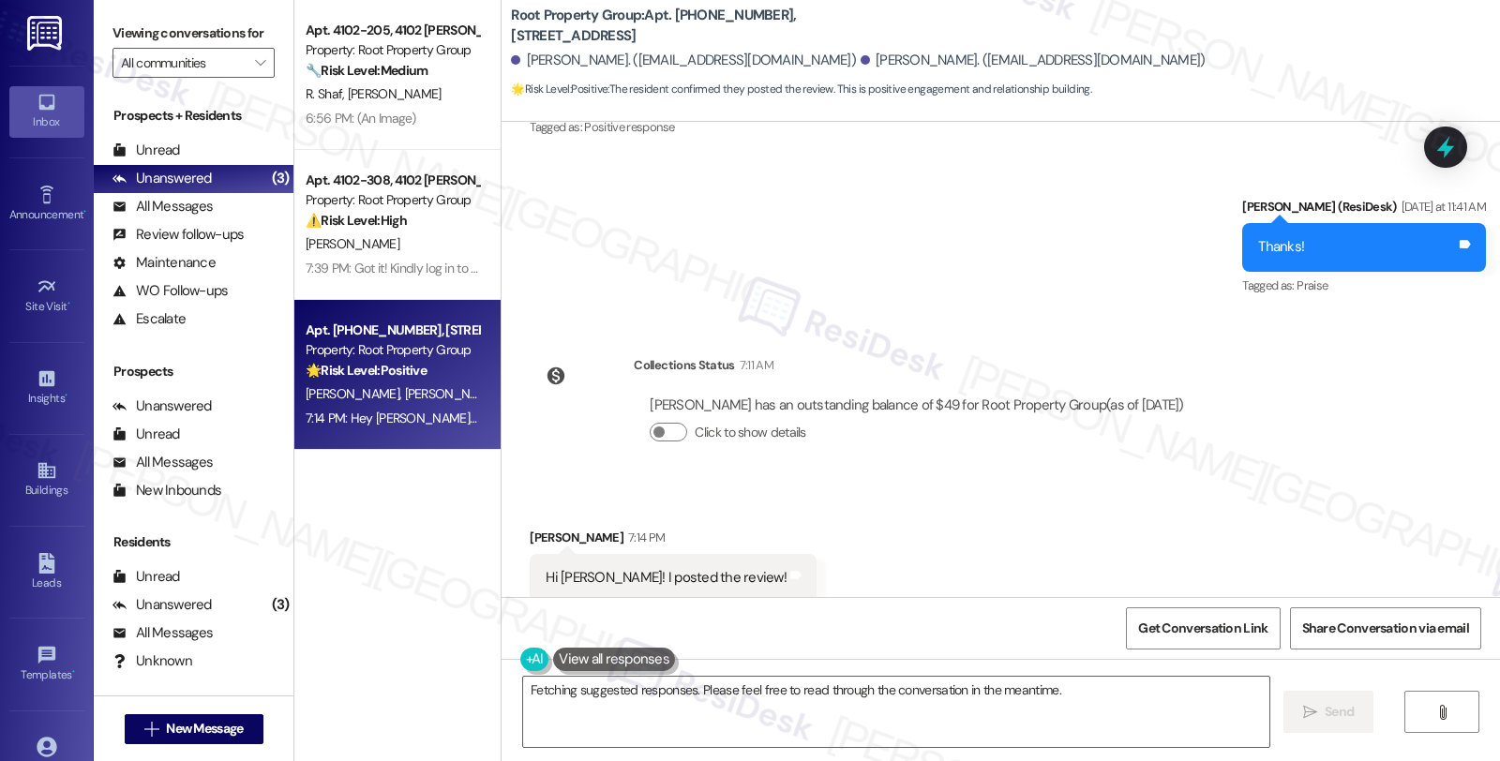
scroll to position [2964, 0]
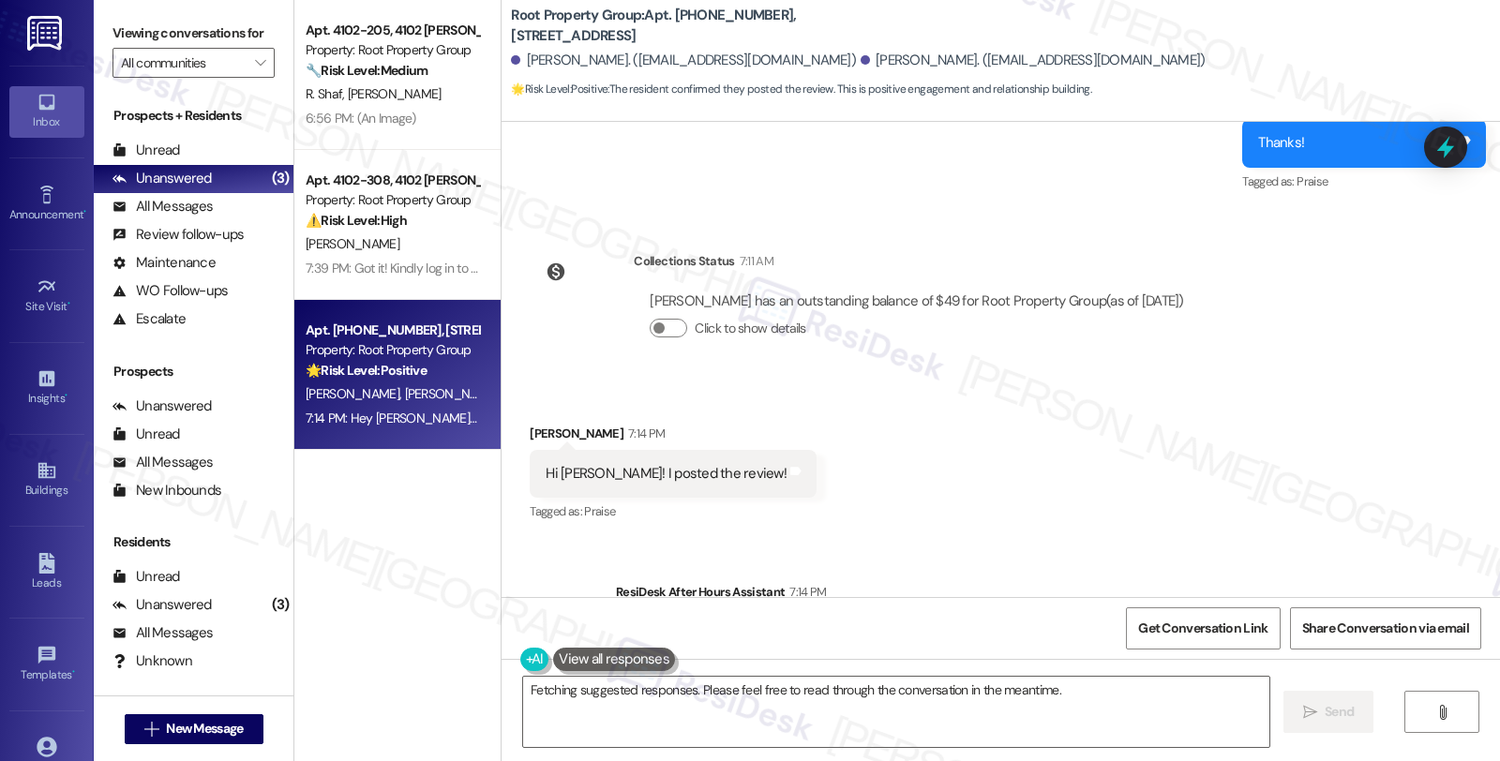
click at [530, 424] on div "[PERSON_NAME] 7:14 PM" at bounding box center [673, 437] width 287 height 26
copy div "[PERSON_NAME]"
